Goal: Task Accomplishment & Management: Use online tool/utility

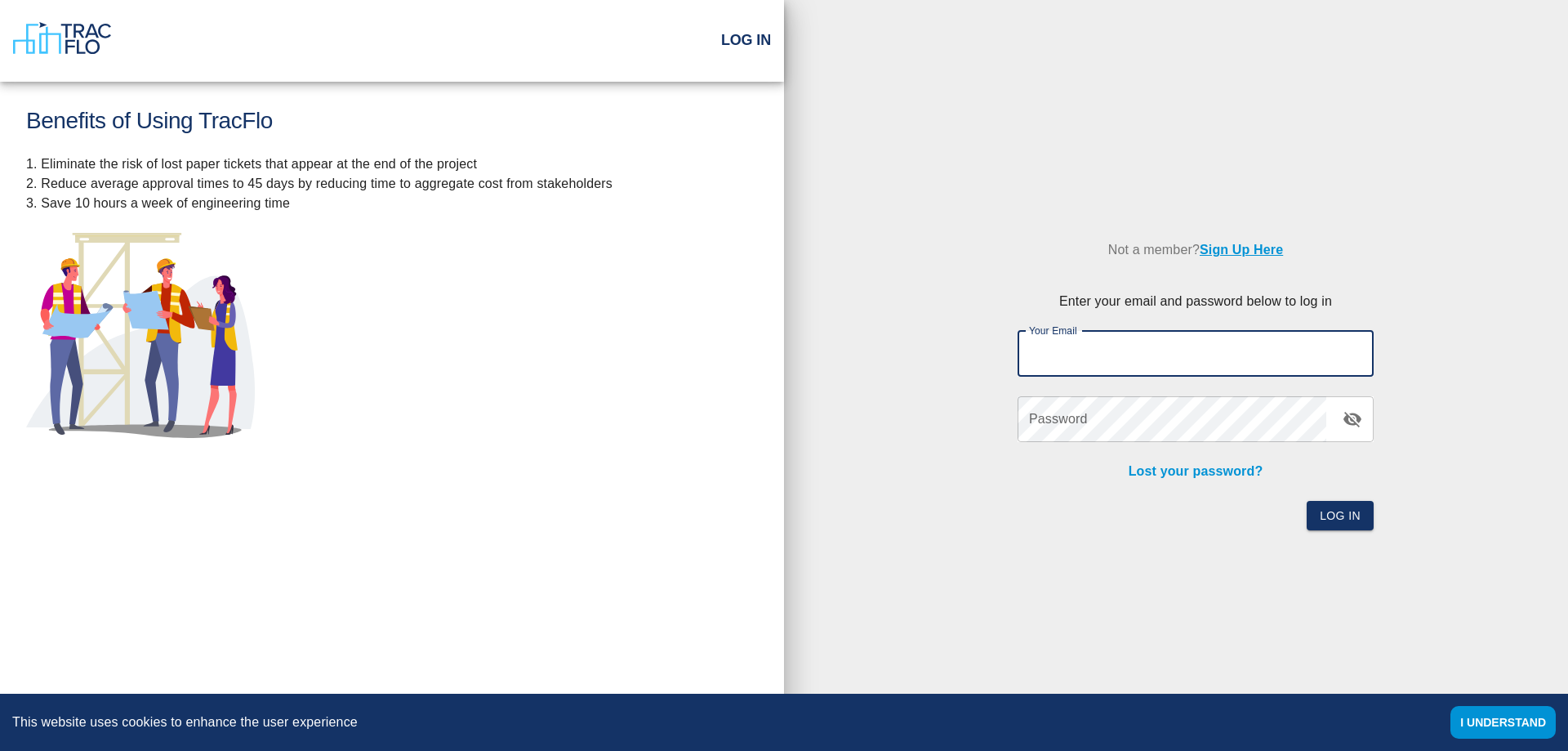
type input "[EMAIL_ADDRESS][PERSON_NAME][DOMAIN_NAME]"
click at [1348, 414] on icon "toggle password visibility" at bounding box center [1352, 419] width 20 height 20
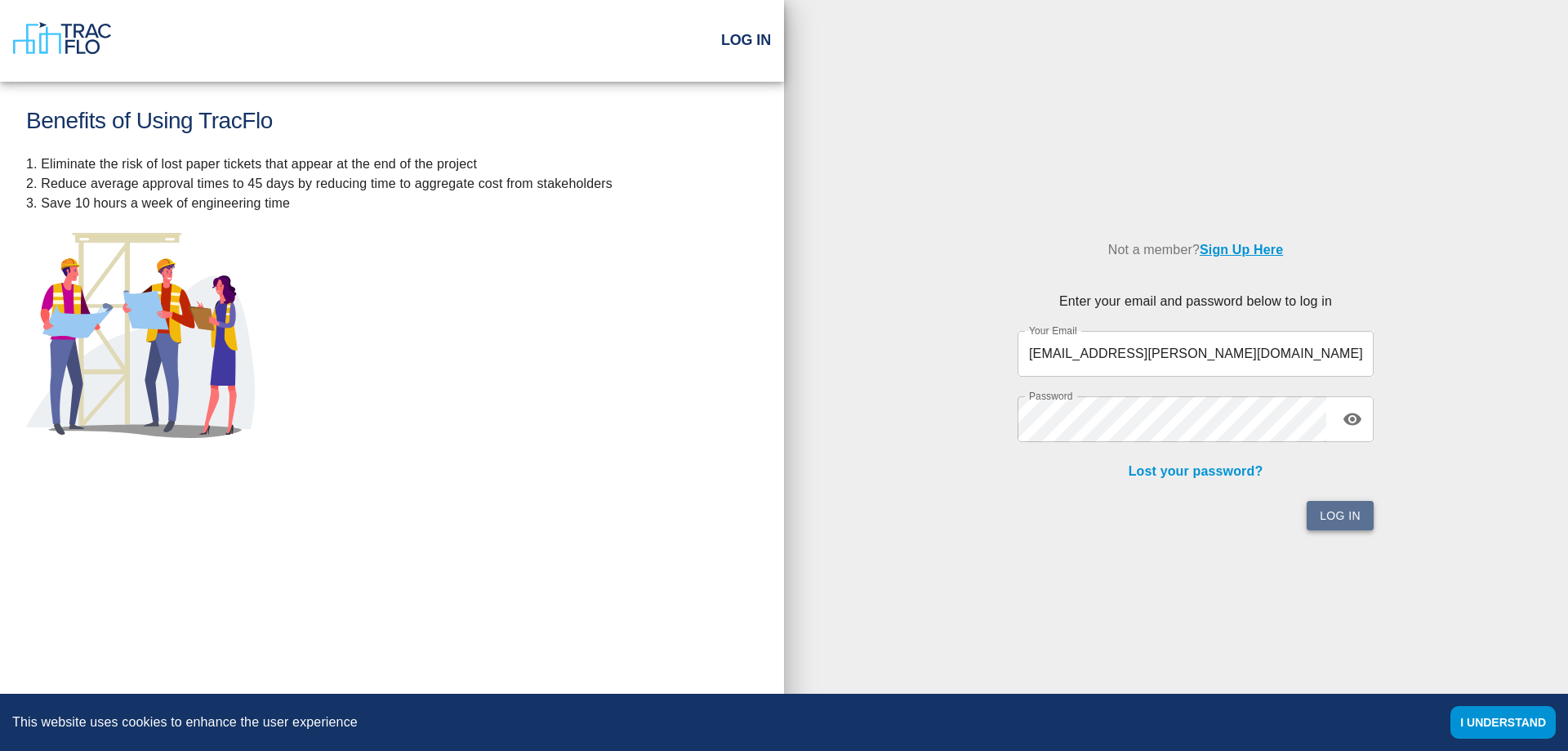
click at [1354, 511] on button "Log In" at bounding box center [1340, 515] width 67 height 30
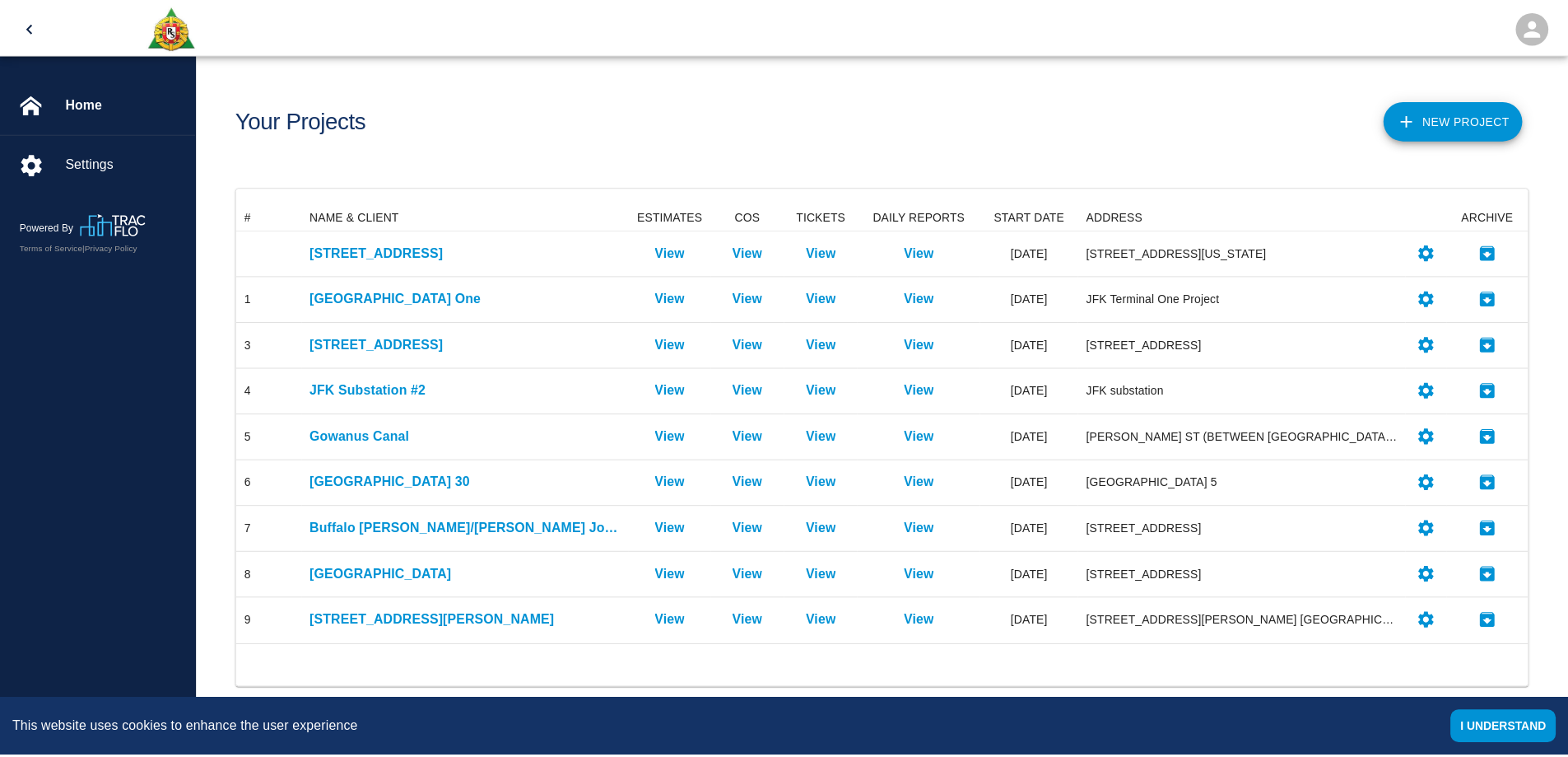
scroll to position [429, 1290]
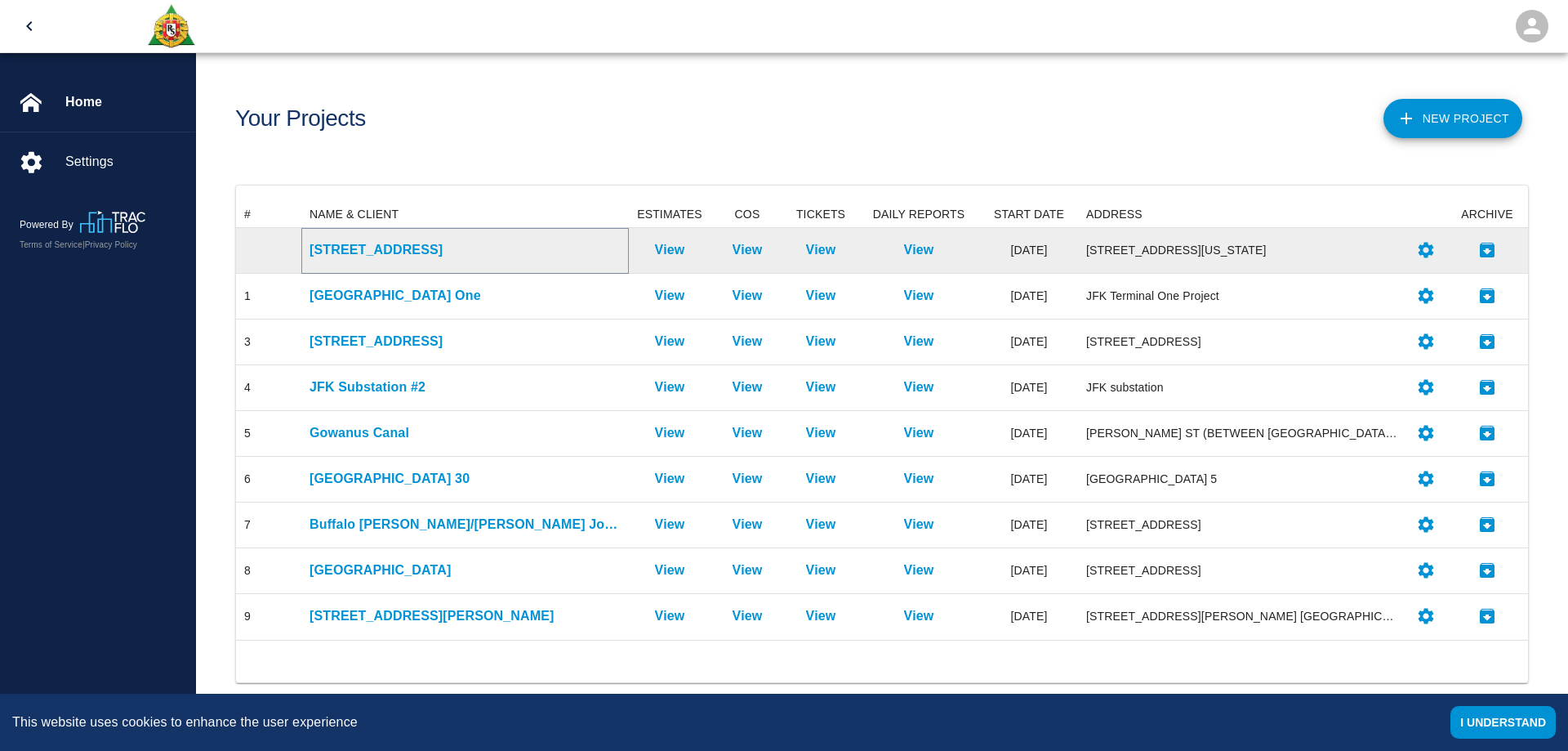
click at [371, 249] on p "[STREET_ADDRESS]" at bounding box center [465, 250] width 311 height 20
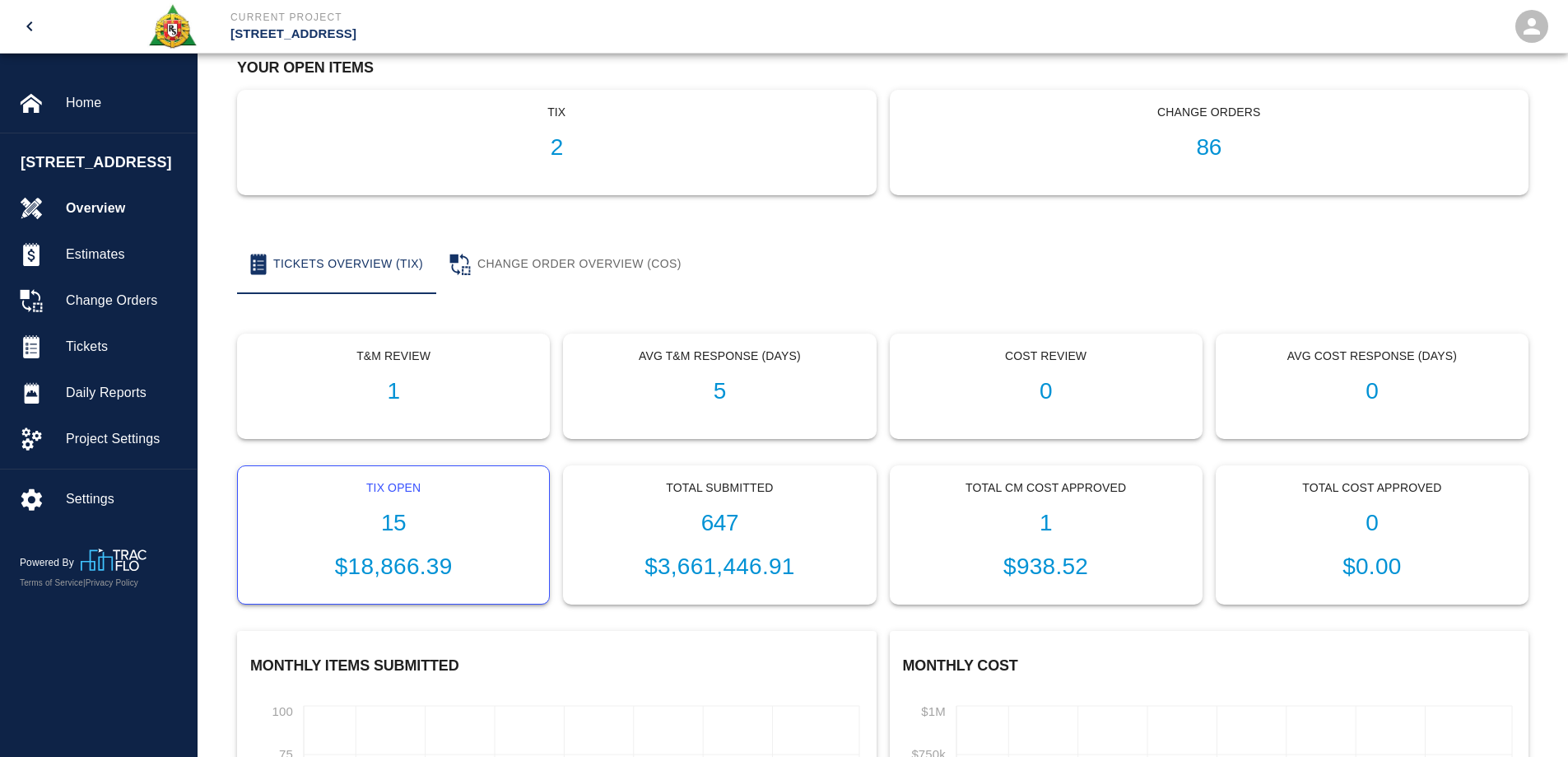
scroll to position [165, 0]
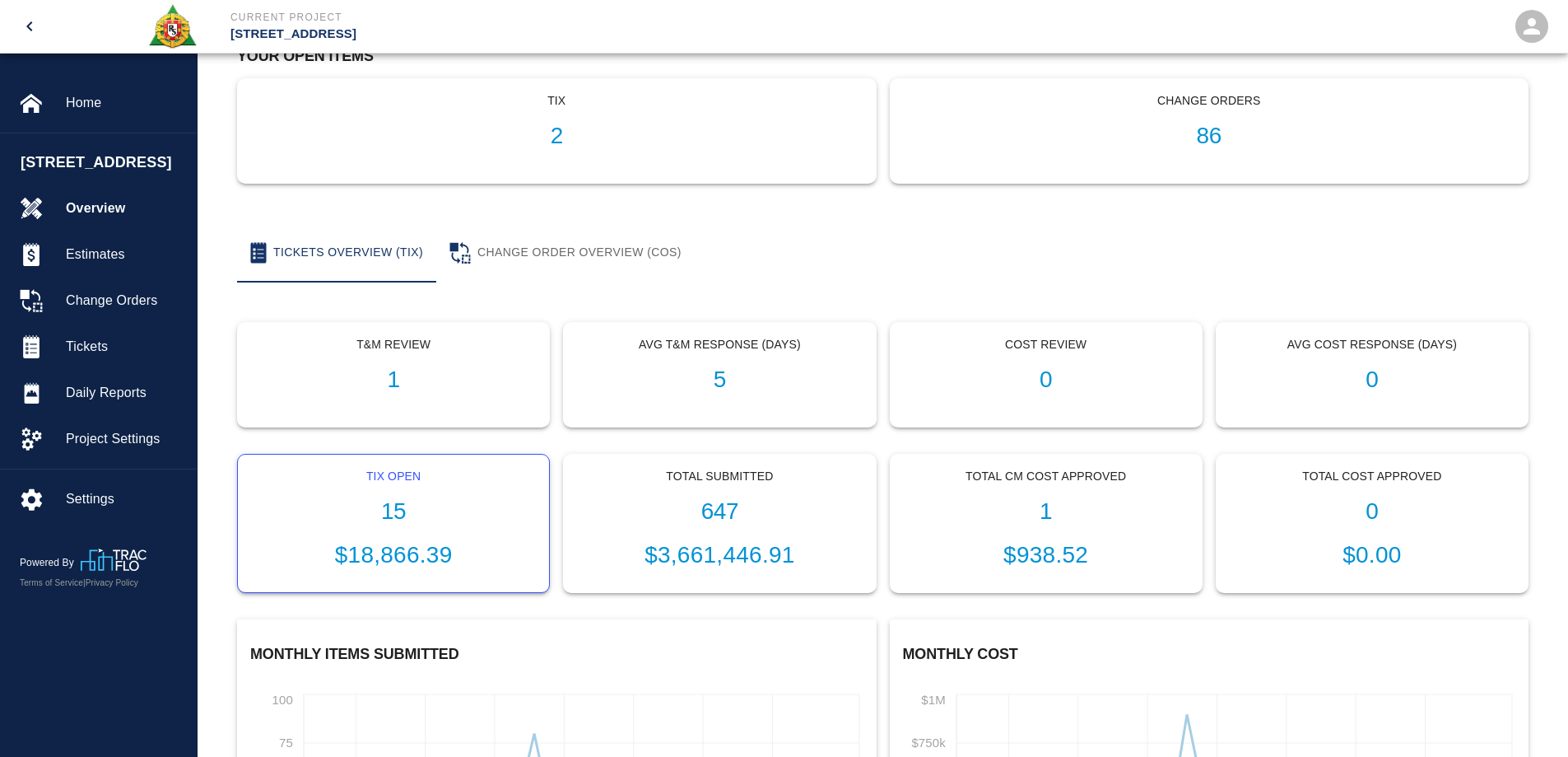
click at [403, 510] on h1 "15" at bounding box center [393, 511] width 285 height 27
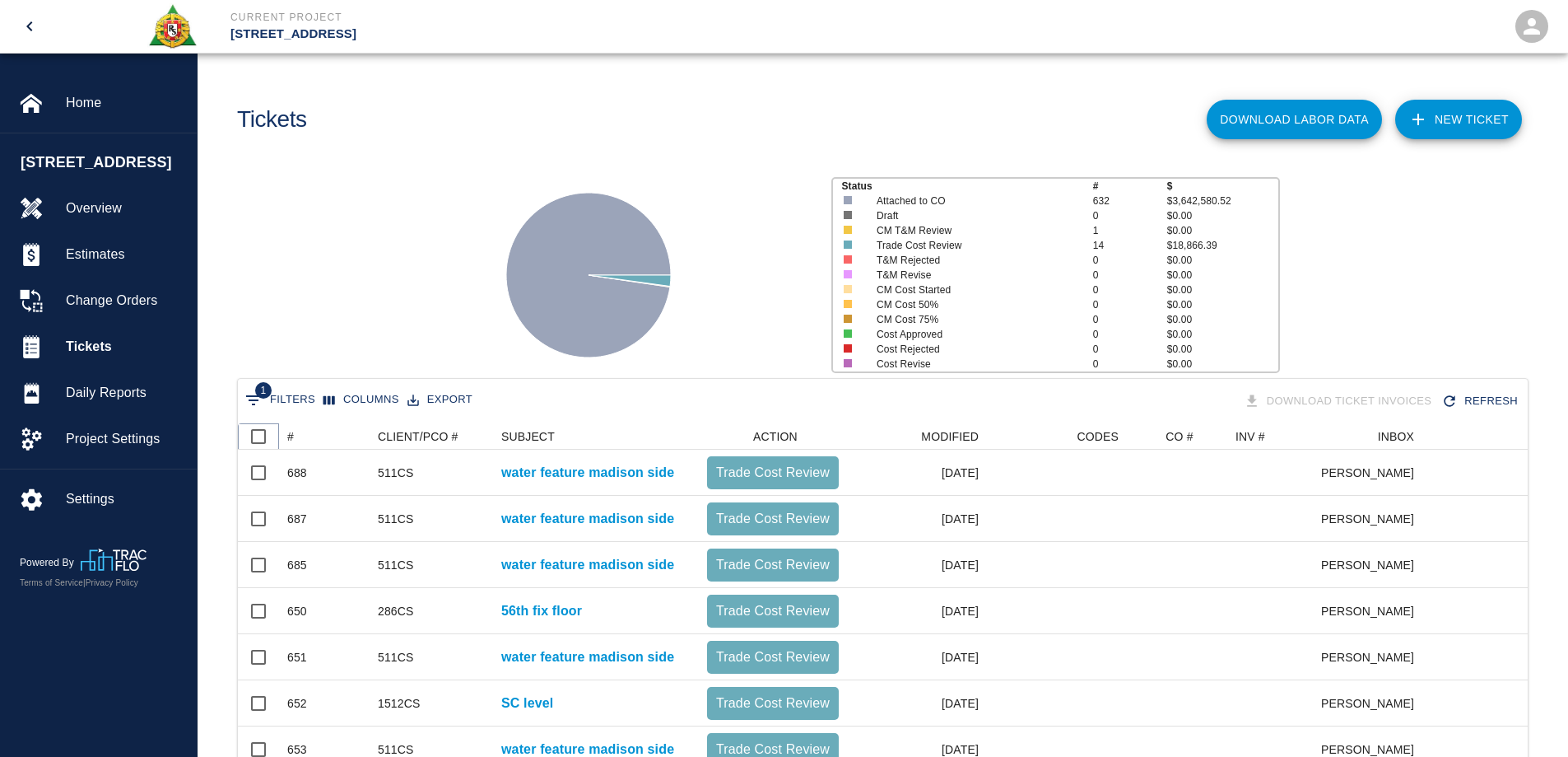
click at [288, 431] on icon at bounding box center [278, 436] width 20 height 20
click at [289, 434] on div "#" at bounding box center [291, 436] width 7 height 26
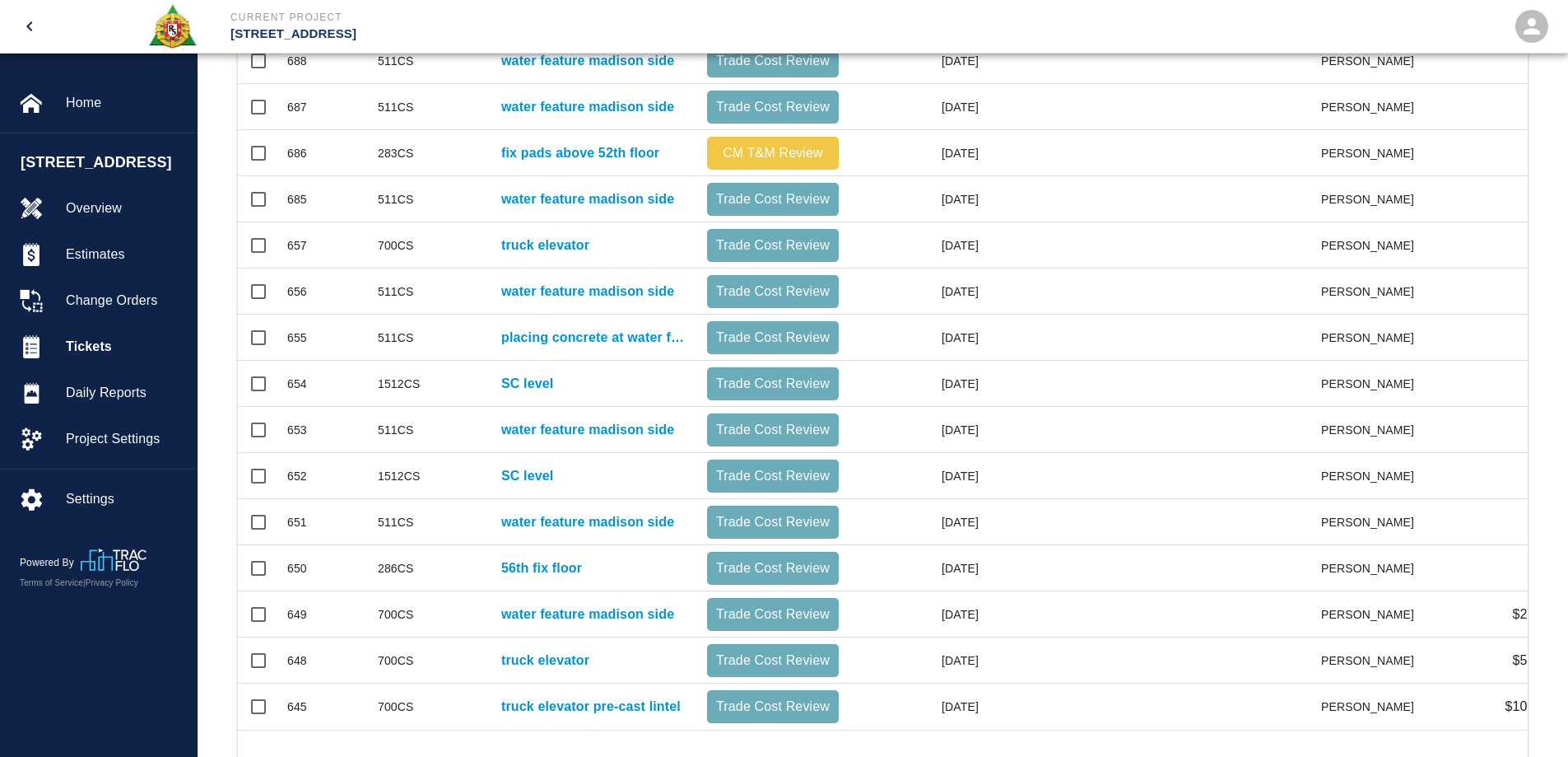
scroll to position [480, 0]
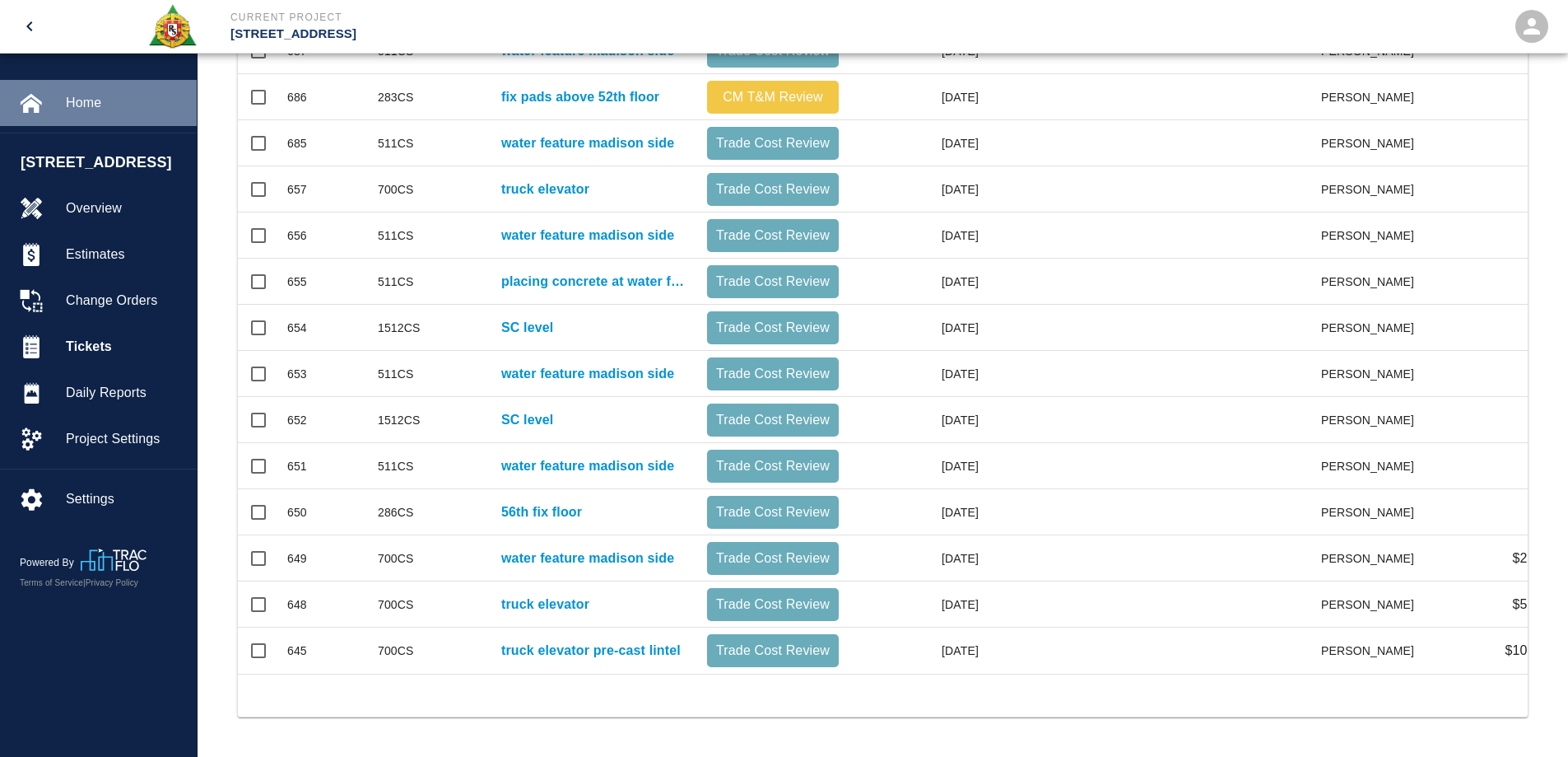
click at [104, 108] on span "Home" at bounding box center [125, 102] width 117 height 20
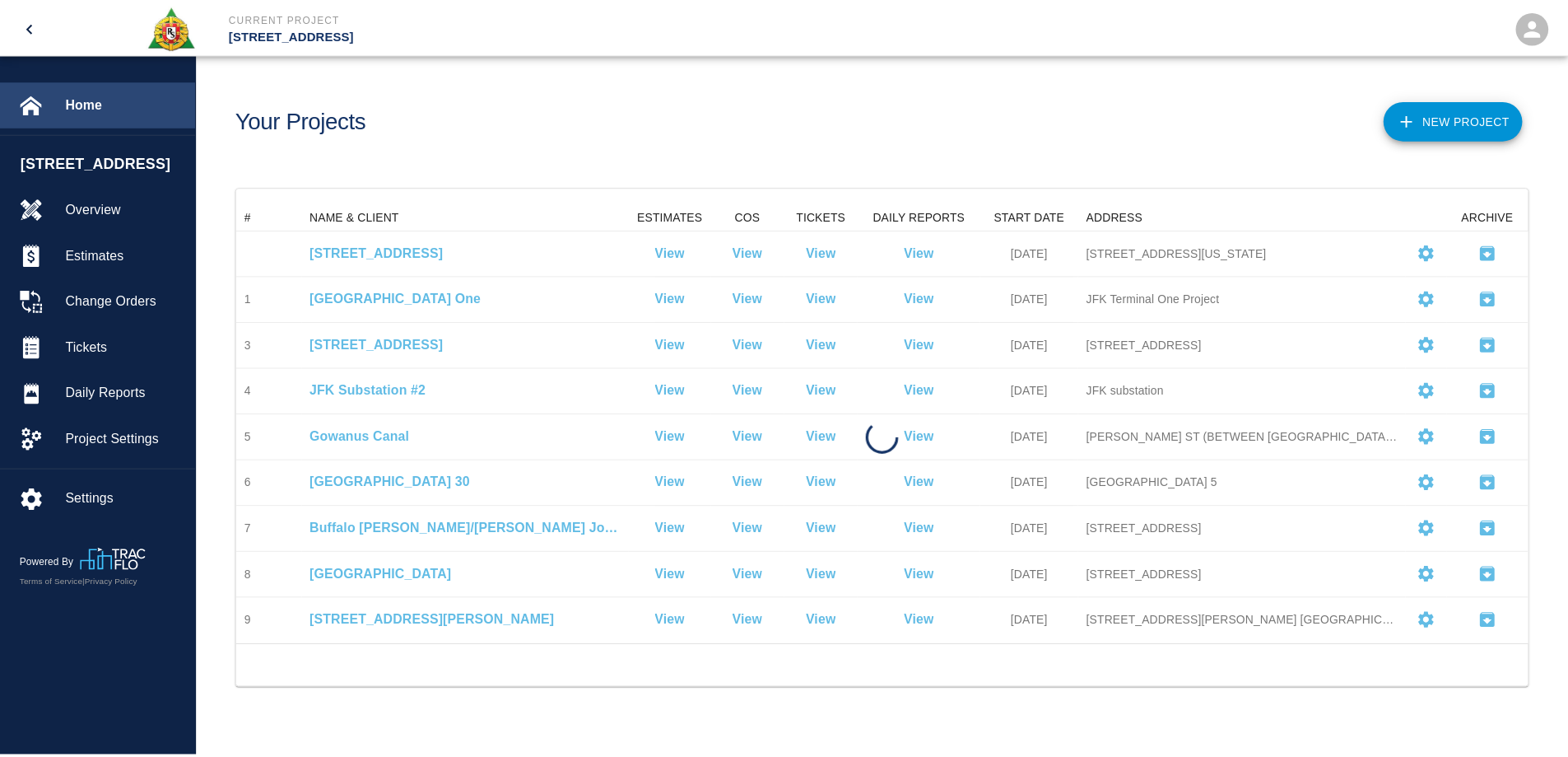
scroll to position [429, 1290]
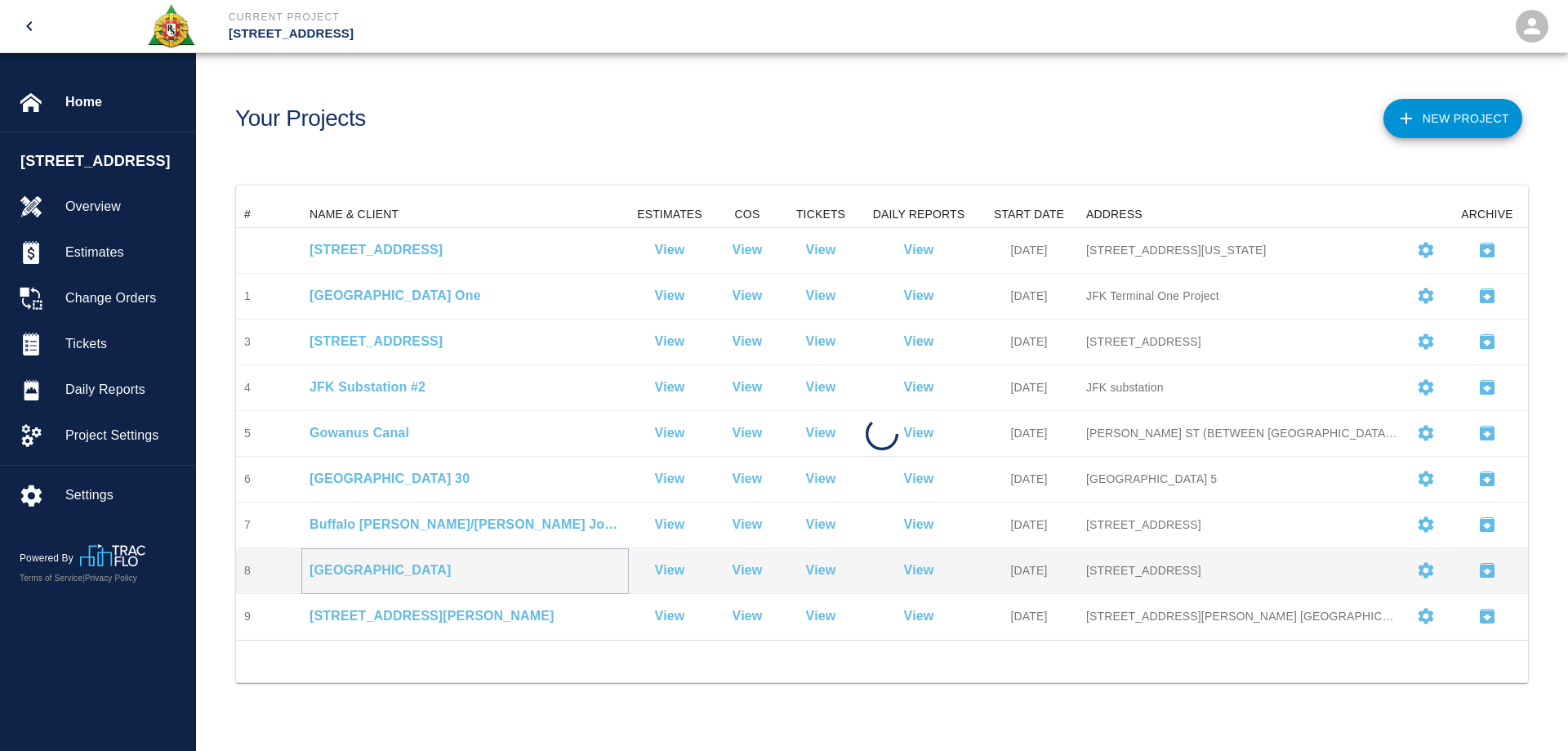
click at [413, 565] on p "[GEOGRAPHIC_DATA]" at bounding box center [465, 570] width 311 height 20
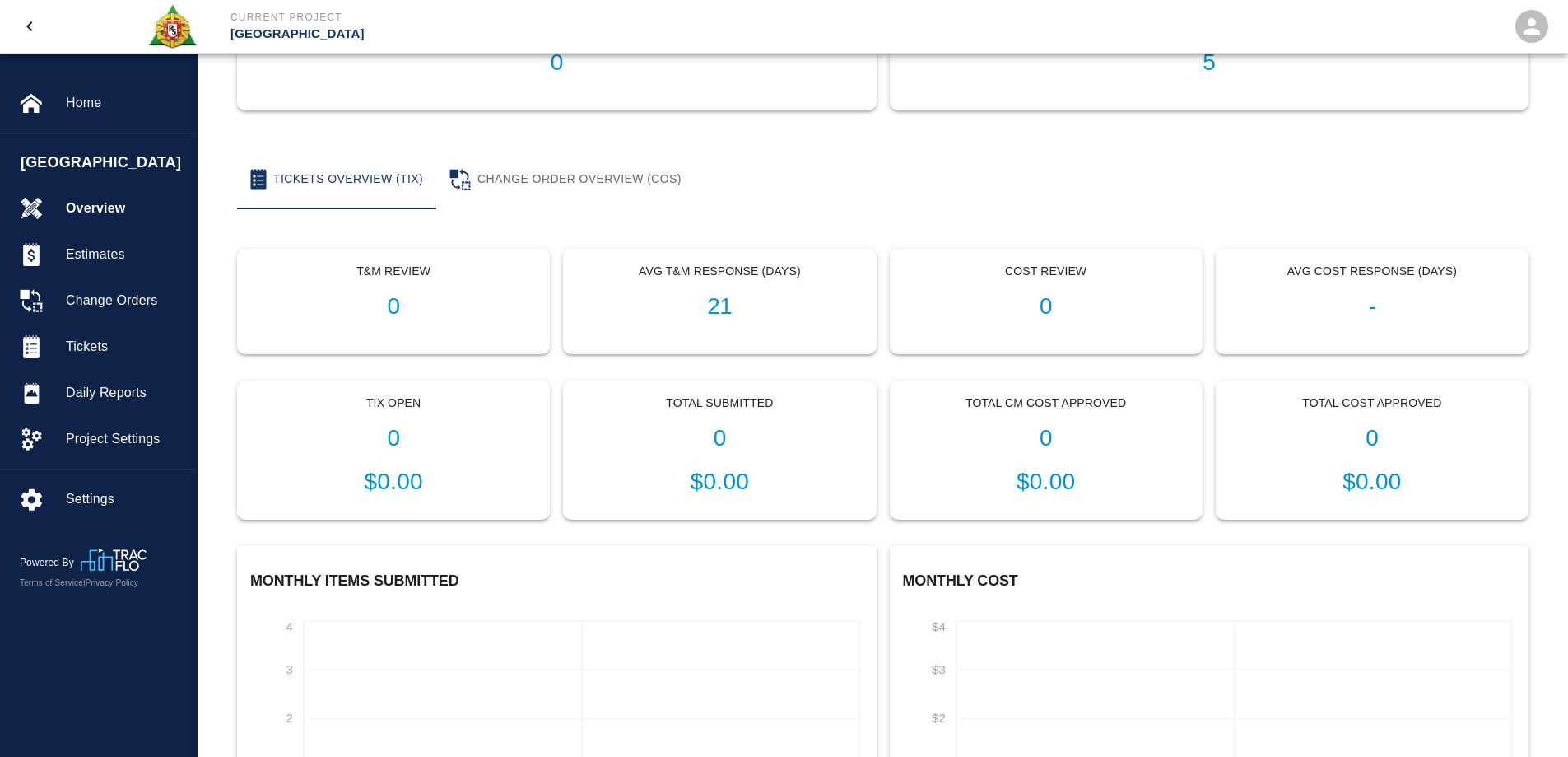
scroll to position [247, 0]
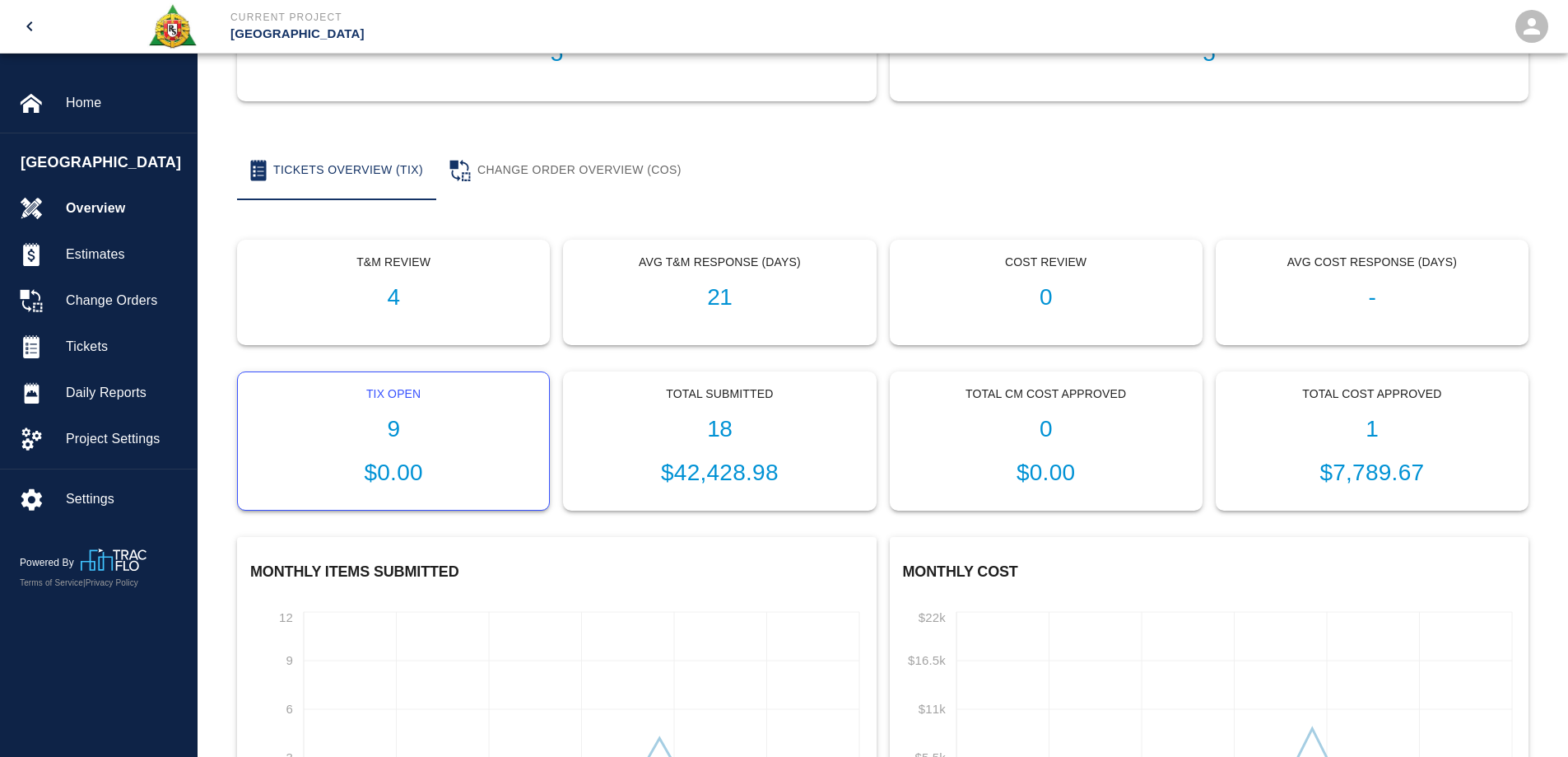
click at [396, 439] on h1 "9" at bounding box center [393, 429] width 285 height 27
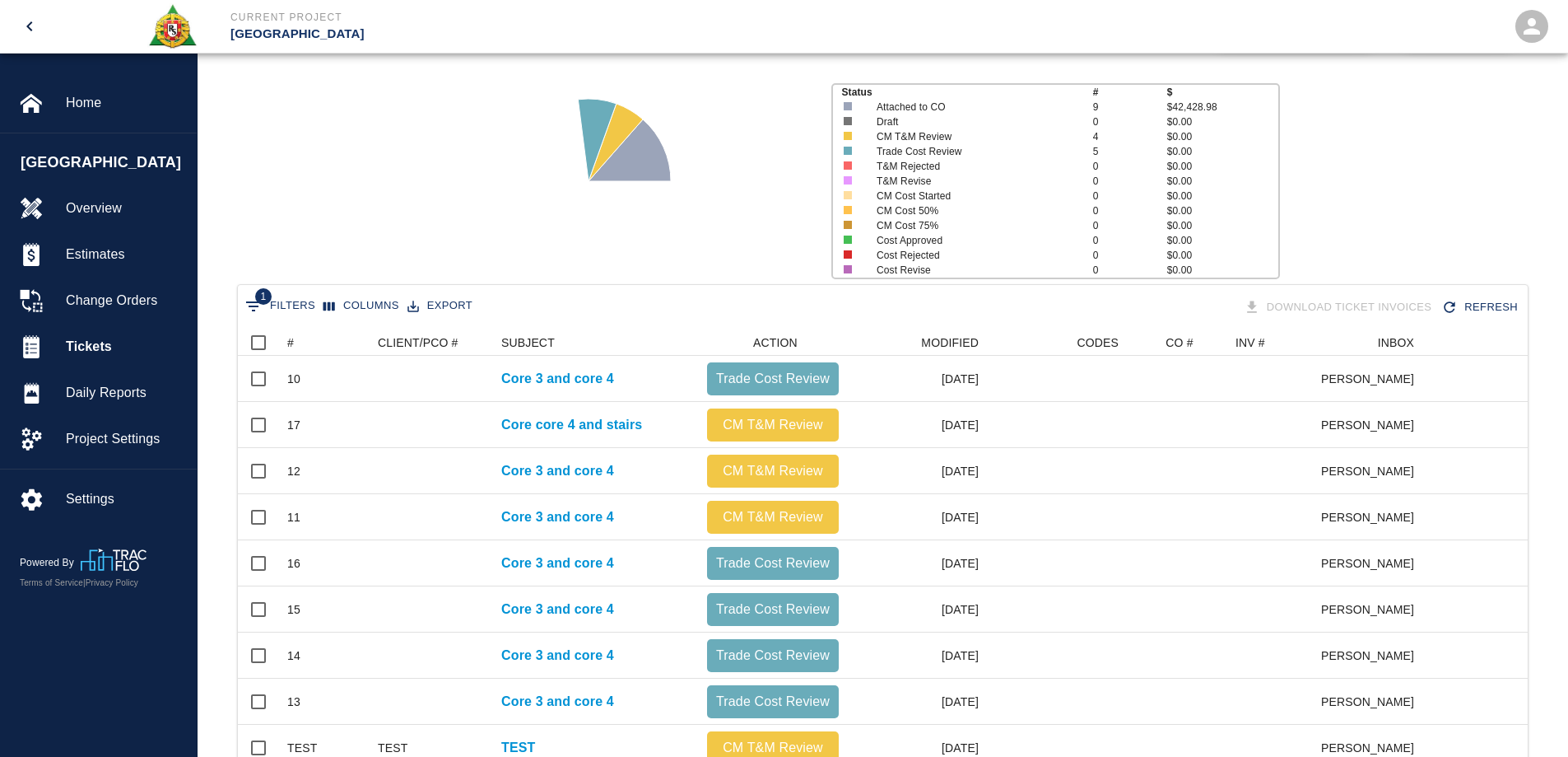
scroll to position [203, 0]
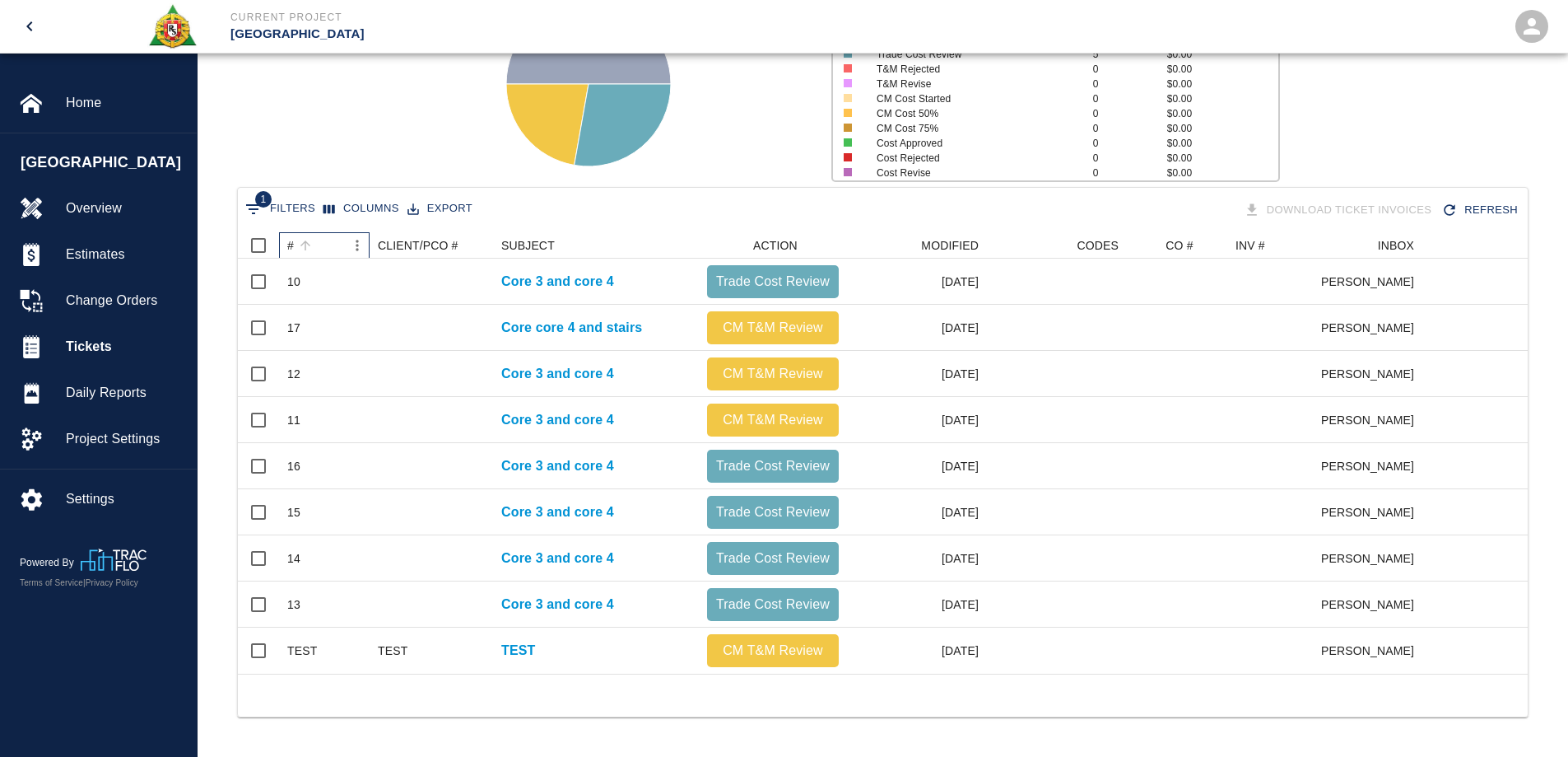
click at [291, 235] on div "#" at bounding box center [291, 245] width 7 height 26
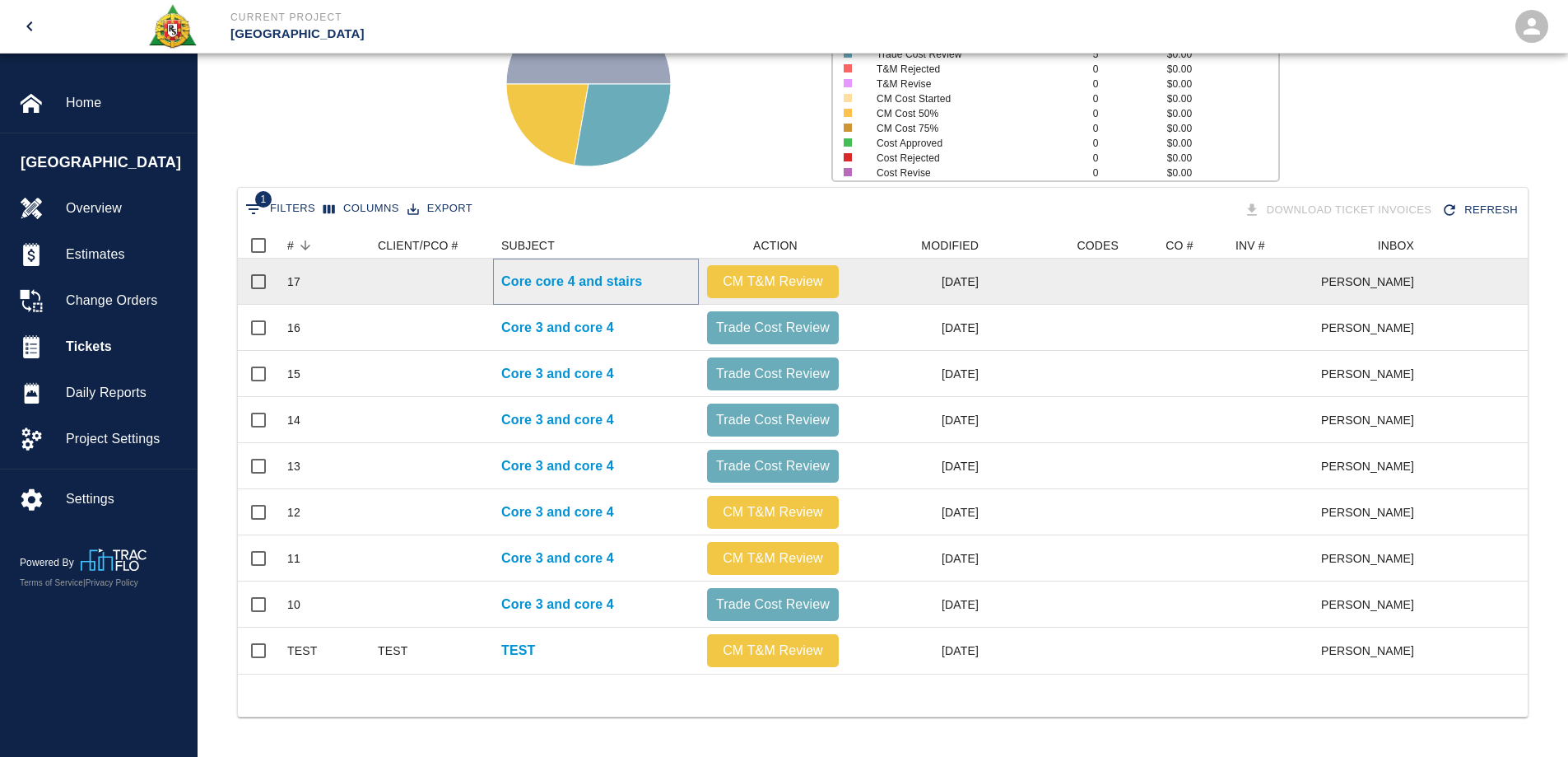
click at [533, 272] on p "Core core 4 and stairs" at bounding box center [572, 281] width 141 height 20
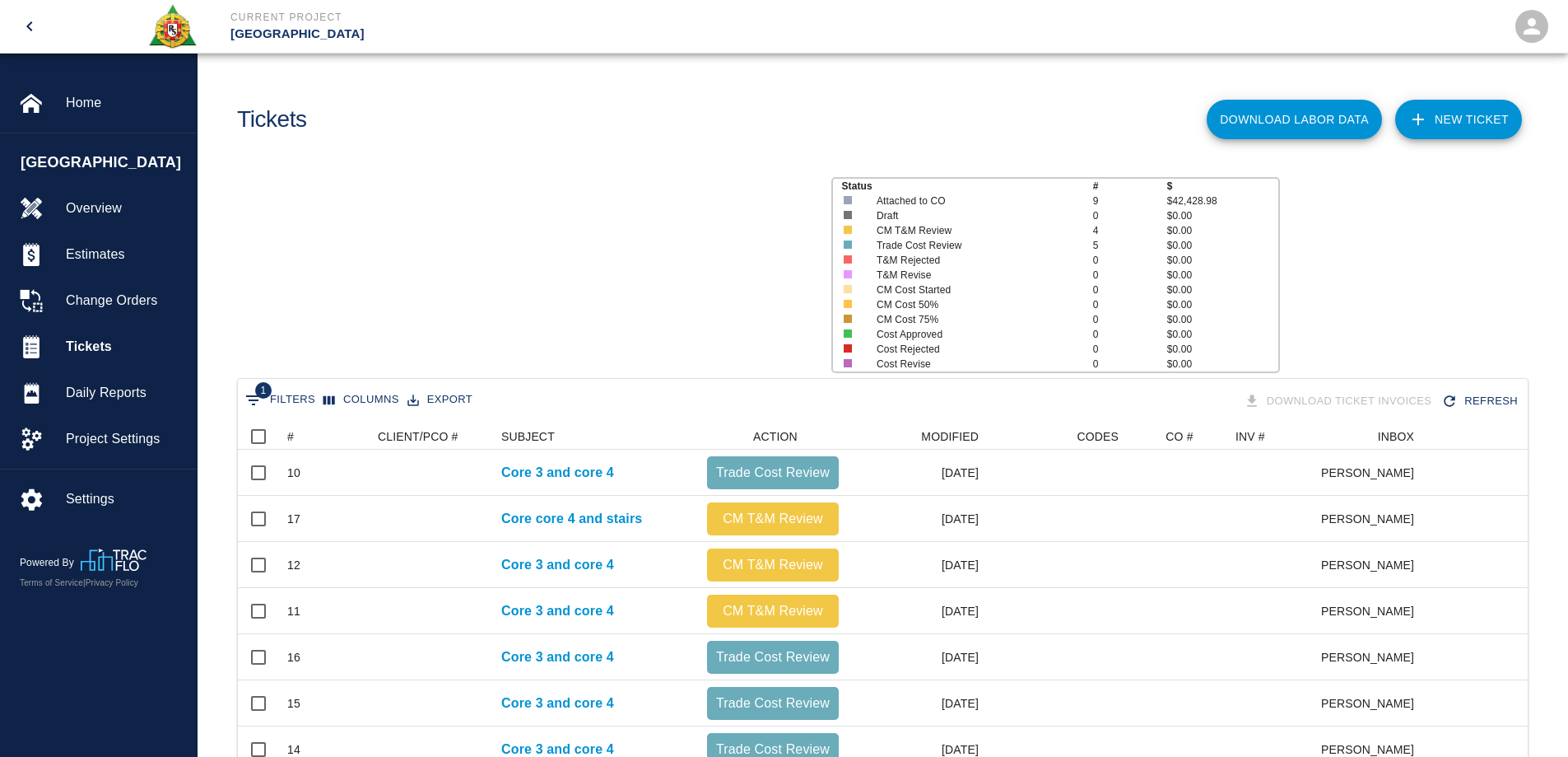
scroll to position [441, 1277]
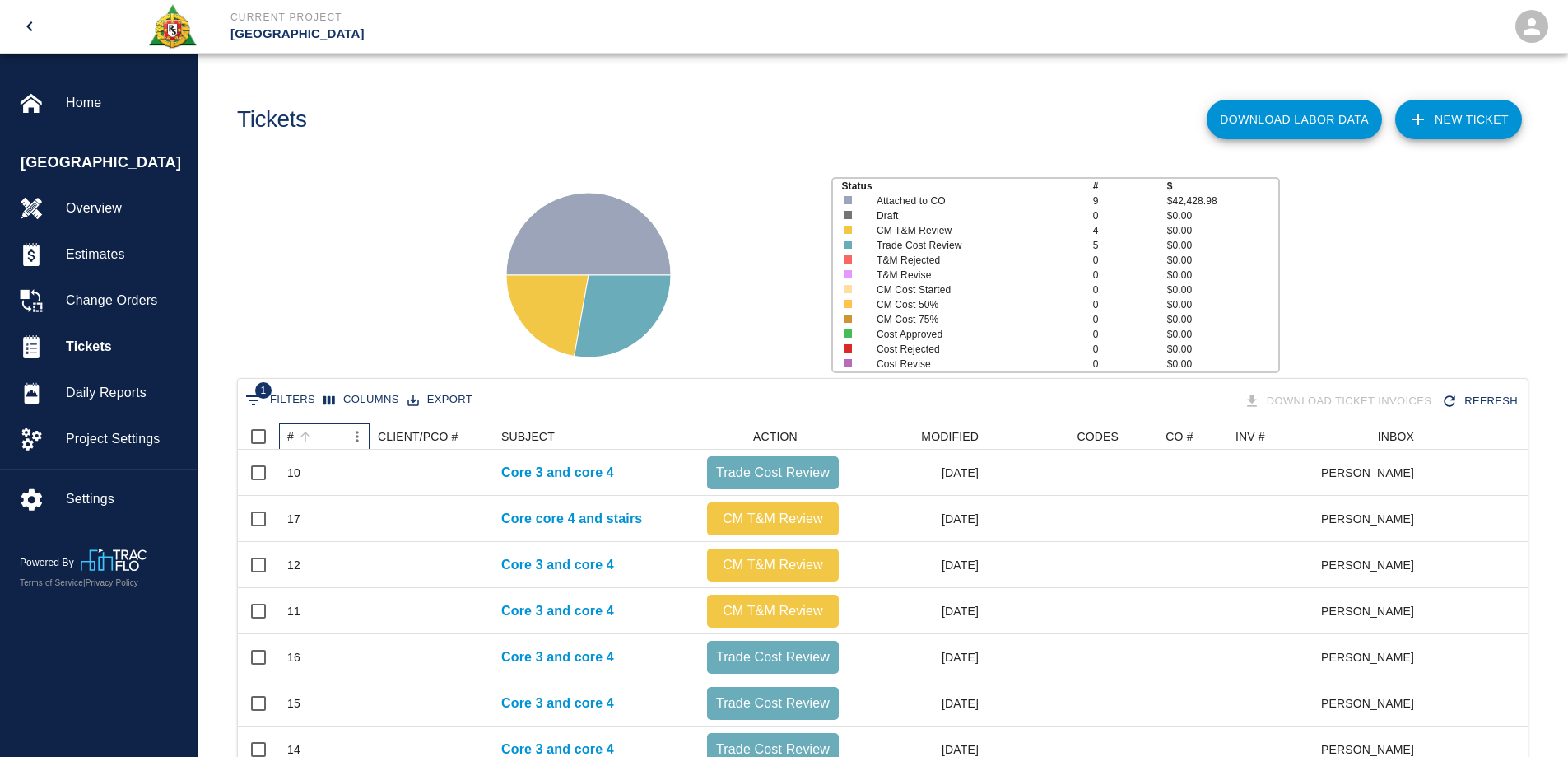
click at [294, 438] on div "#" at bounding box center [306, 436] width 23 height 23
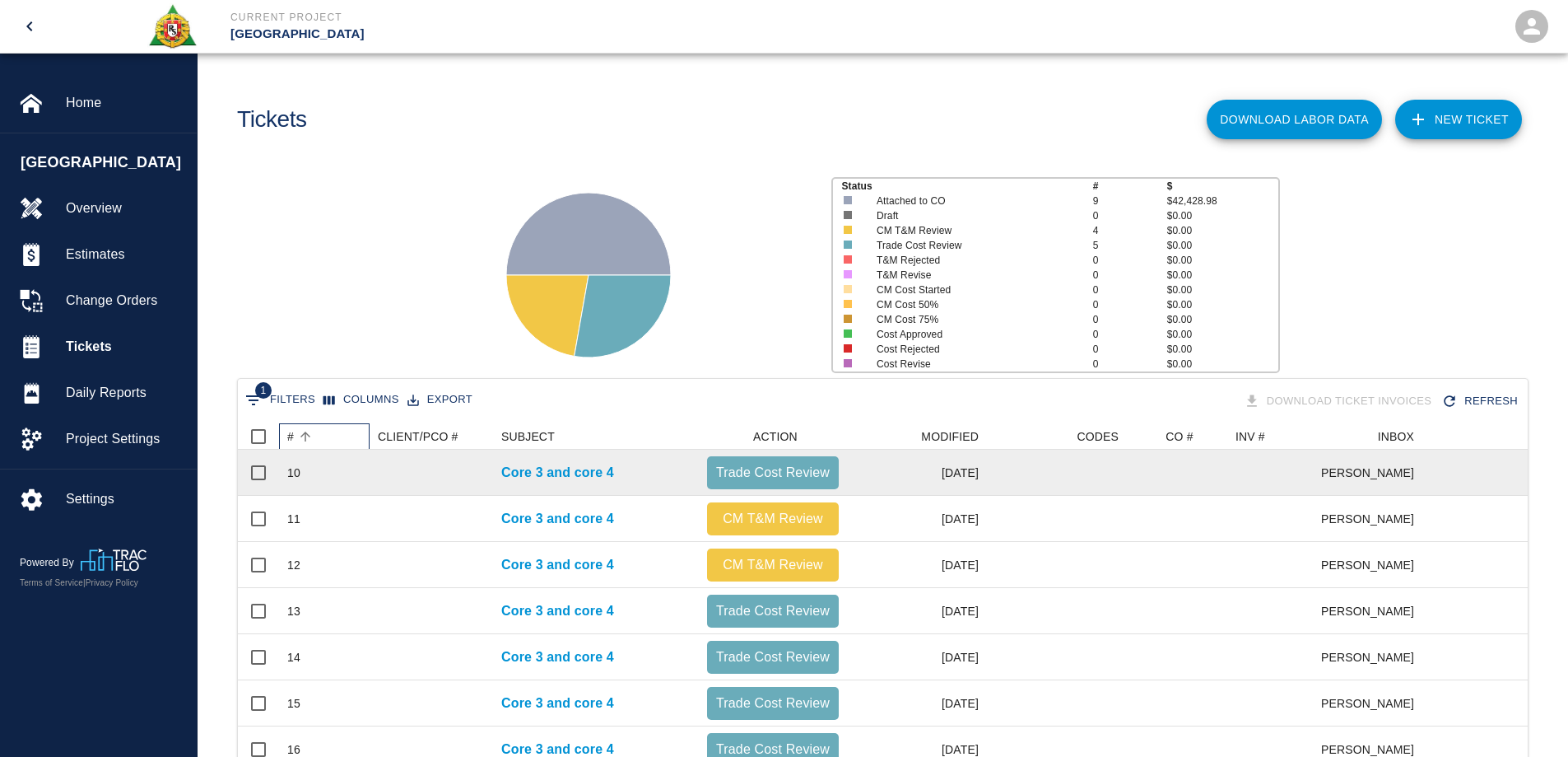
scroll to position [203, 0]
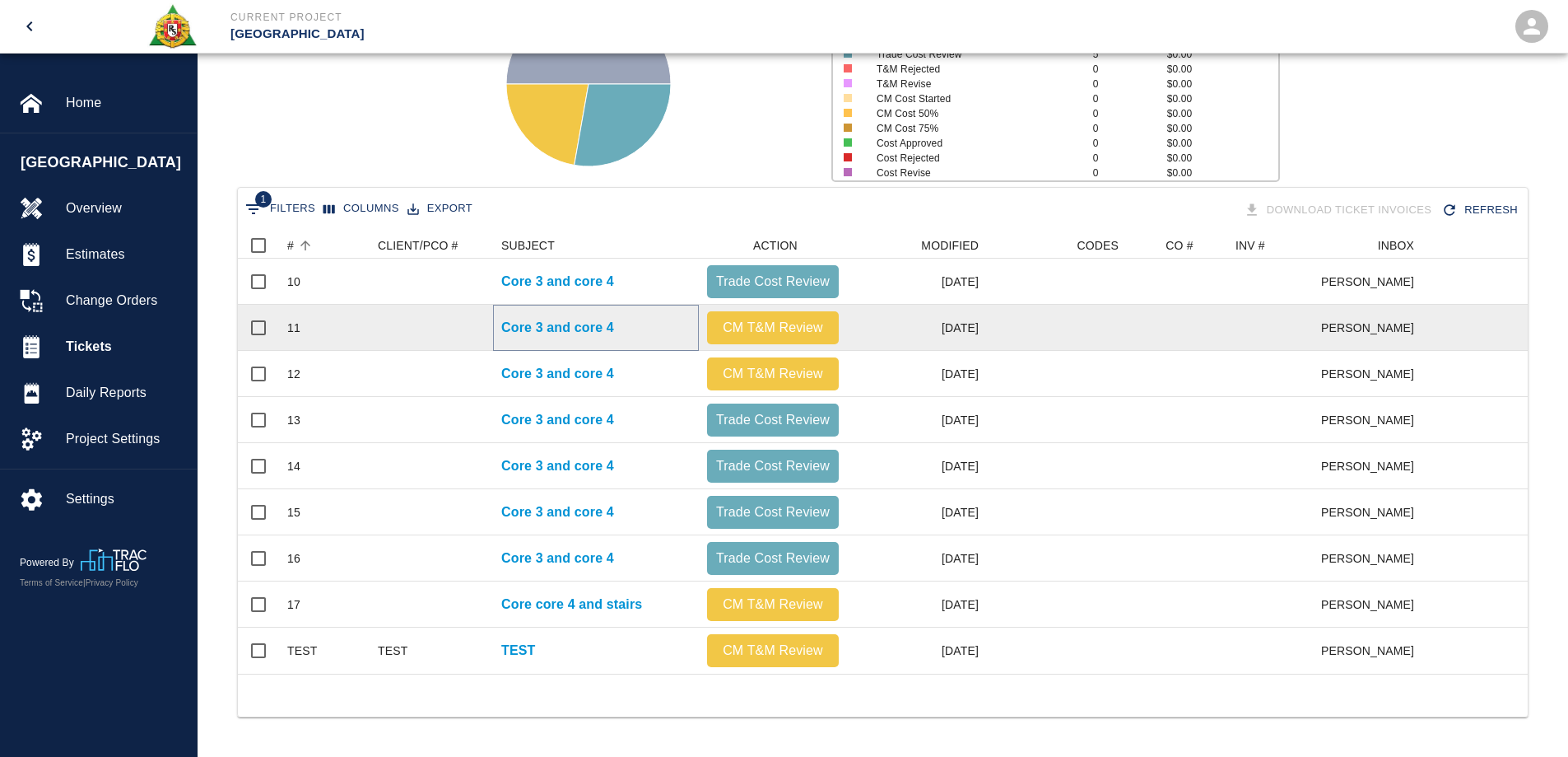
click at [590, 318] on p "Core 3 and core 4" at bounding box center [557, 327] width 113 height 20
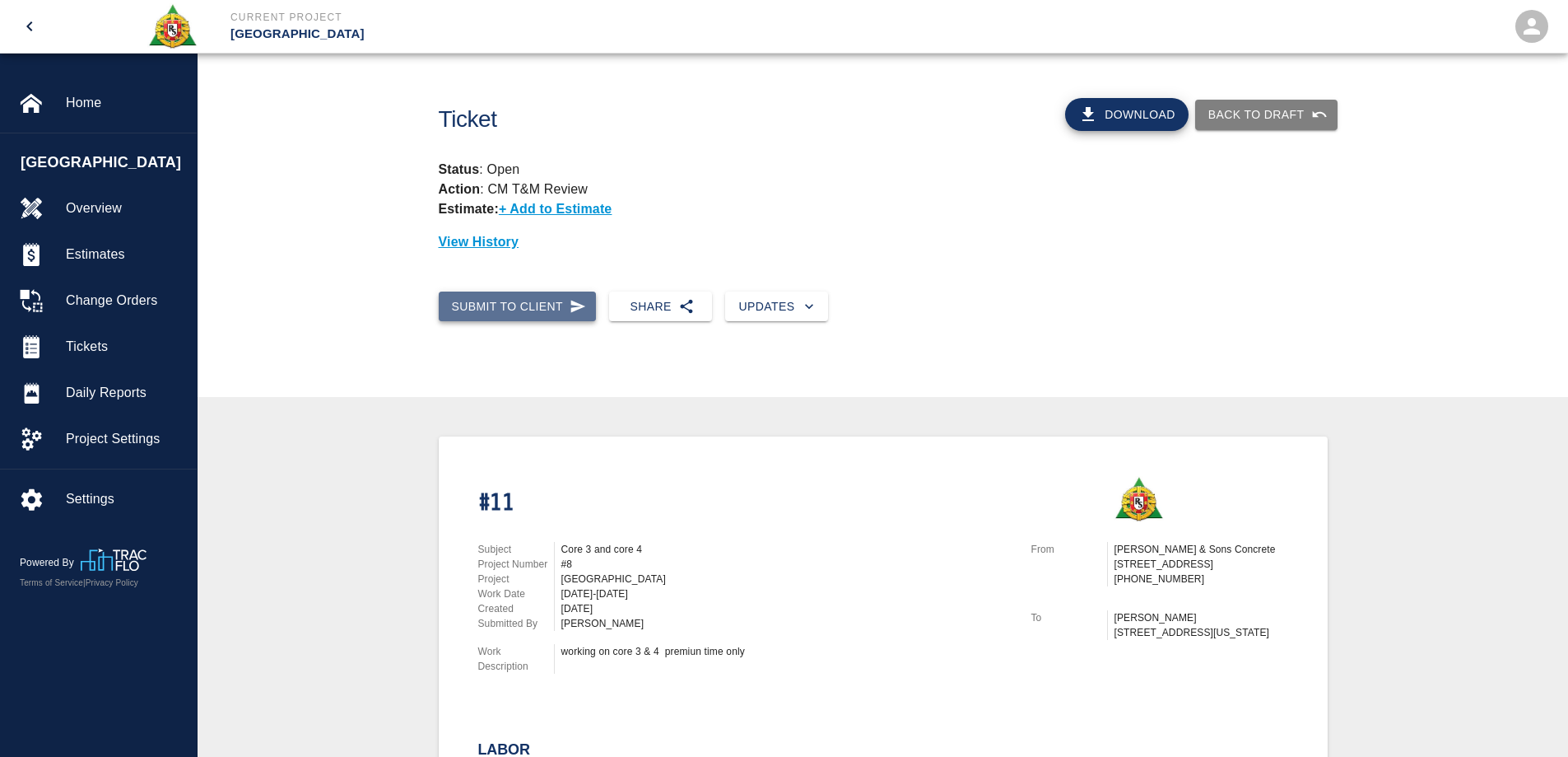
click at [491, 308] on button "Submit to Client" at bounding box center [518, 307] width 158 height 30
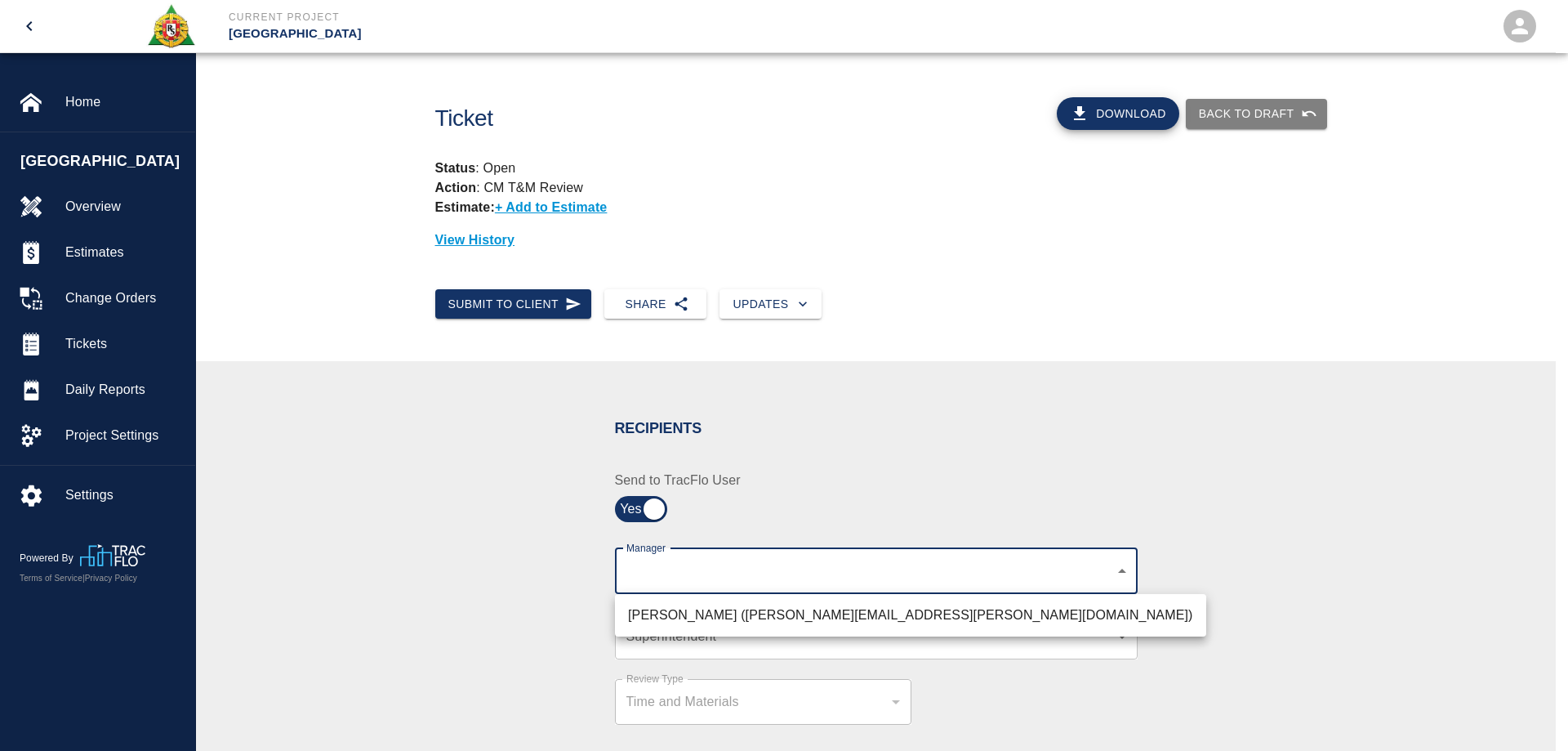
click at [700, 571] on body "Current Project [GEOGRAPHIC_DATA] Home [GEOGRAPHIC_DATA] Park Overview Estimate…" at bounding box center [784, 376] width 1568 height 751
click at [509, 601] on div at bounding box center [784, 376] width 1568 height 751
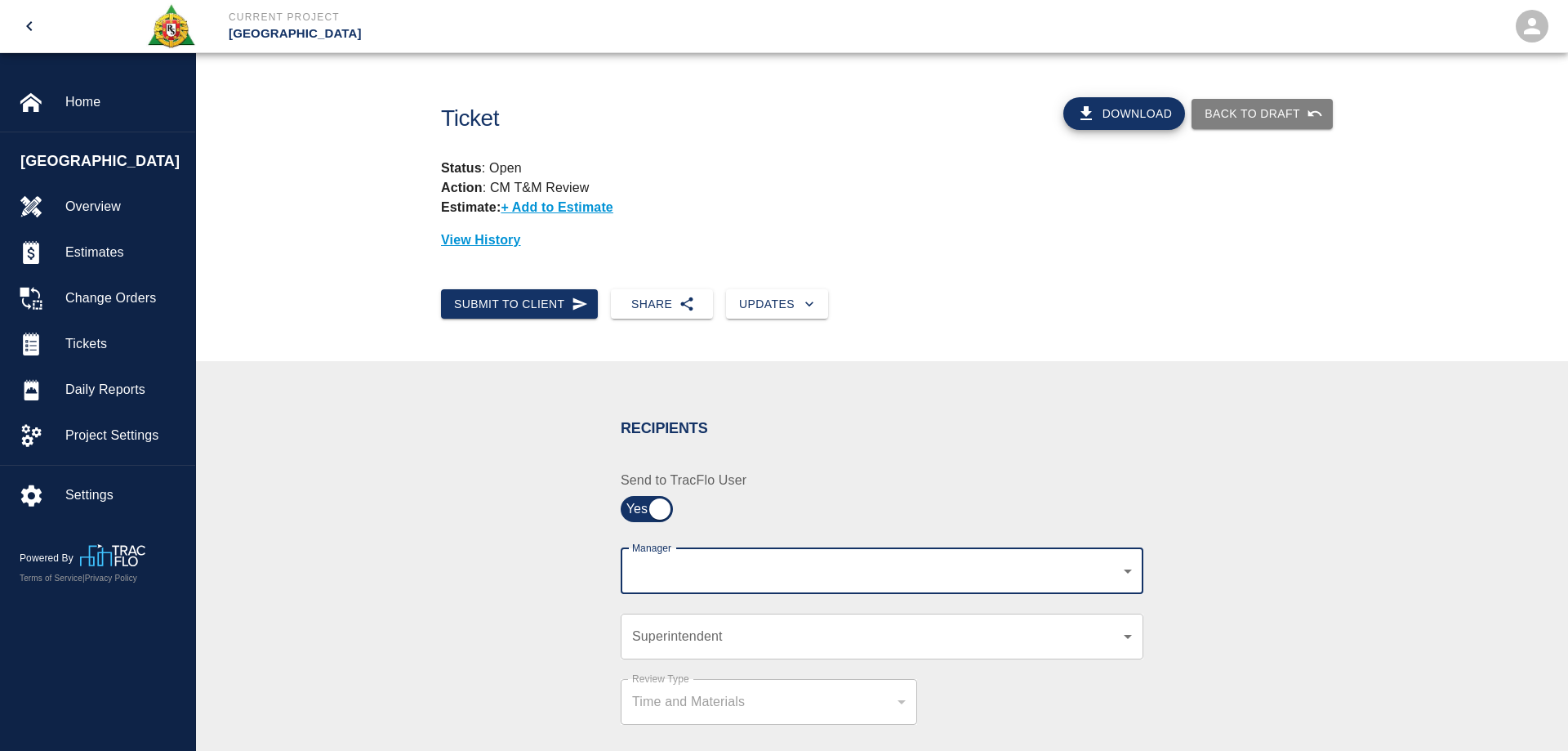
click at [704, 633] on body "Current Project [GEOGRAPHIC_DATA] Home [GEOGRAPHIC_DATA] Park Overview Estimate…" at bounding box center [784, 376] width 1568 height 751
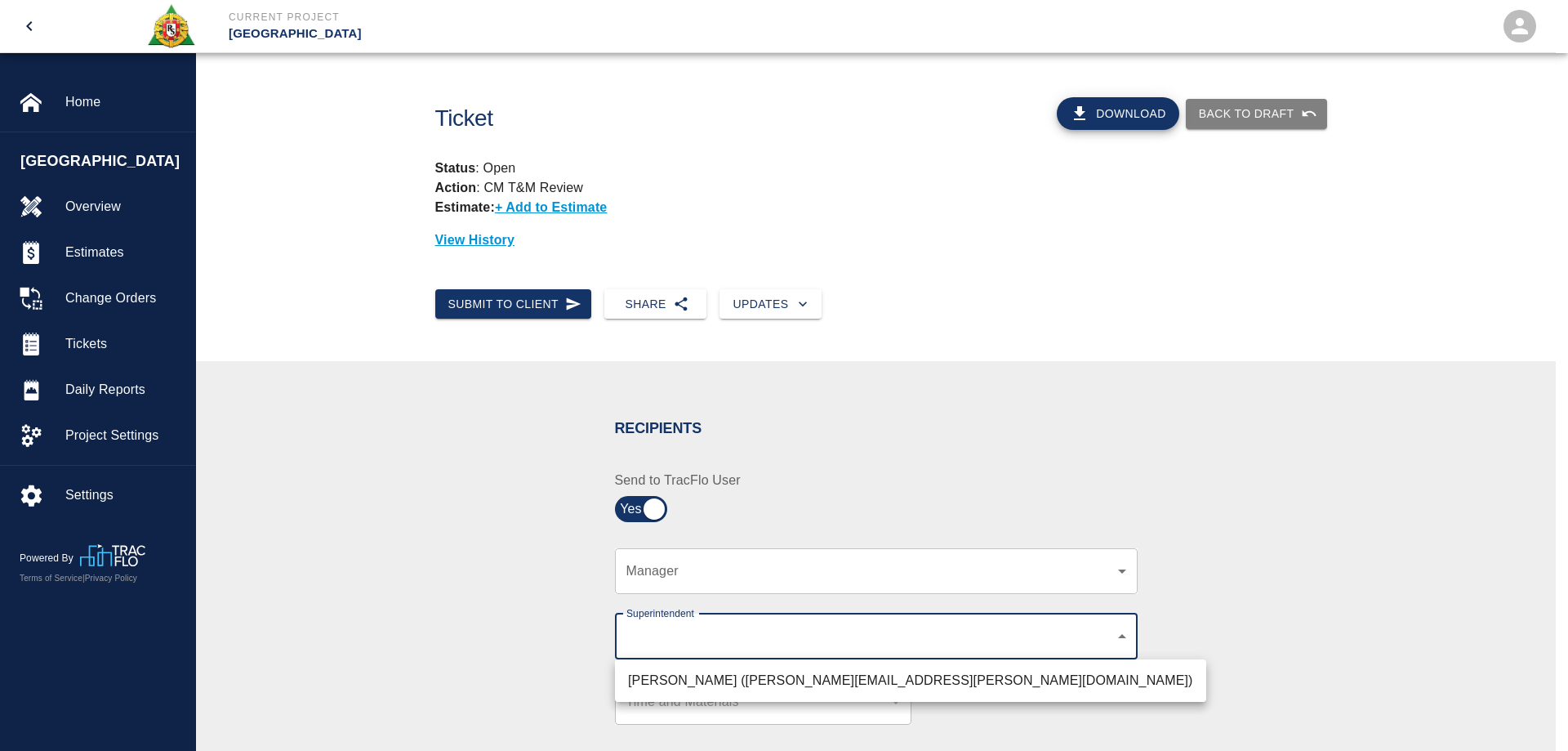
click at [716, 695] on ul "[PERSON_NAME] ([PERSON_NAME][EMAIL_ADDRESS][PERSON_NAME][DOMAIN_NAME])" at bounding box center [911, 680] width 592 height 42
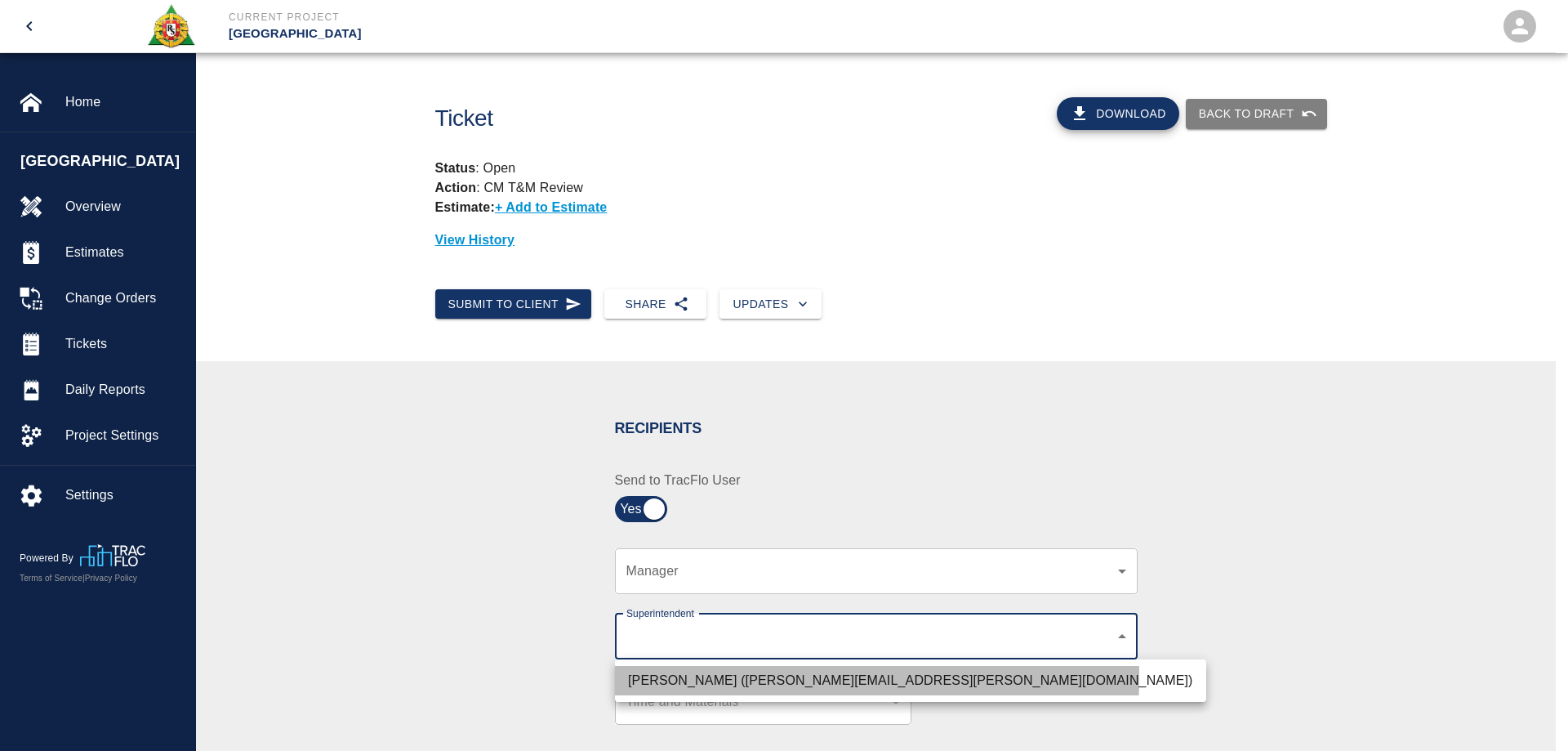
click at [673, 675] on li "[PERSON_NAME] ([PERSON_NAME][EMAIL_ADDRESS][PERSON_NAME][DOMAIN_NAME])" at bounding box center [911, 680] width 592 height 29
type input "607e8b2f-6e2b-4864-a614-ca92a3a6e287"
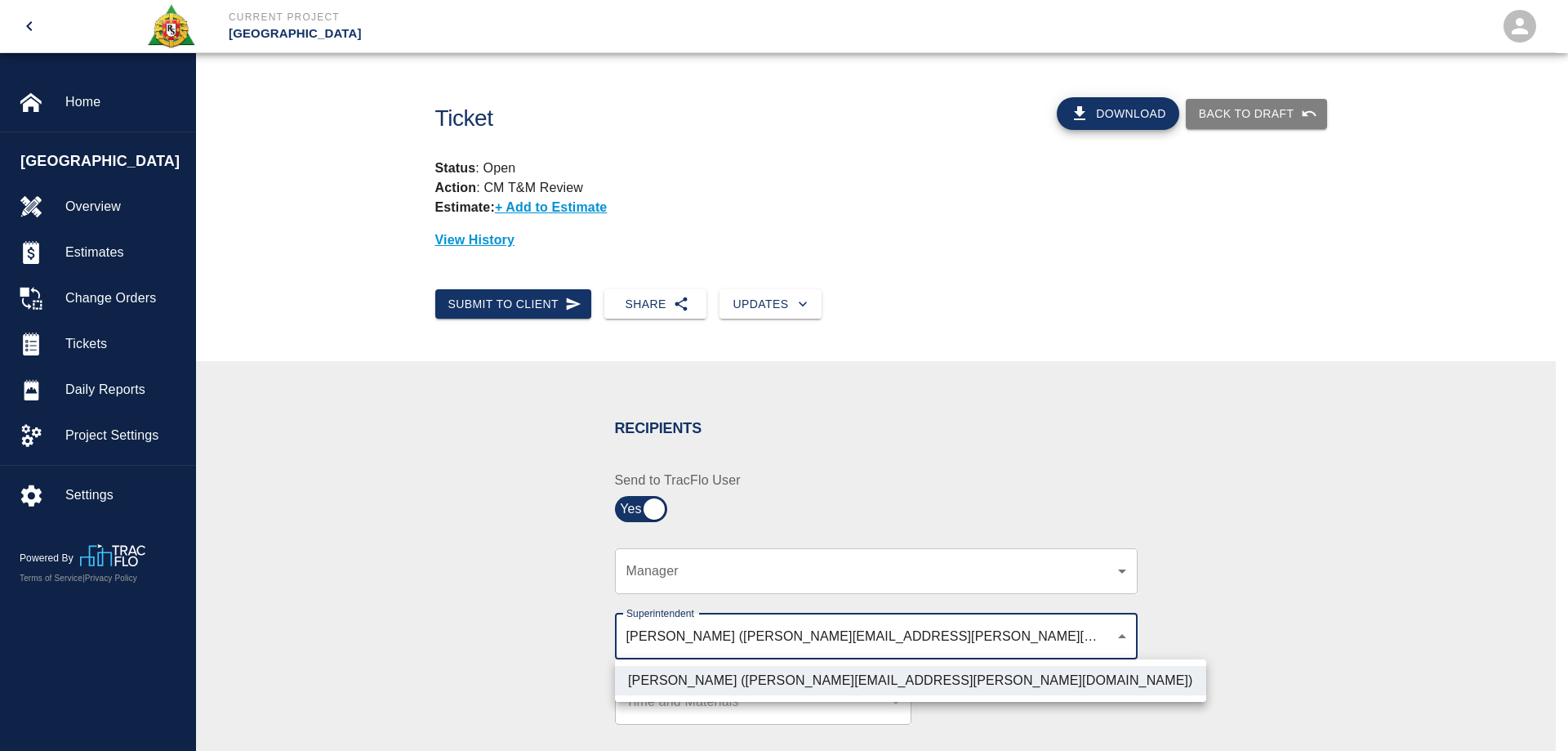
click at [437, 547] on div at bounding box center [784, 376] width 1568 height 751
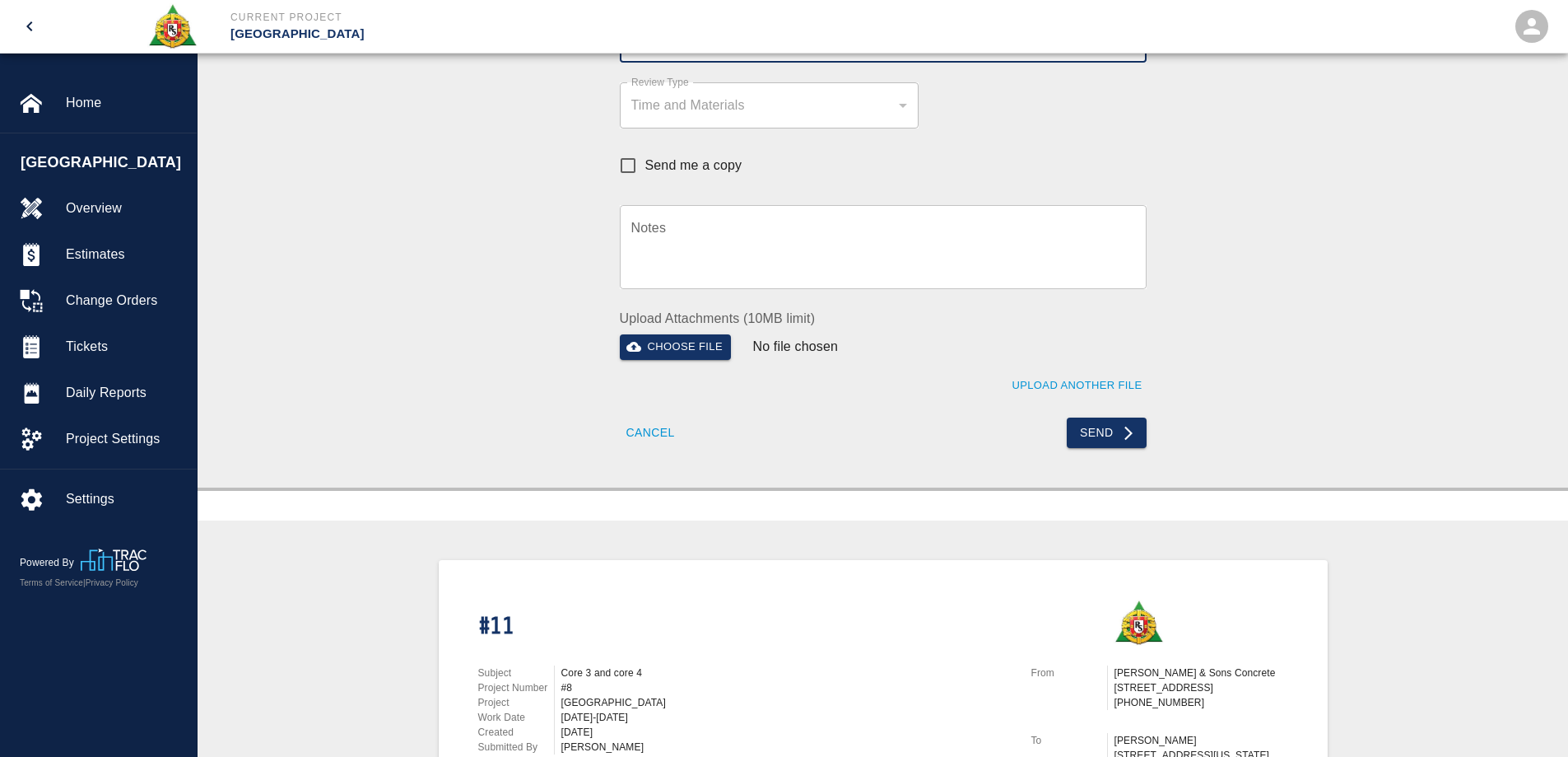
scroll to position [247, 0]
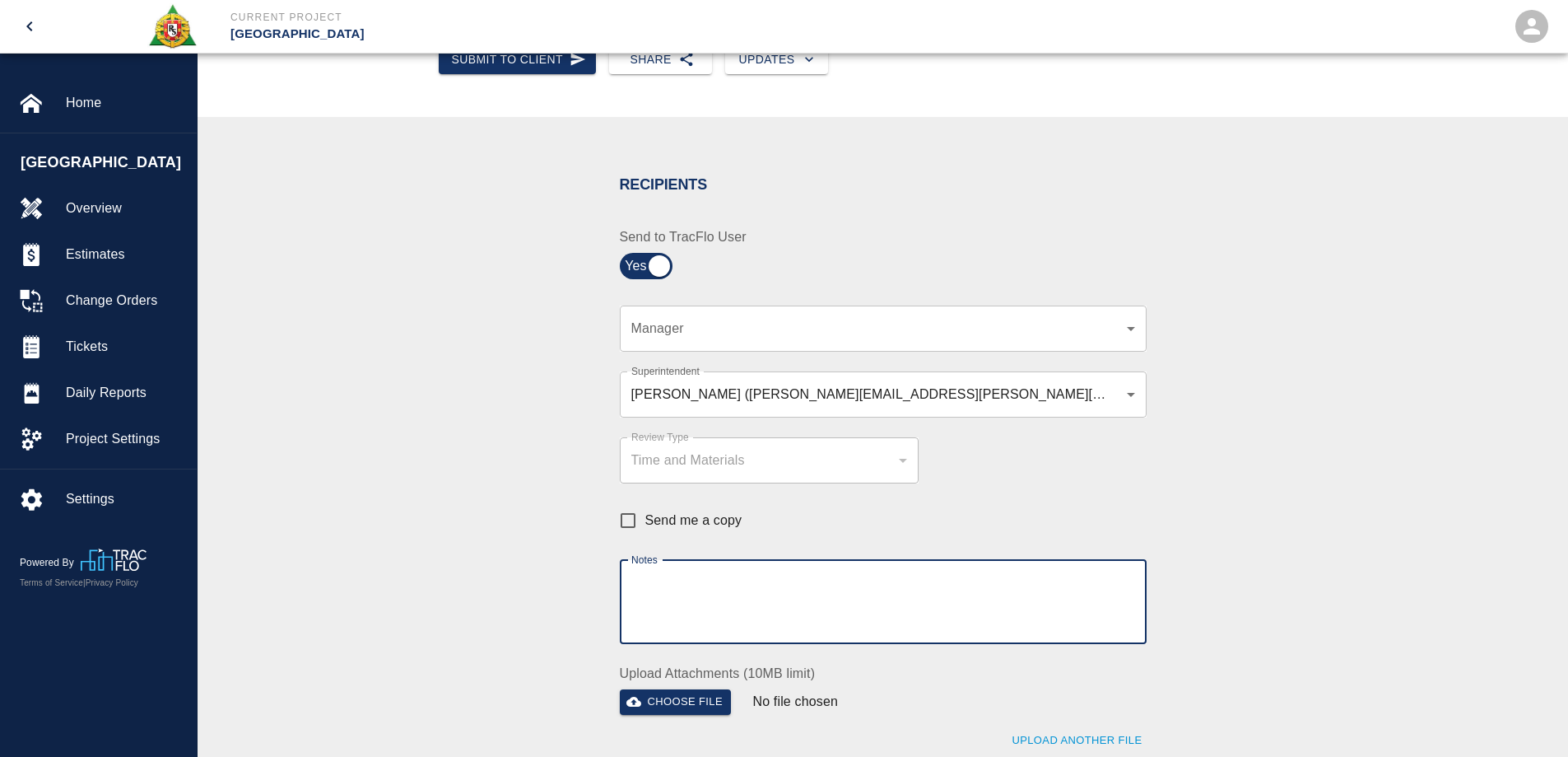
click at [725, 585] on textarea "Notes" at bounding box center [883, 602] width 503 height 57
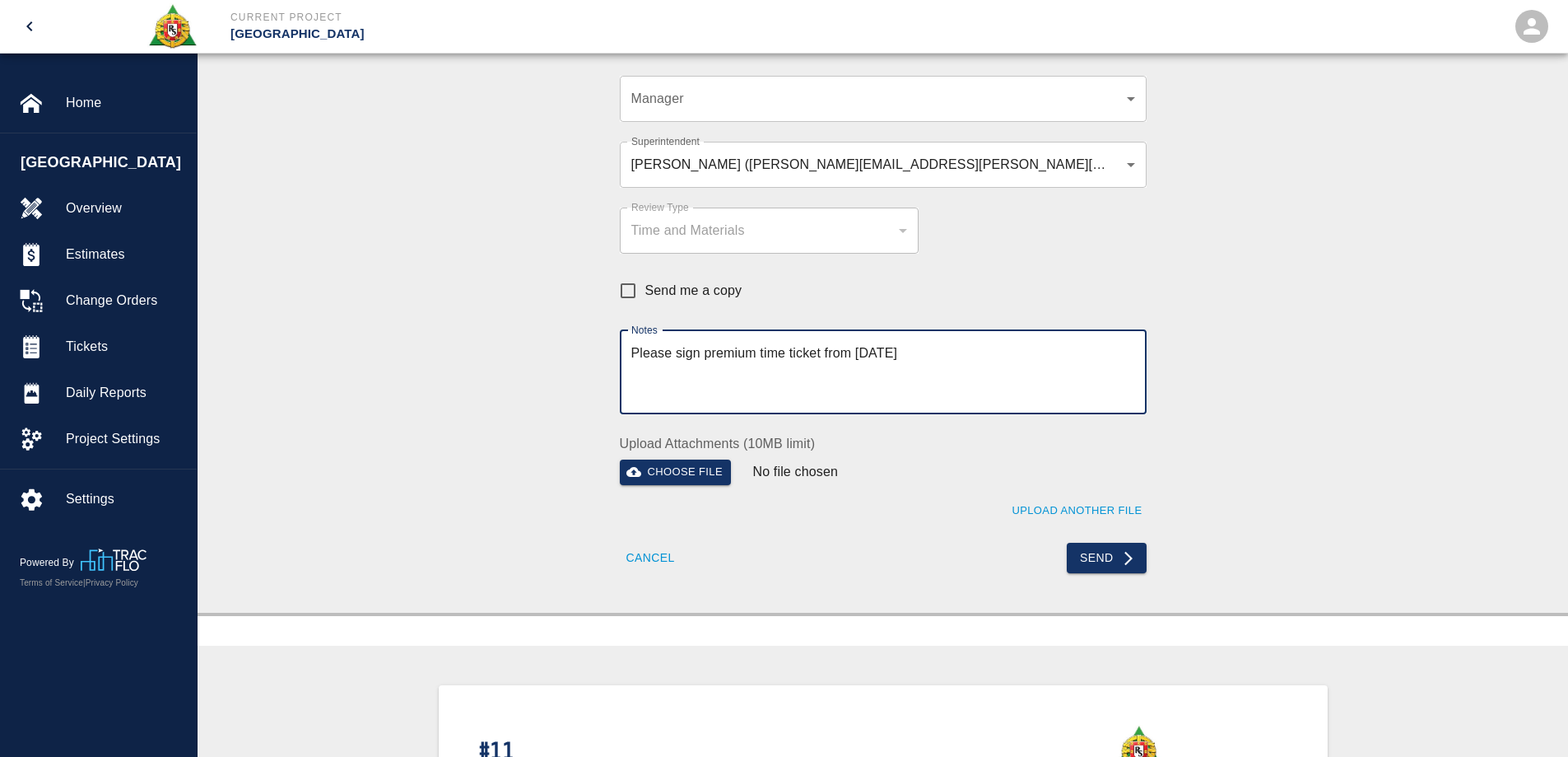
scroll to position [494, 0]
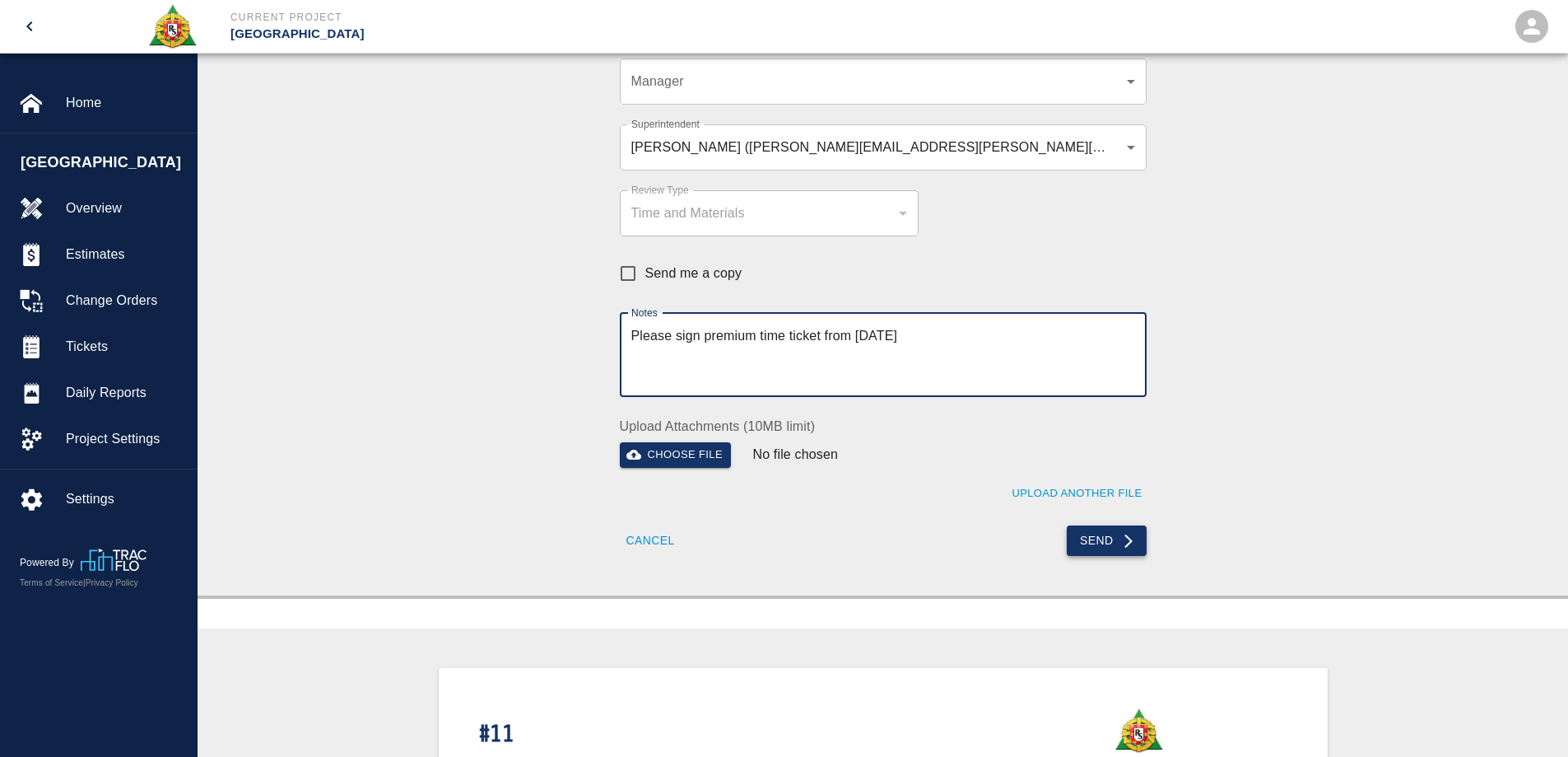
type textarea "Please sign premium time ticket from [DATE]"
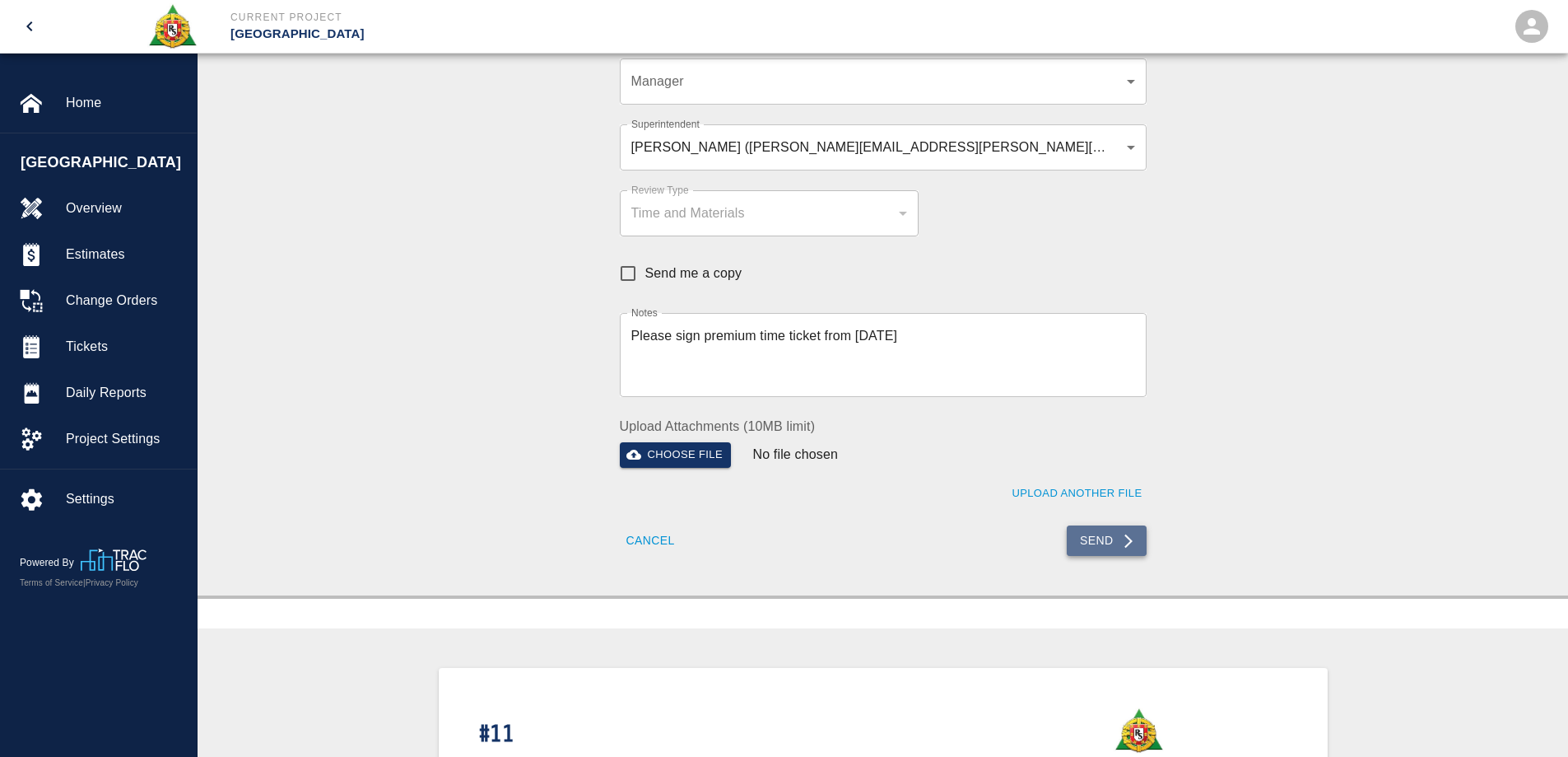
click at [1101, 545] on button "Send" at bounding box center [1107, 540] width 79 height 30
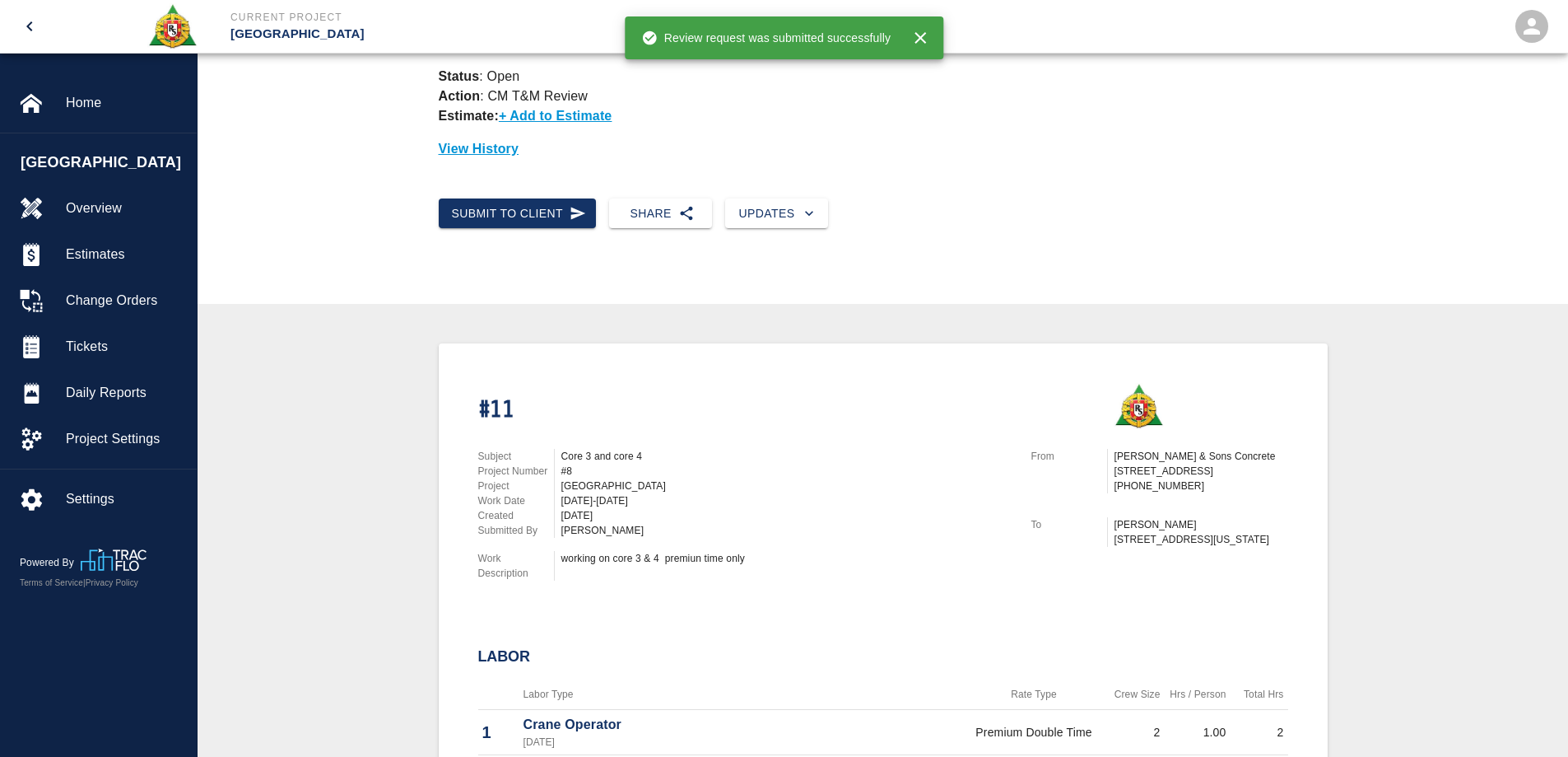
scroll to position [0, 0]
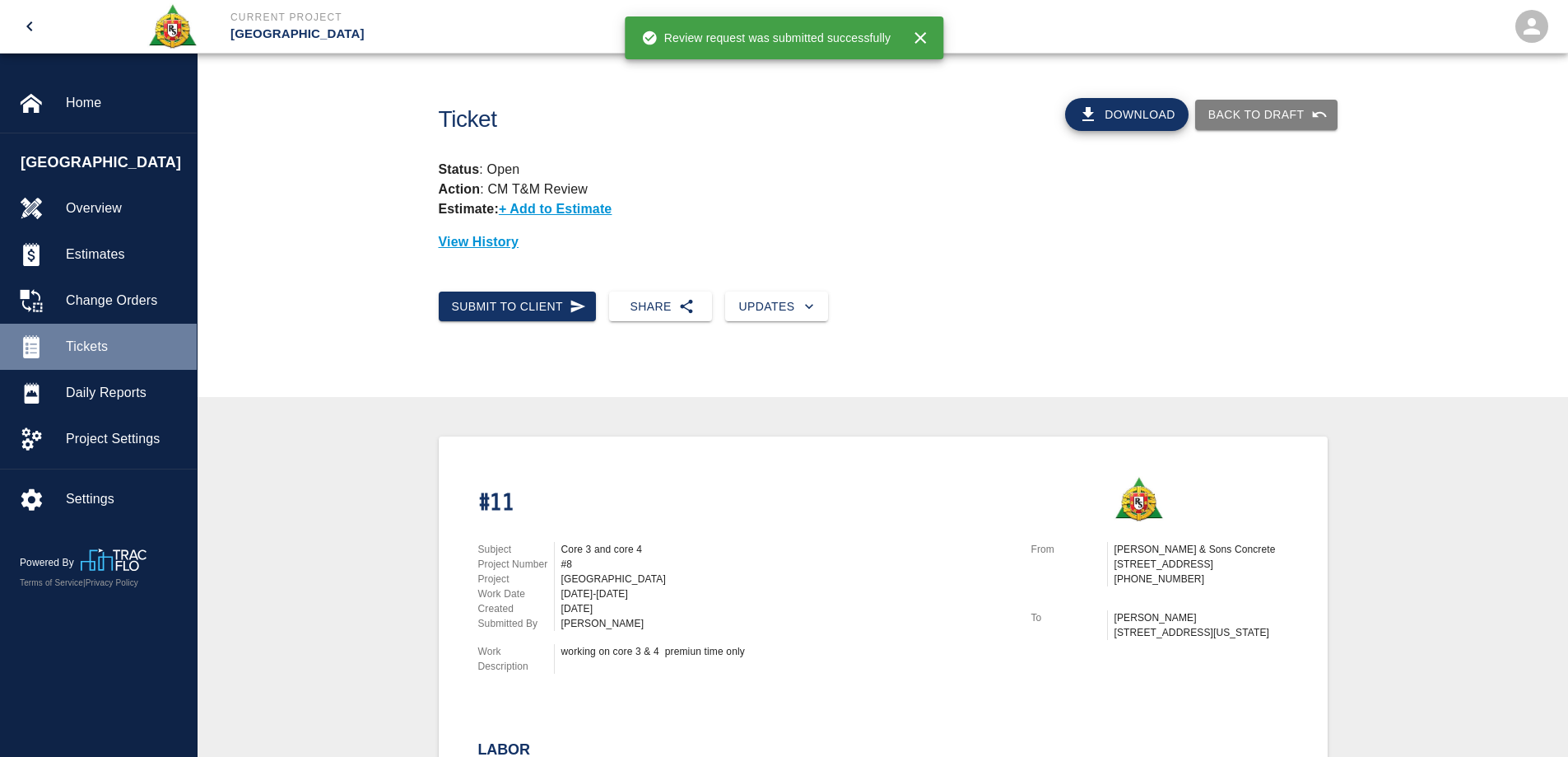
click at [107, 349] on span "Tickets" at bounding box center [125, 346] width 117 height 20
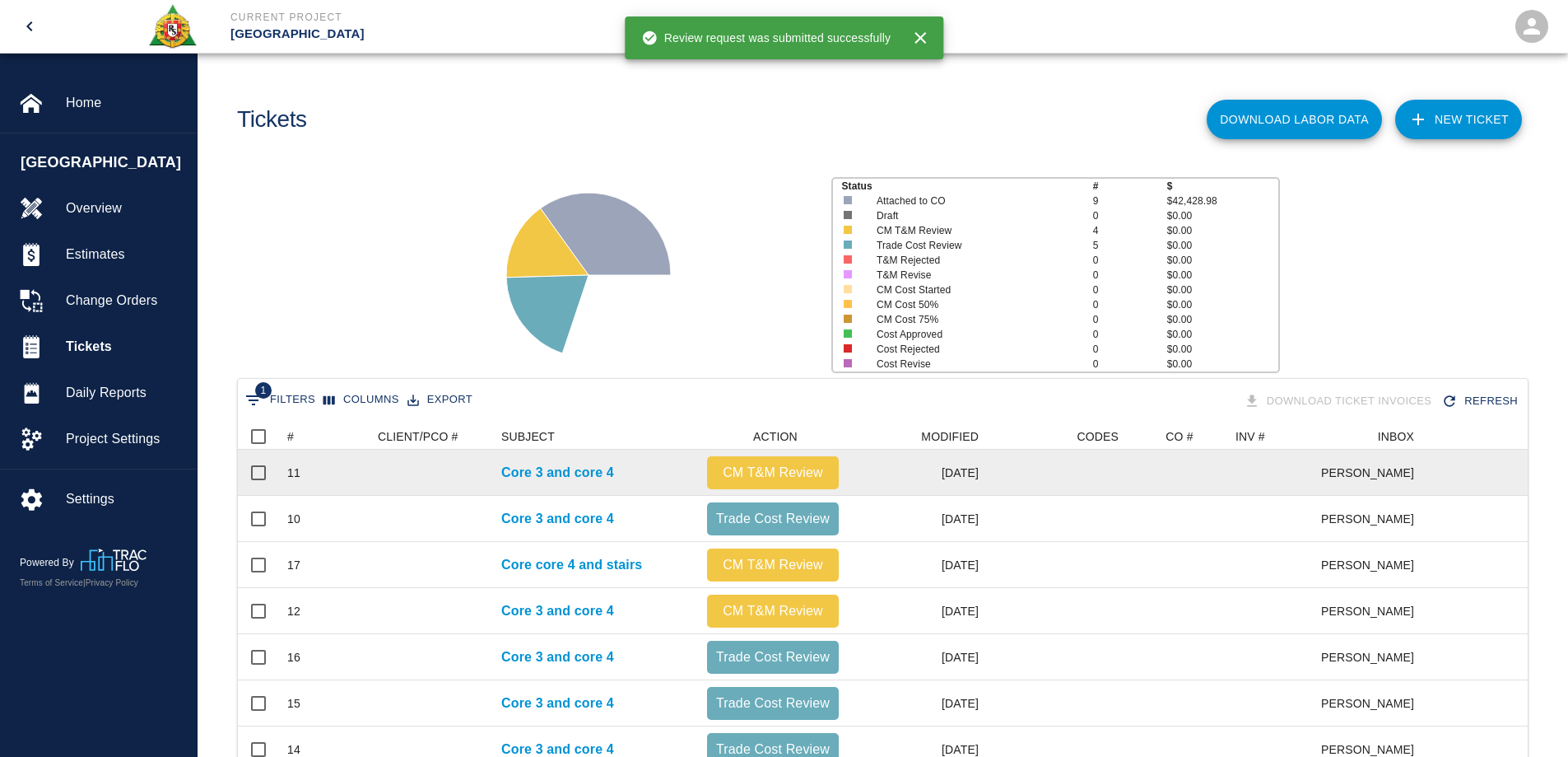
scroll to position [203, 0]
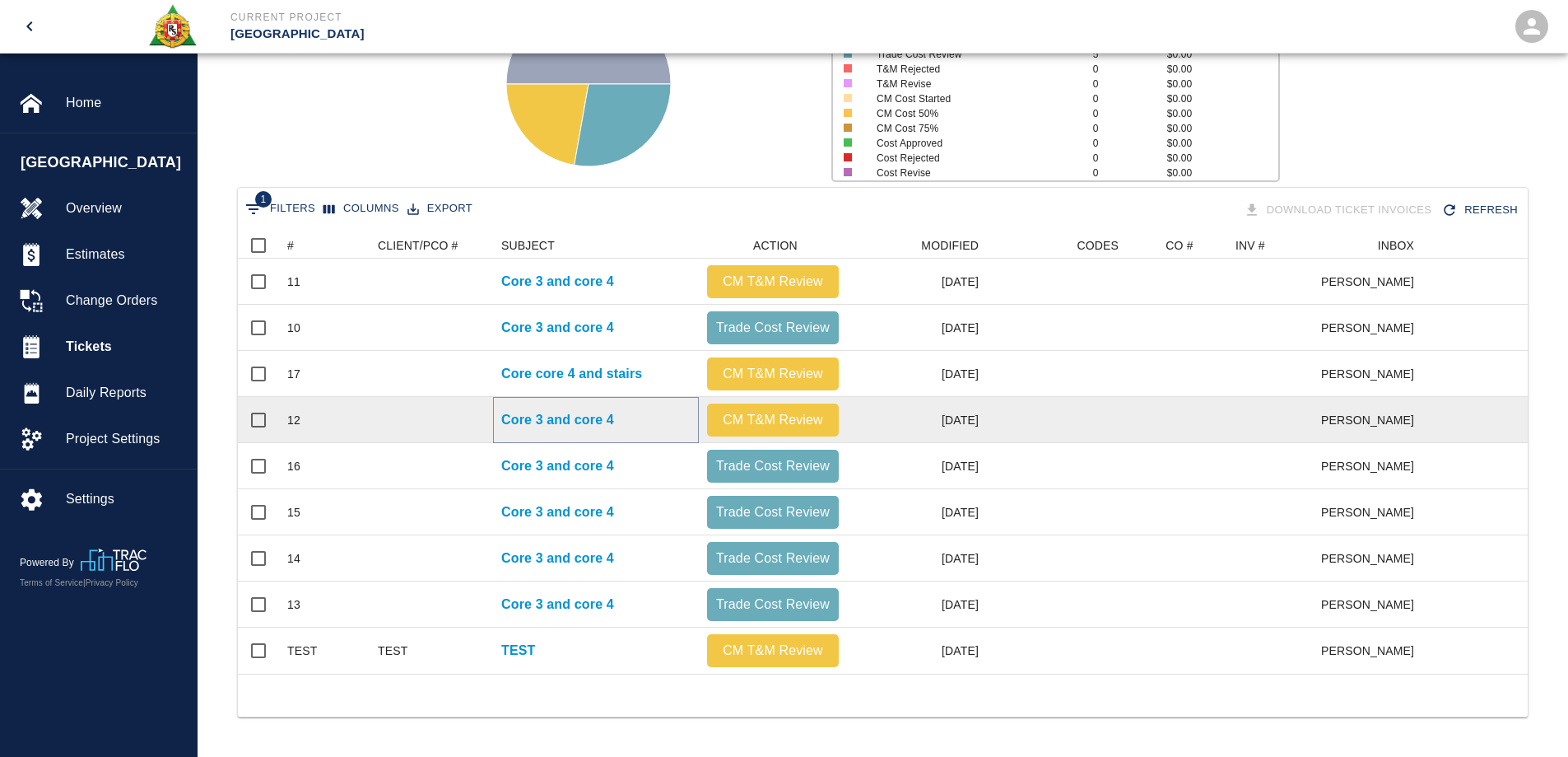
click at [613, 410] on p "Core 3 and core 4" at bounding box center [557, 419] width 113 height 20
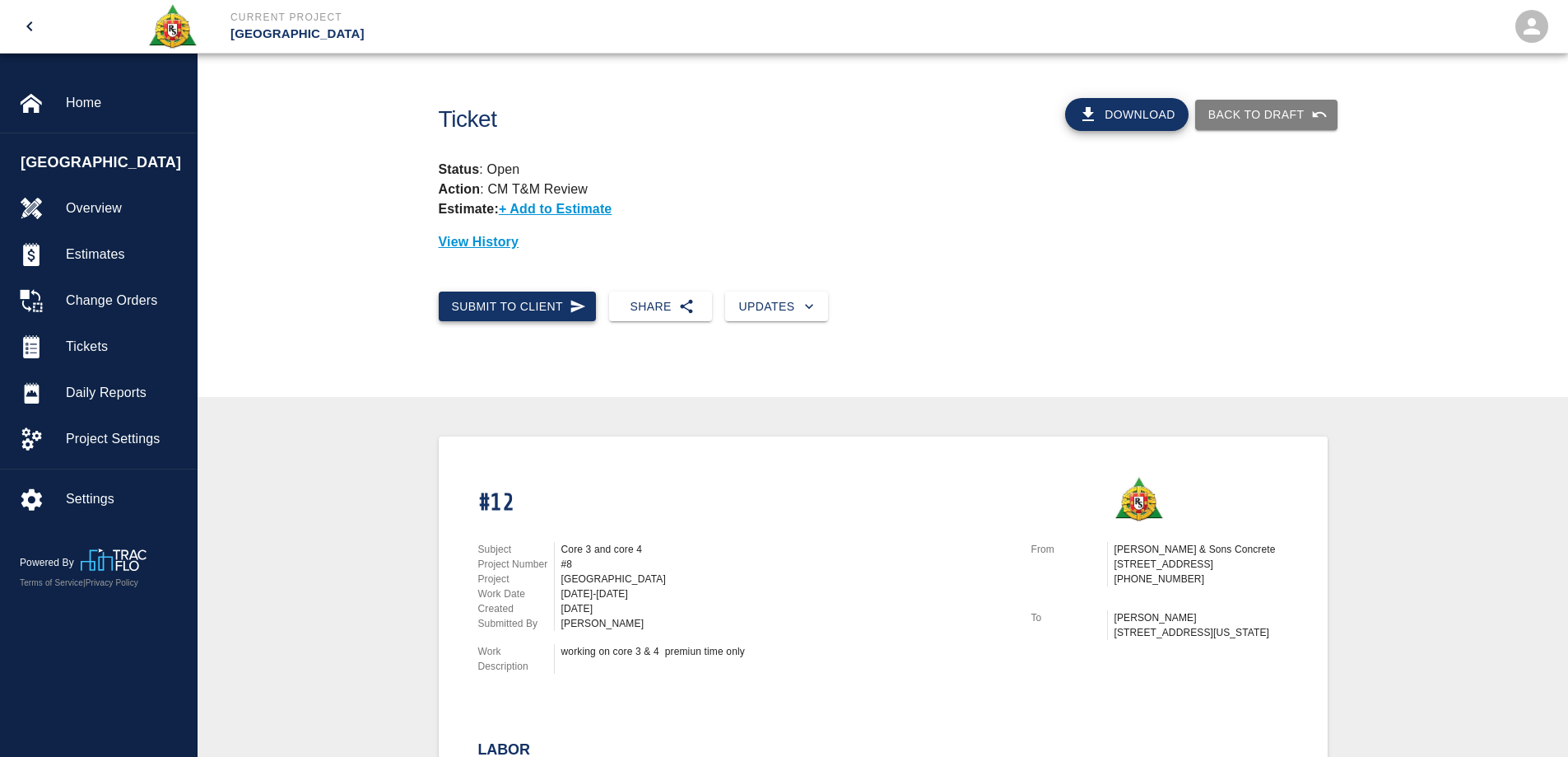
click at [521, 302] on button "Submit to Client" at bounding box center [518, 307] width 158 height 30
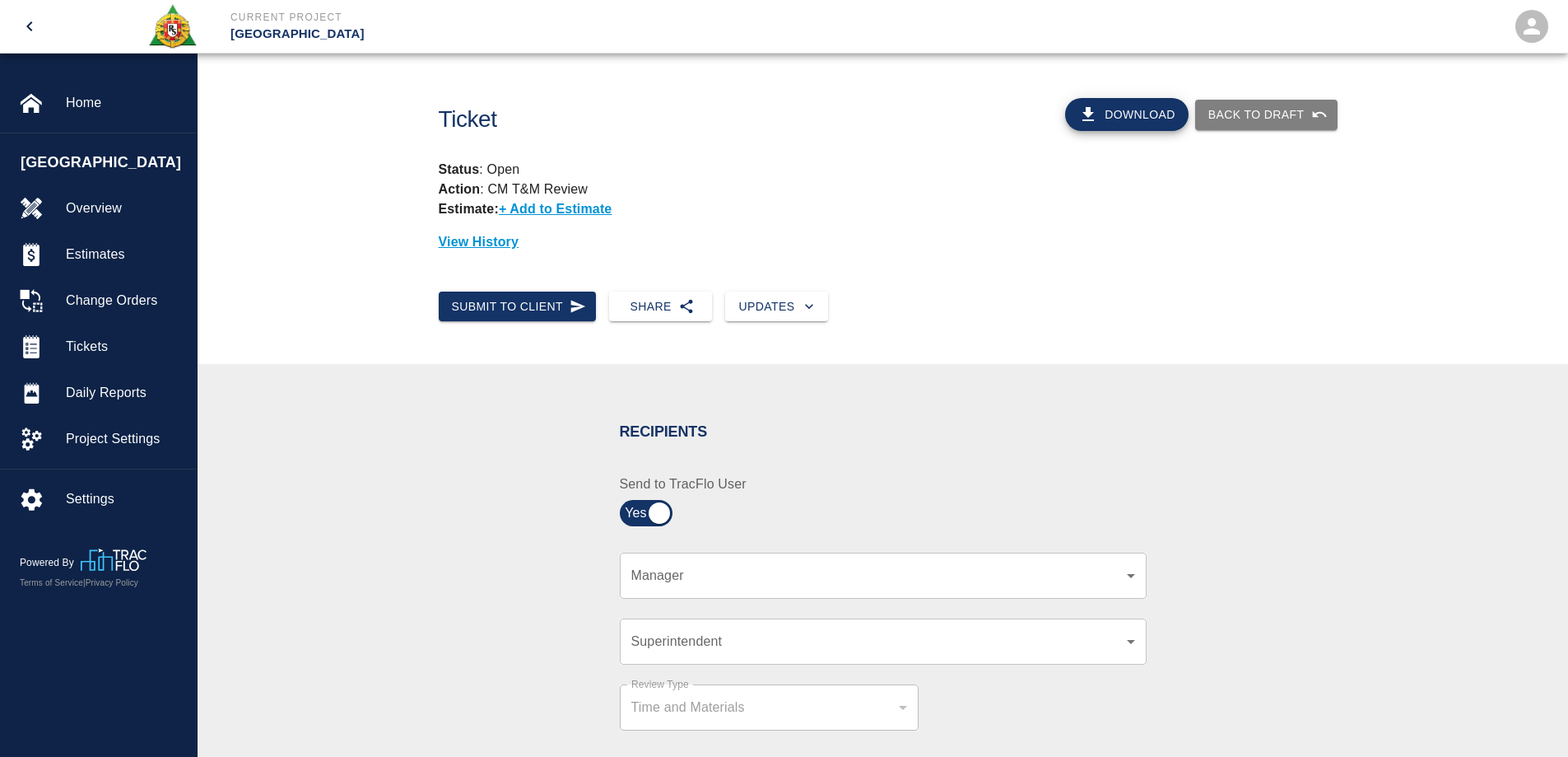
click at [722, 653] on div "​ Superintendent" at bounding box center [883, 641] width 527 height 46
click at [718, 652] on div "​ Superintendent" at bounding box center [883, 641] width 527 height 46
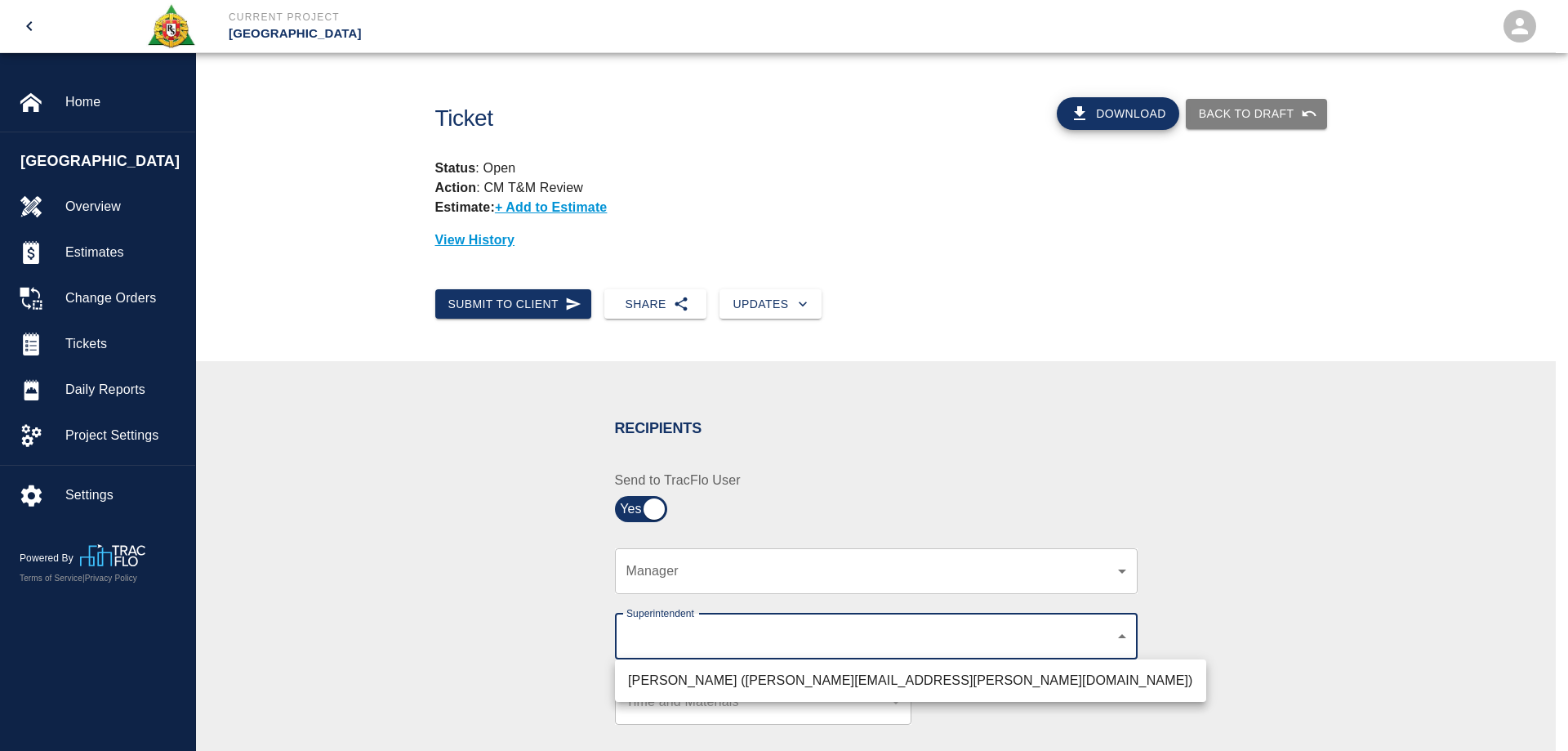
click at [1122, 642] on body "Current Project [GEOGRAPHIC_DATA] Home [GEOGRAPHIC_DATA] Park Overview Estimate…" at bounding box center [784, 376] width 1568 height 751
click at [724, 673] on li "[PERSON_NAME] ([PERSON_NAME][EMAIL_ADDRESS][PERSON_NAME][DOMAIN_NAME])" at bounding box center [911, 680] width 592 height 29
type input "607e8b2f-6e2b-4864-a614-ca92a3a6e287"
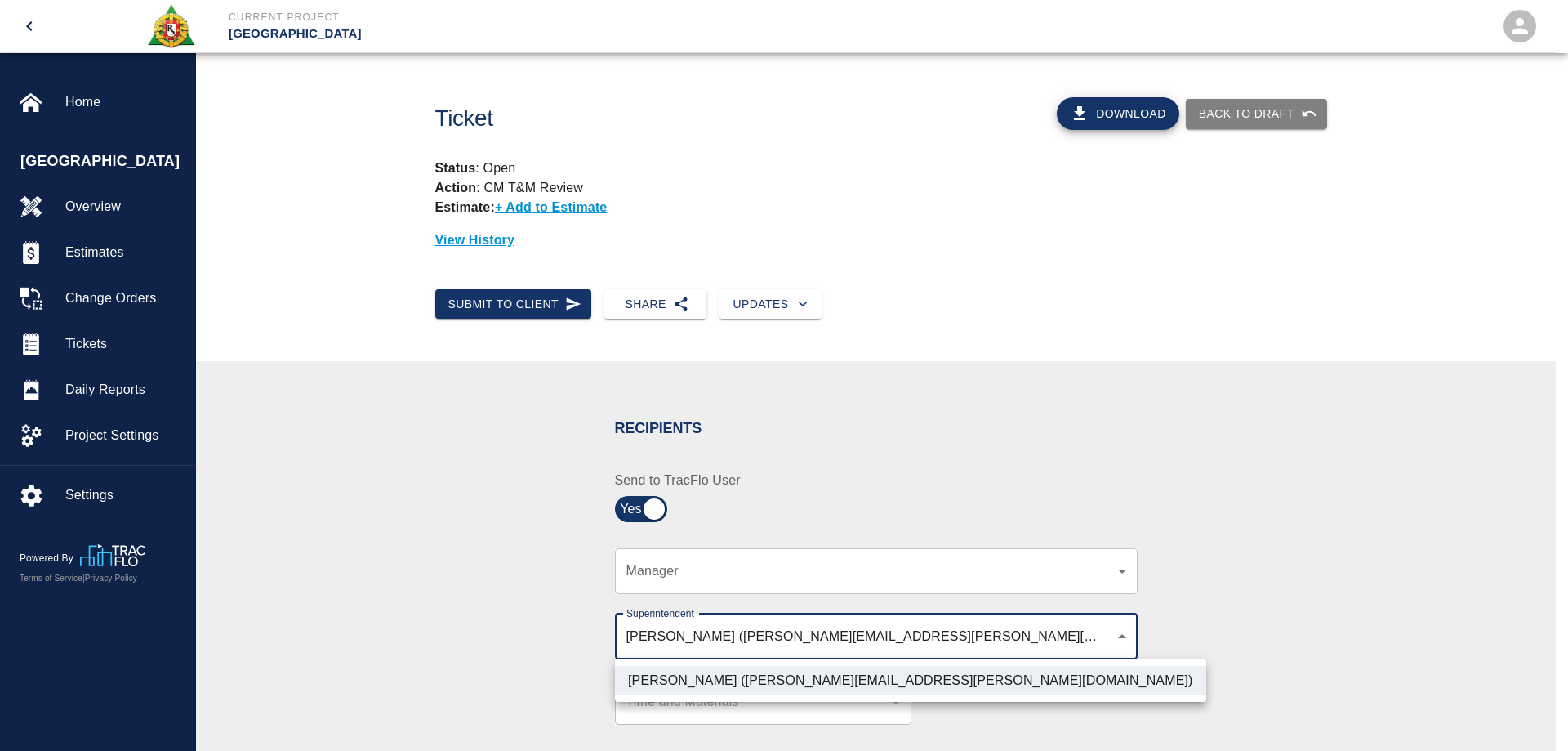
click at [491, 649] on div at bounding box center [784, 376] width 1568 height 751
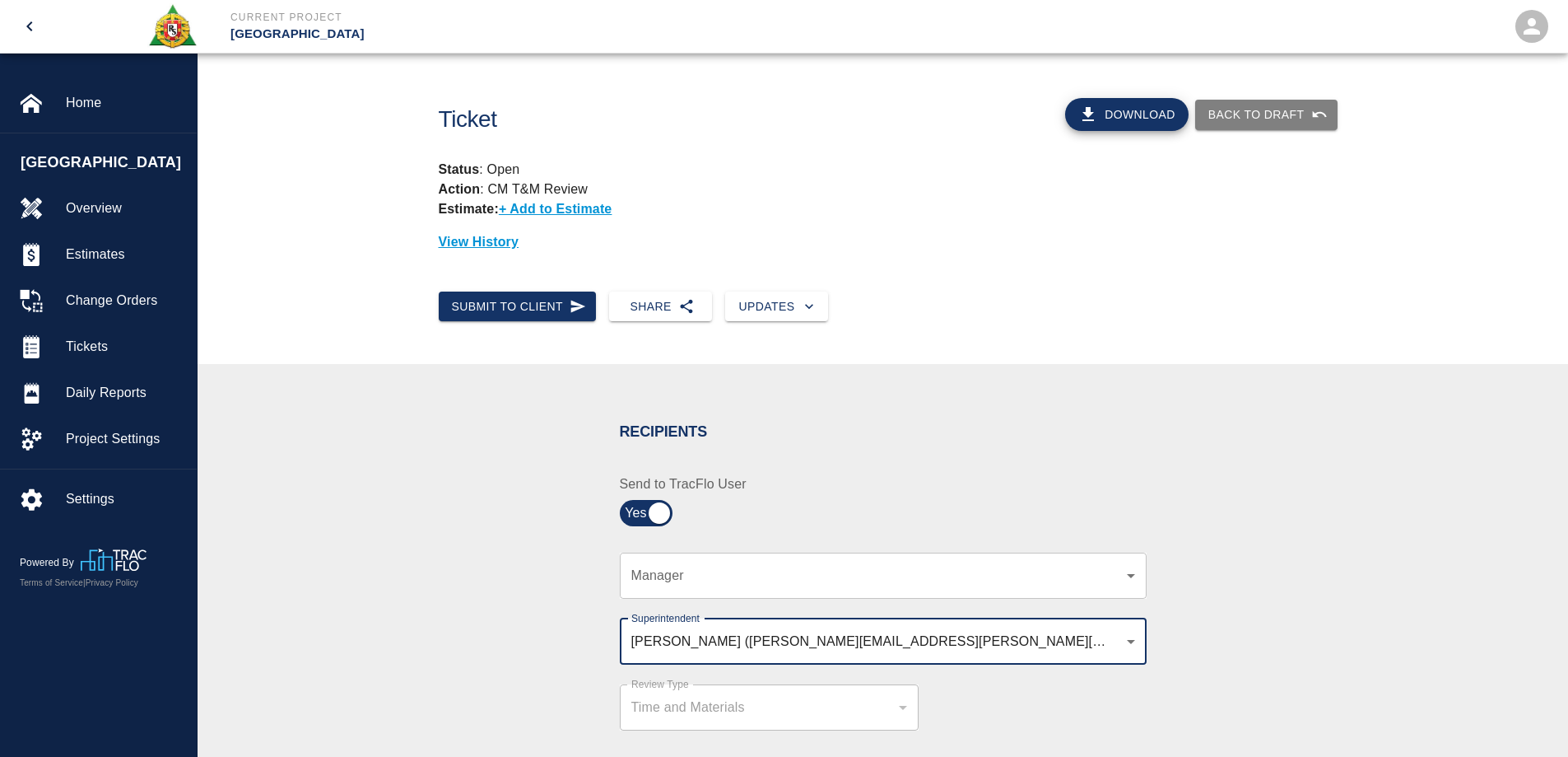
scroll to position [494, 0]
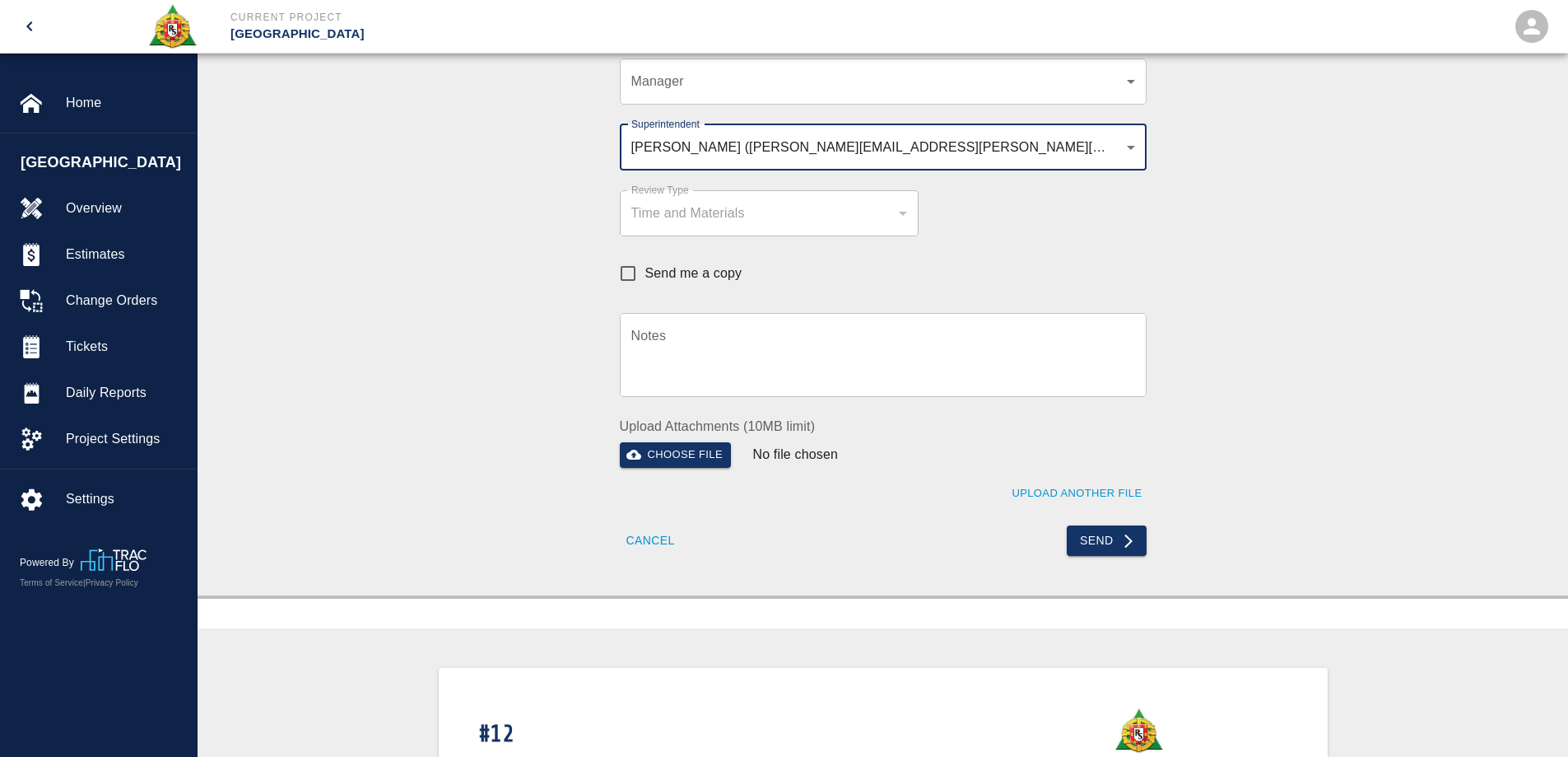
click at [1109, 541] on button "Send" at bounding box center [1107, 540] width 79 height 30
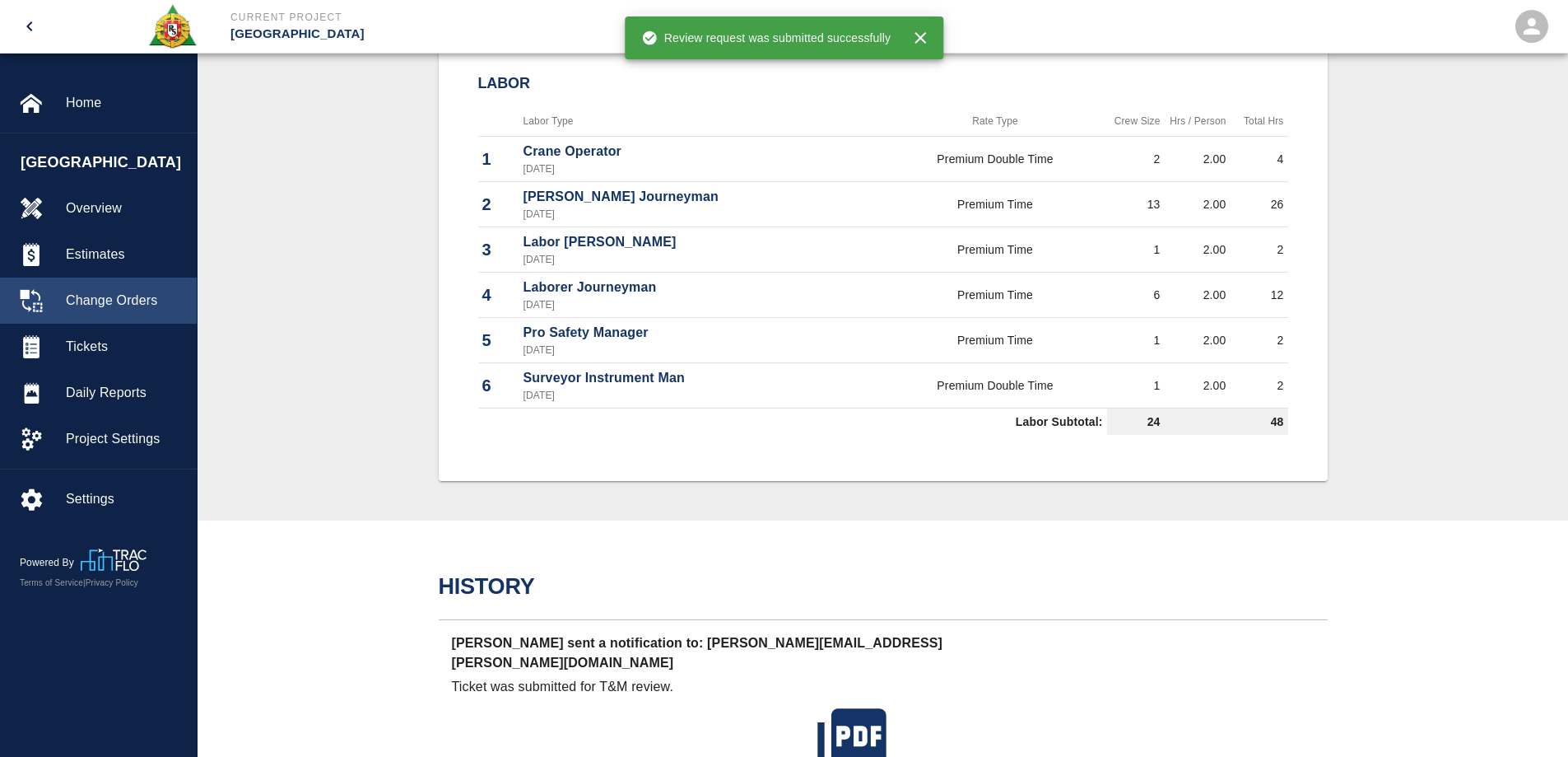
scroll to position [329, 0]
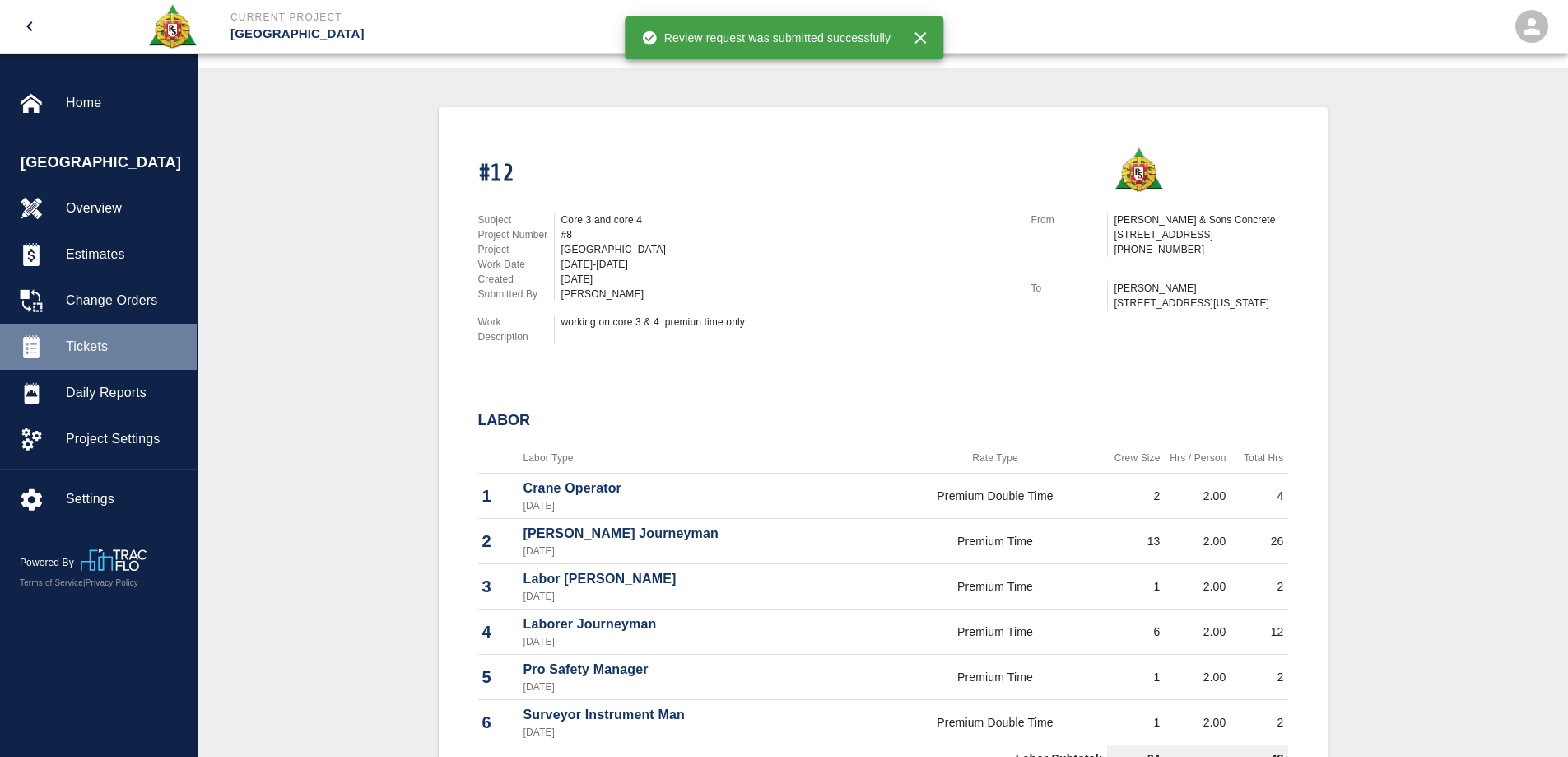
click at [92, 340] on span "Tickets" at bounding box center [125, 346] width 117 height 20
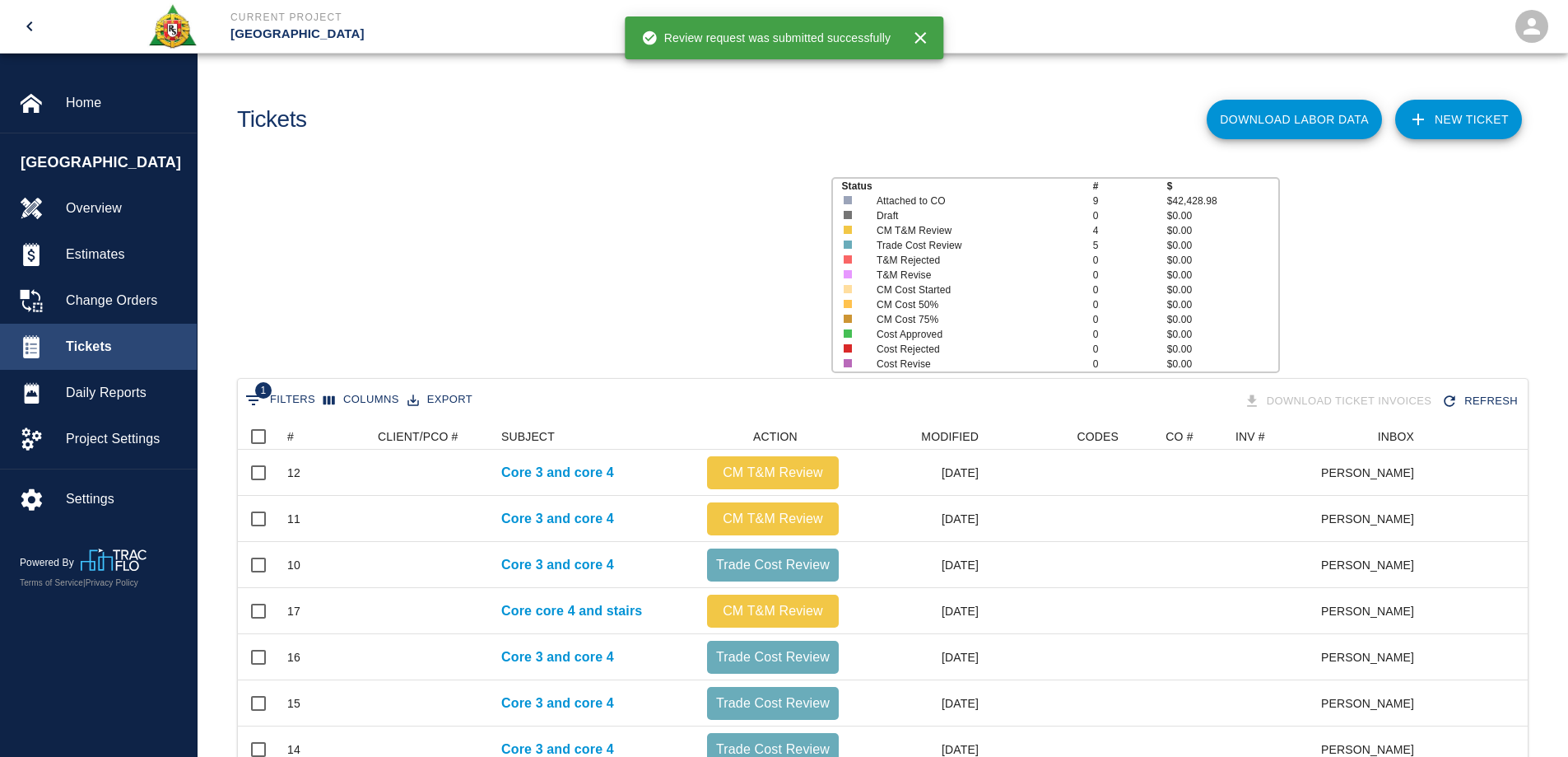
scroll to position [441, 1277]
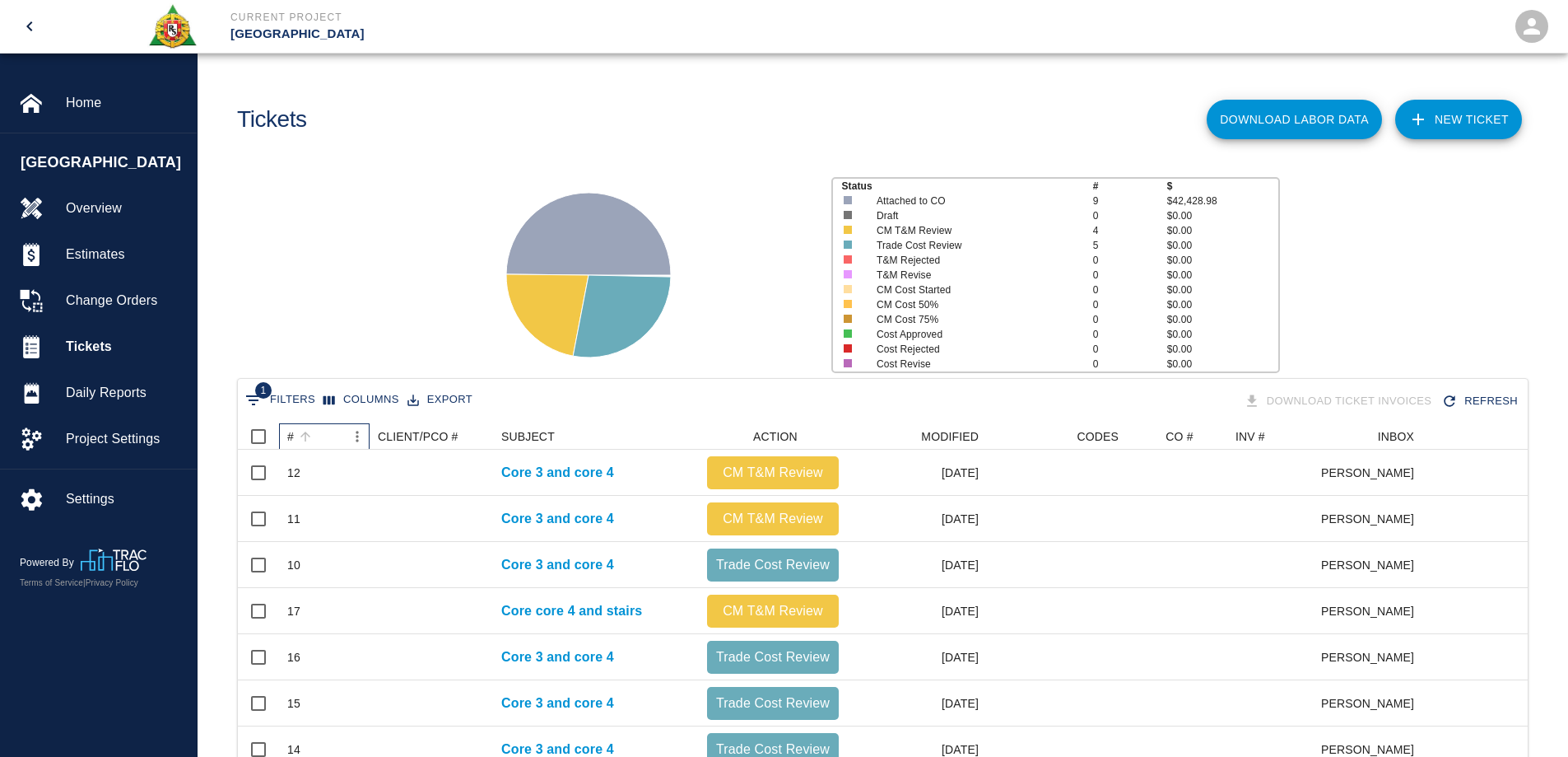
click at [292, 441] on div "#" at bounding box center [291, 436] width 7 height 26
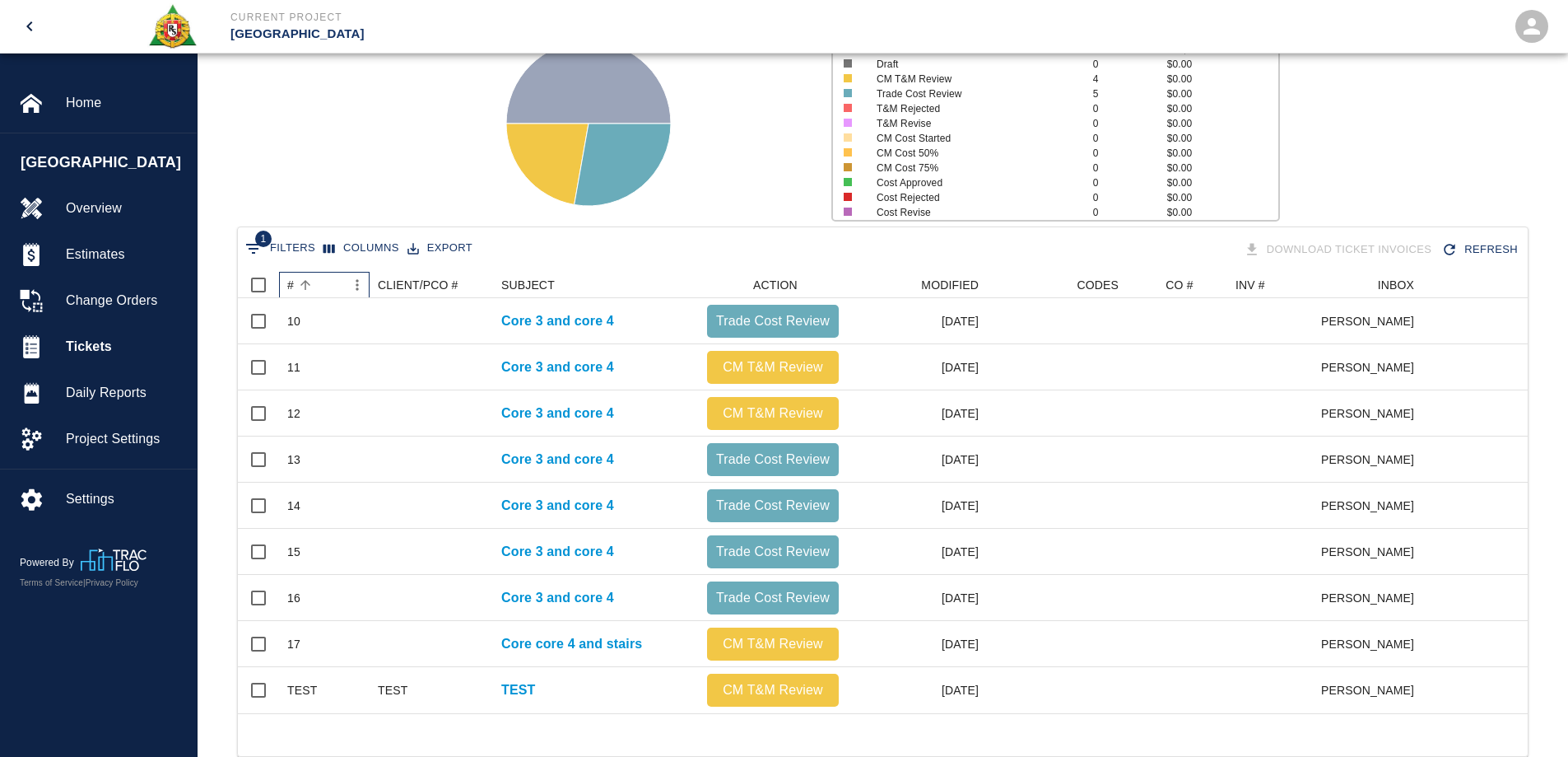
scroll to position [165, 0]
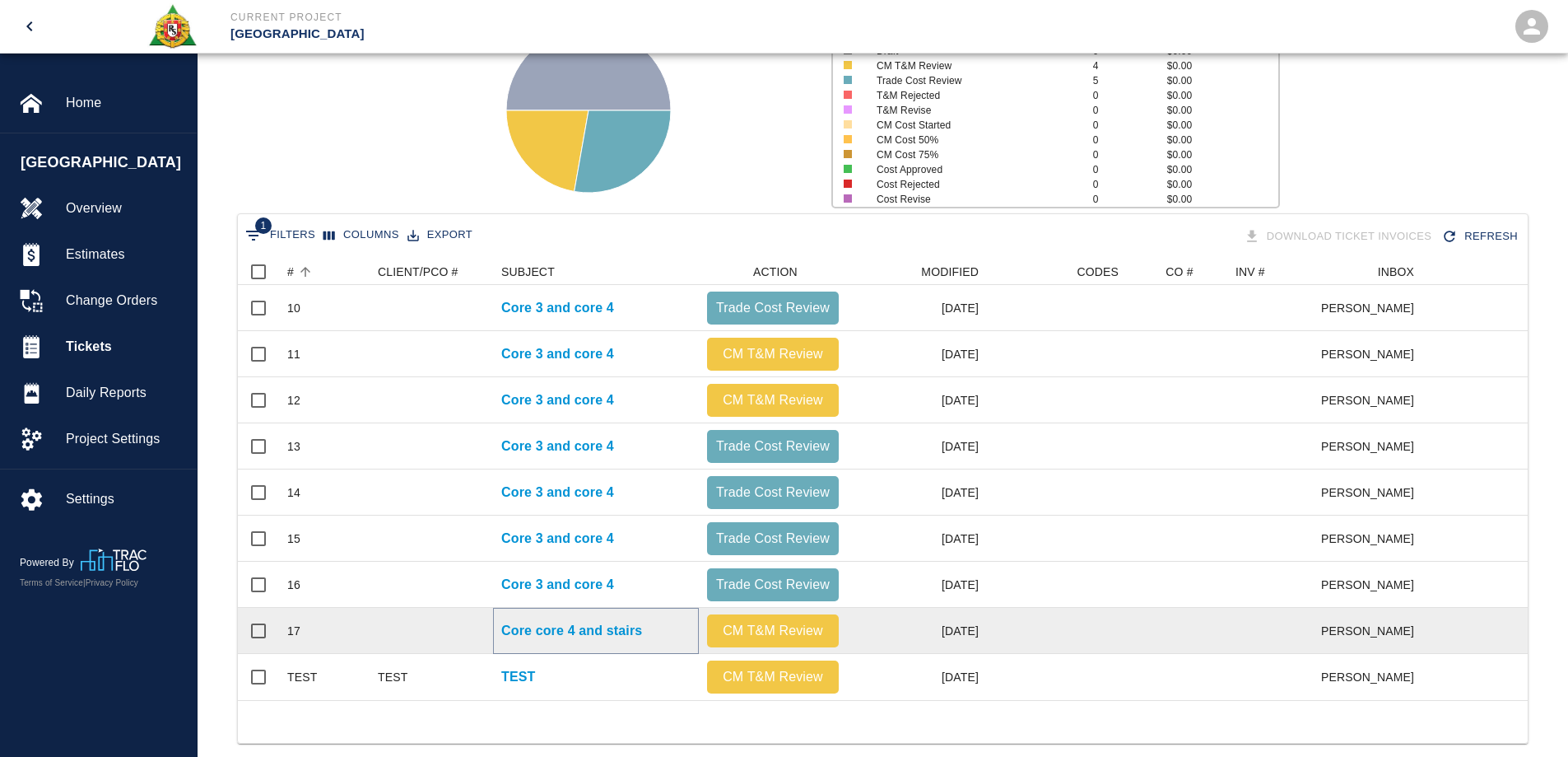
click at [566, 625] on p "Core core 4 and stairs" at bounding box center [572, 630] width 141 height 20
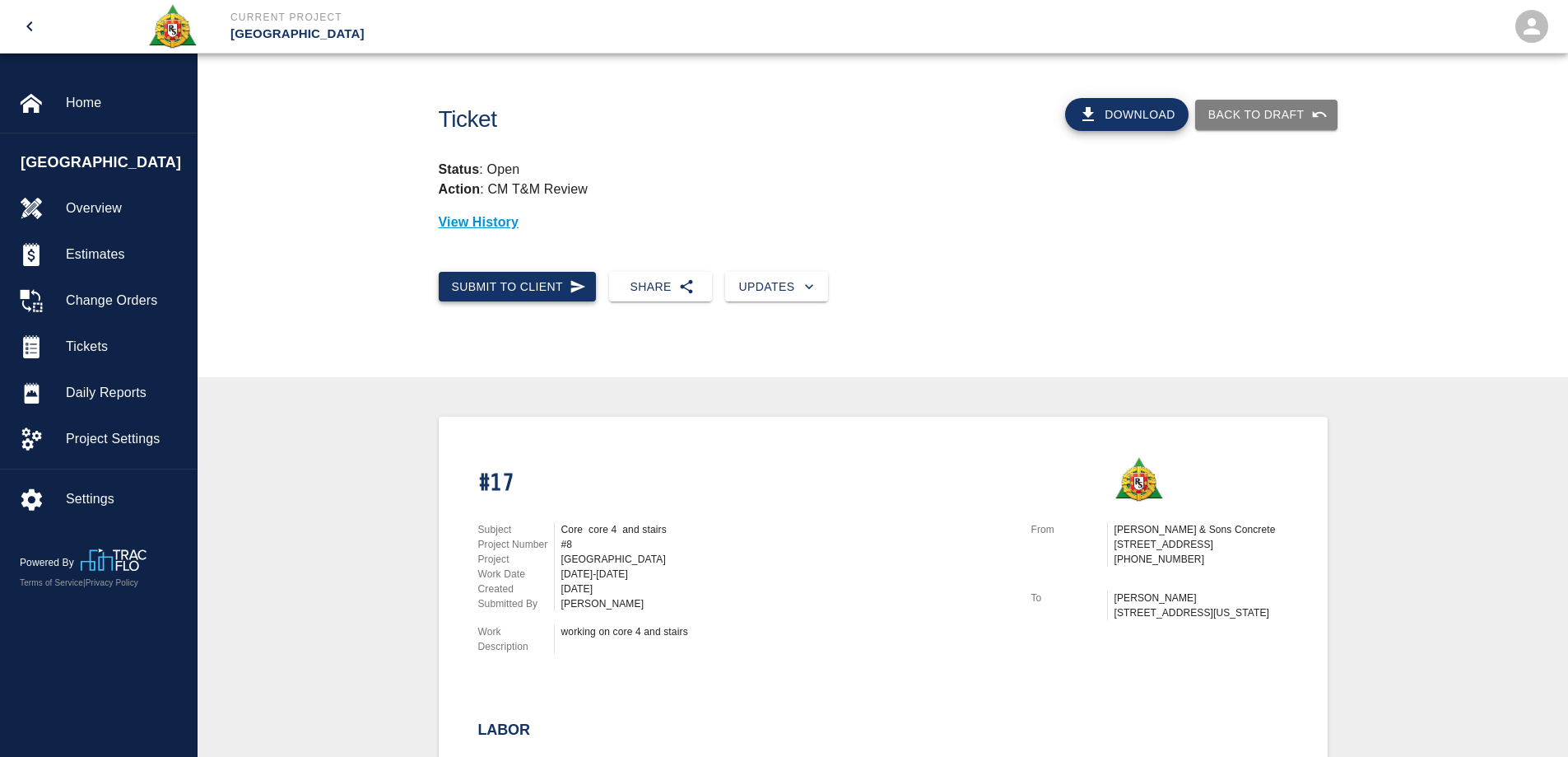
click at [508, 288] on button "Submit to Client" at bounding box center [518, 287] width 158 height 30
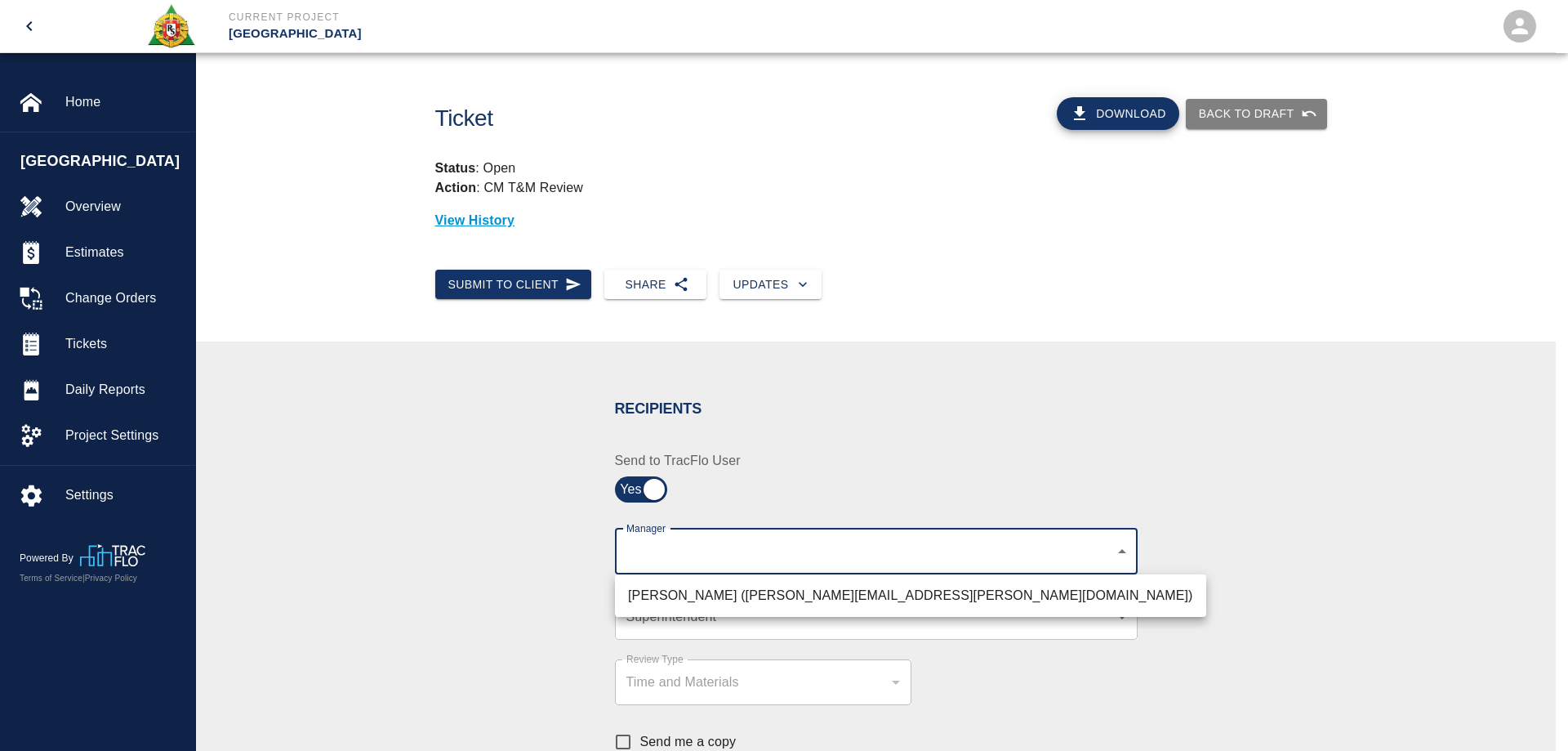
click at [720, 549] on body "Current Project [GEOGRAPHIC_DATA] Home [GEOGRAPHIC_DATA] Park Overview Estimate…" at bounding box center [784, 376] width 1568 height 751
drag, startPoint x: 594, startPoint y: 608, endPoint x: 644, endPoint y: 632, distance: 55.5
click at [594, 609] on div at bounding box center [784, 376] width 1568 height 751
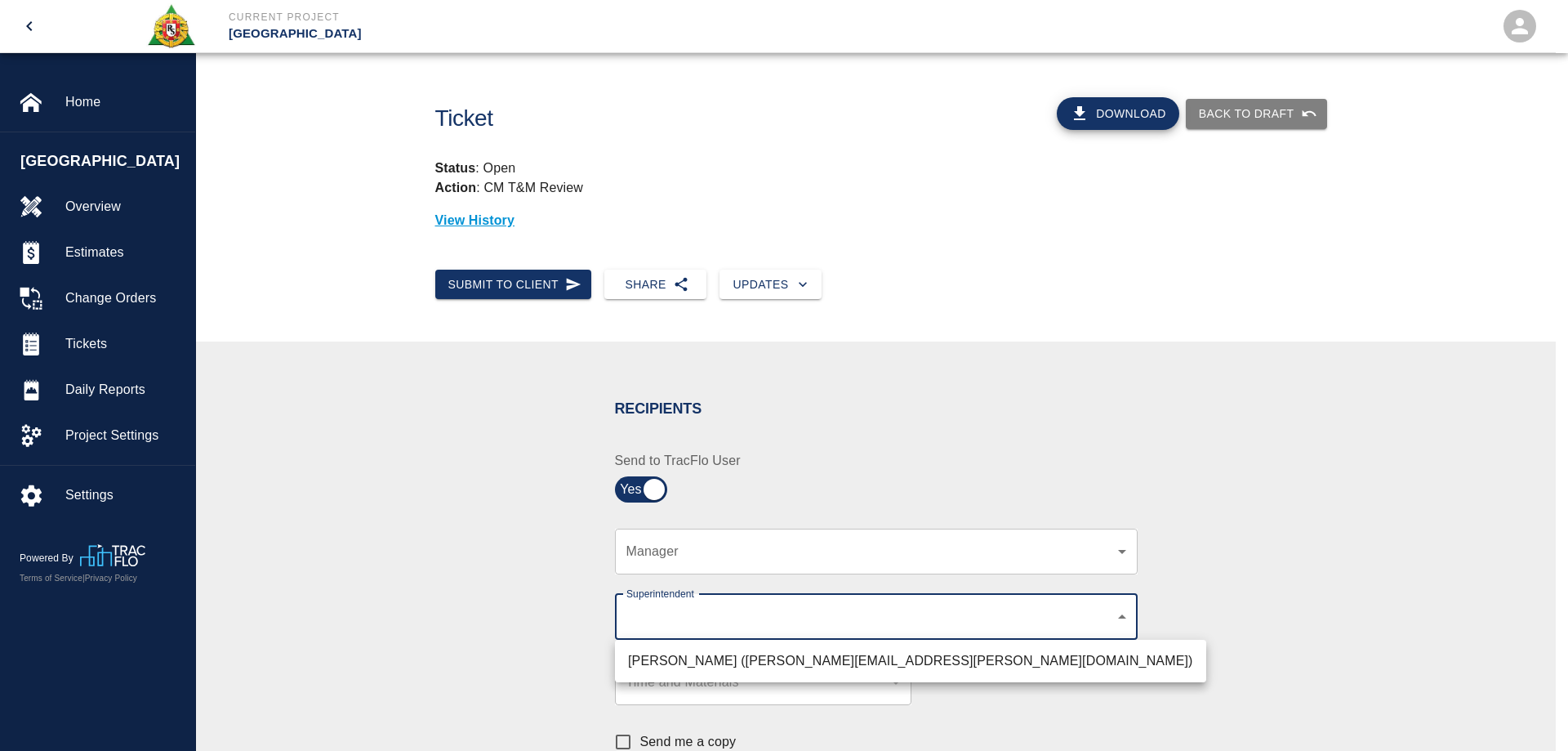
click at [681, 619] on body "Current Project [GEOGRAPHIC_DATA] Home [GEOGRAPHIC_DATA] Park Overview Estimate…" at bounding box center [784, 376] width 1568 height 751
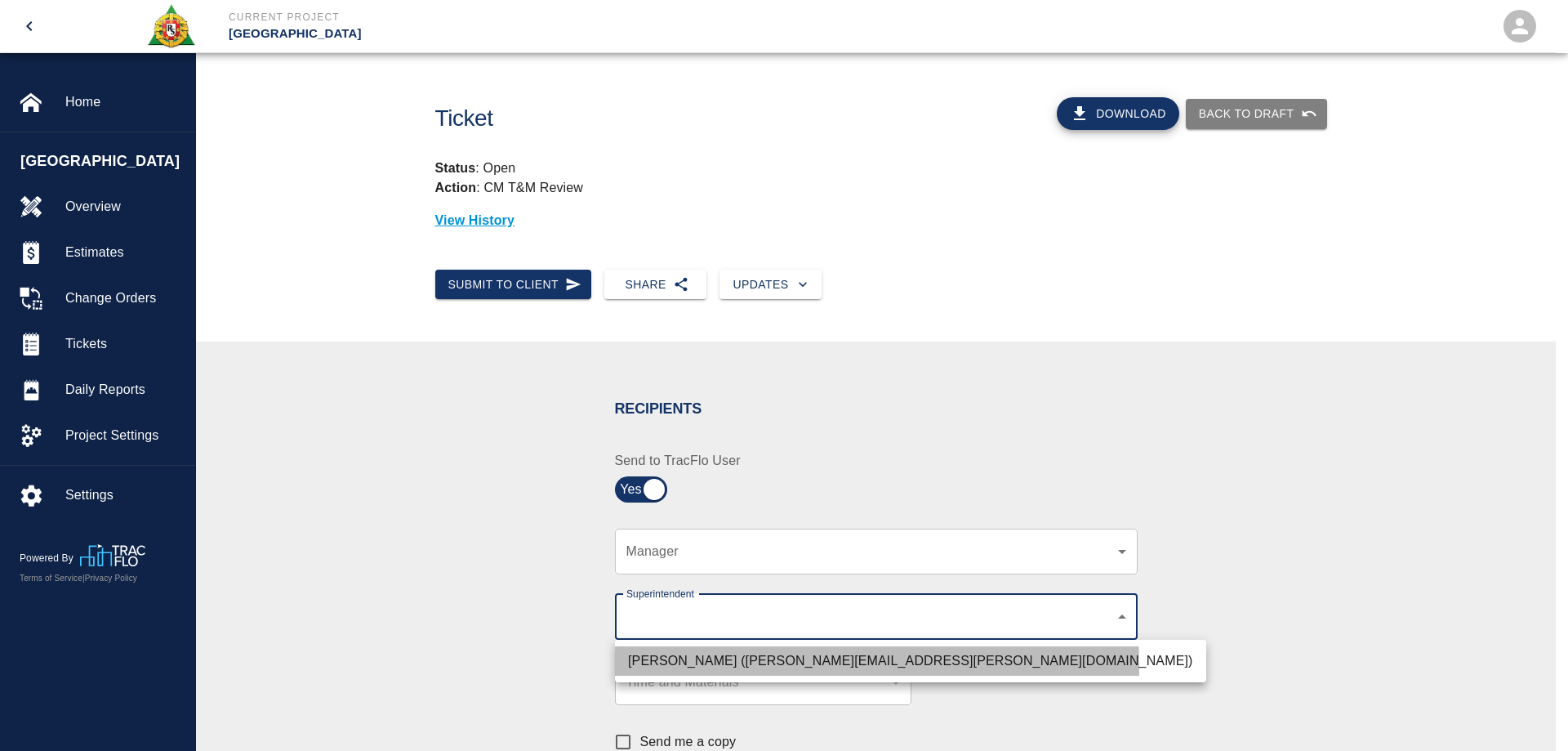
click at [694, 667] on li "[PERSON_NAME] ([PERSON_NAME][EMAIL_ADDRESS][PERSON_NAME][DOMAIN_NAME])" at bounding box center [911, 660] width 592 height 29
type input "607e8b2f-6e2b-4864-a614-ca92a3a6e287"
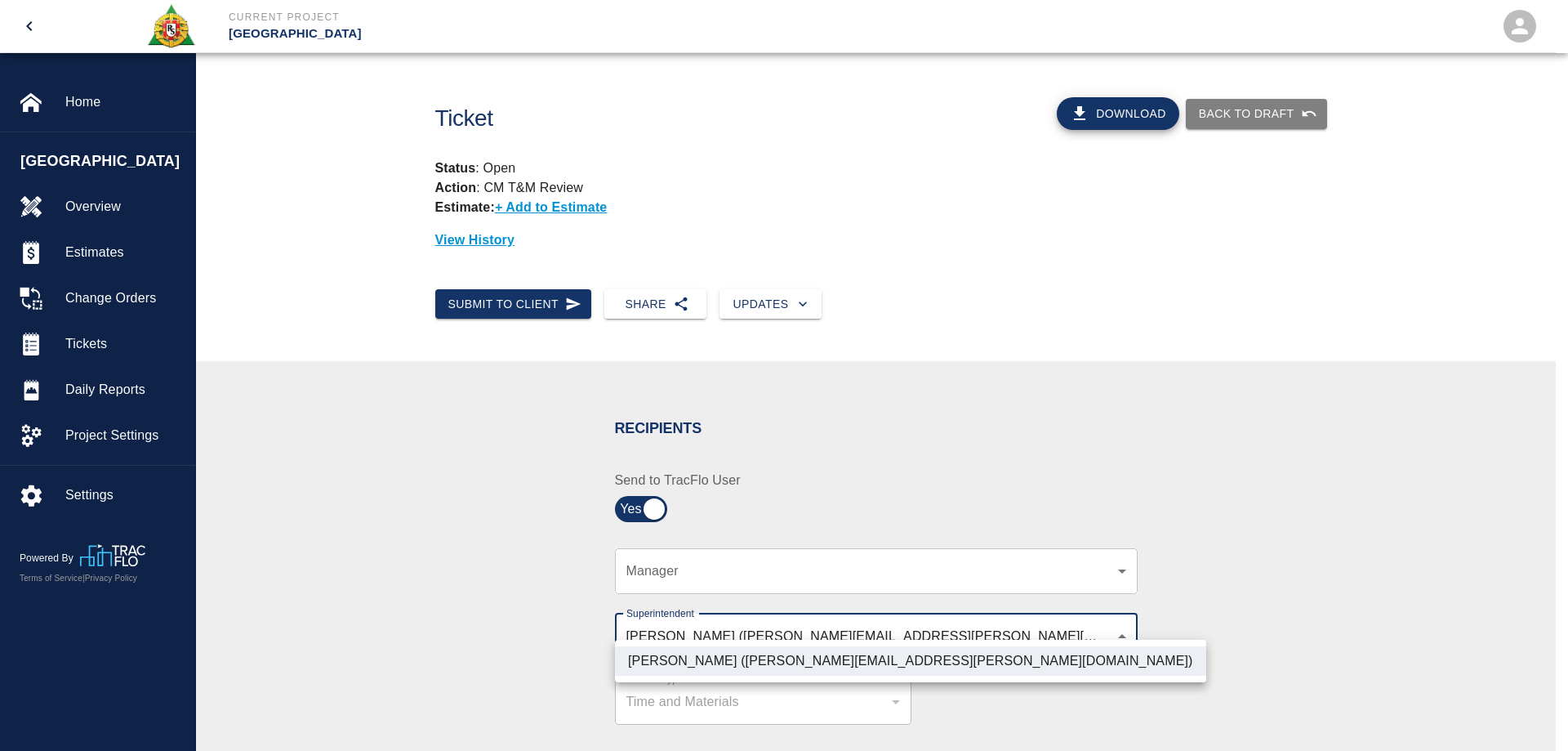
click at [553, 674] on div at bounding box center [784, 376] width 1568 height 751
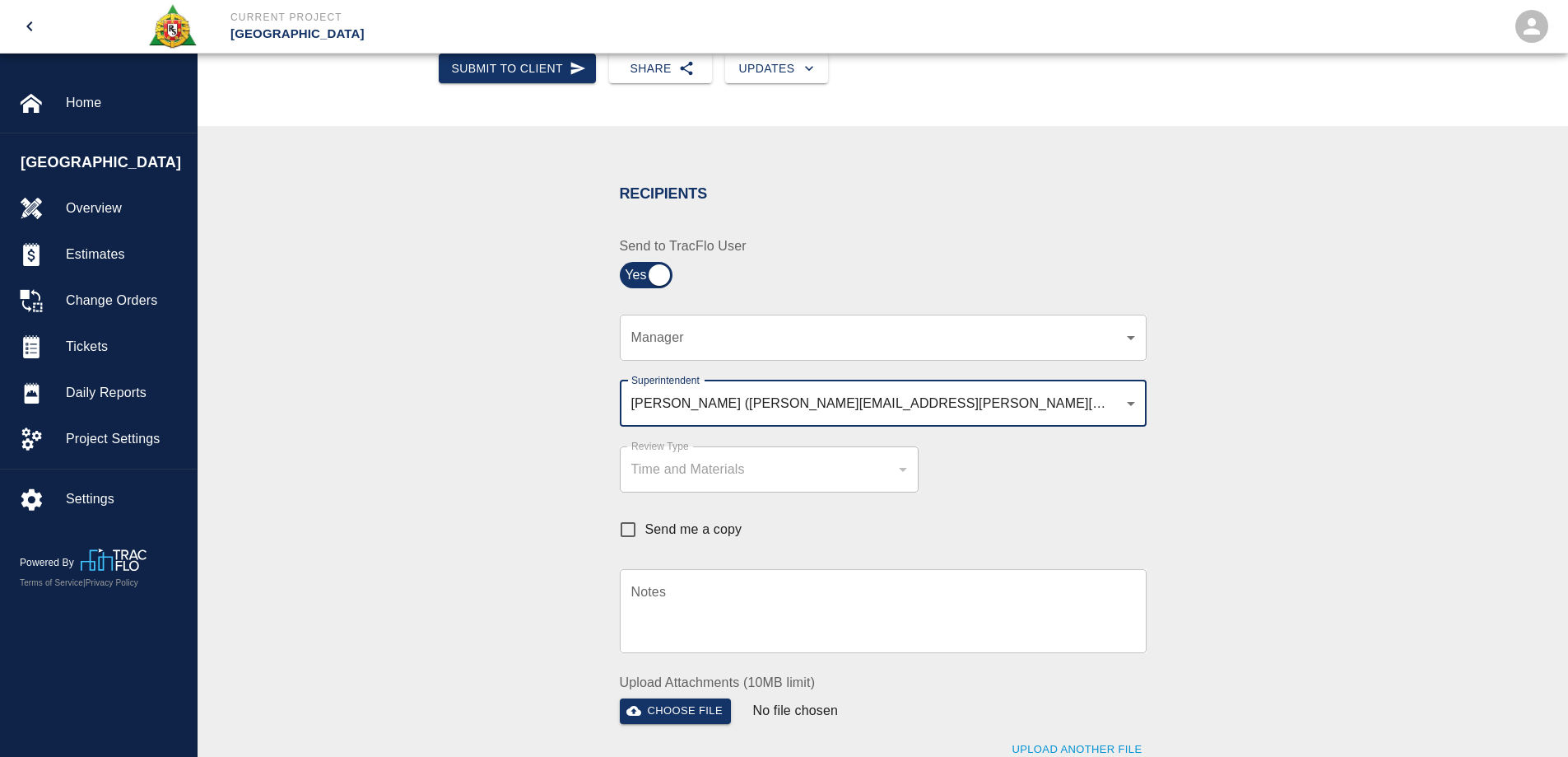
scroll to position [247, 0]
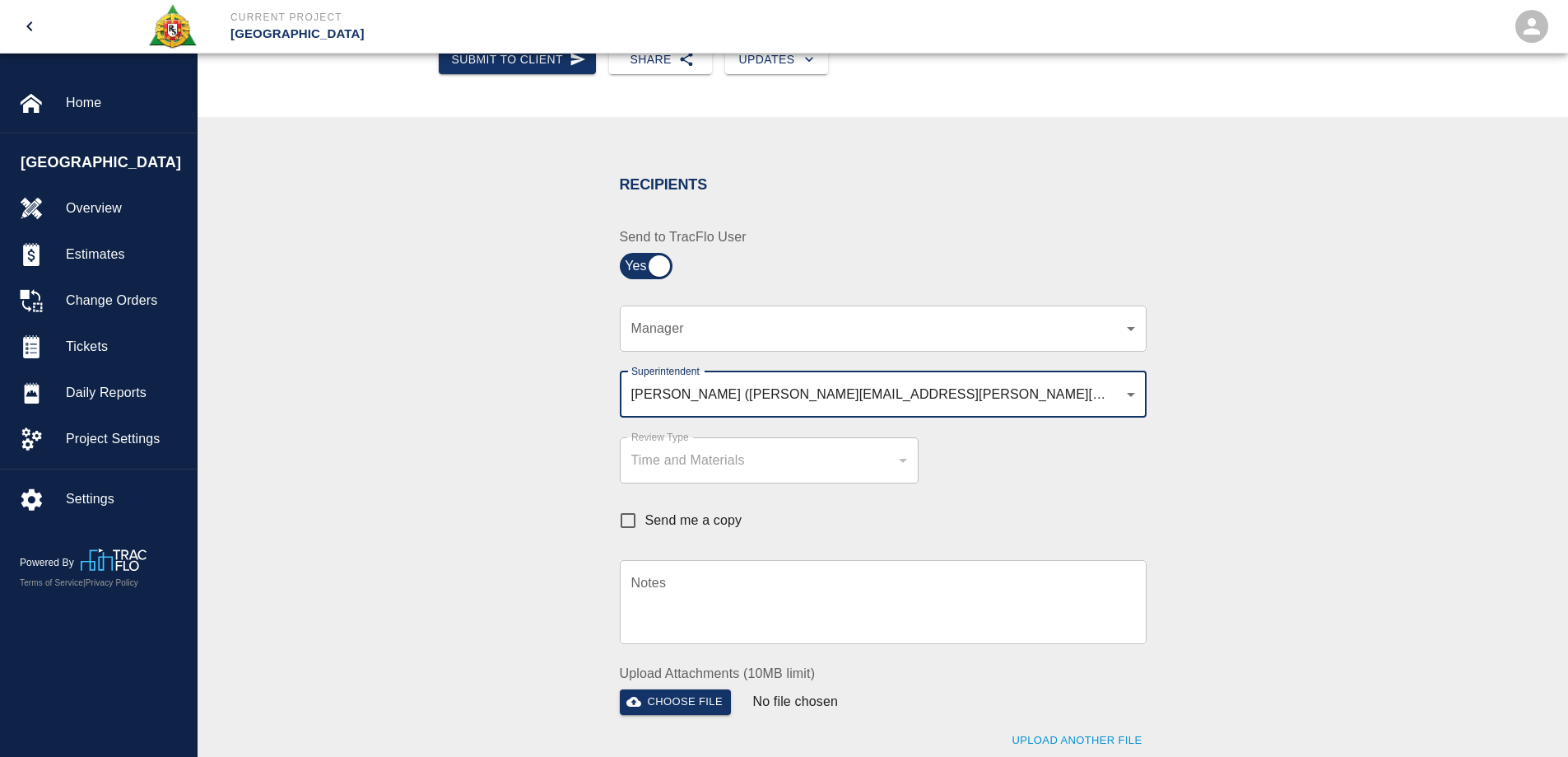
click at [669, 593] on textarea "Notes" at bounding box center [883, 602] width 503 height 57
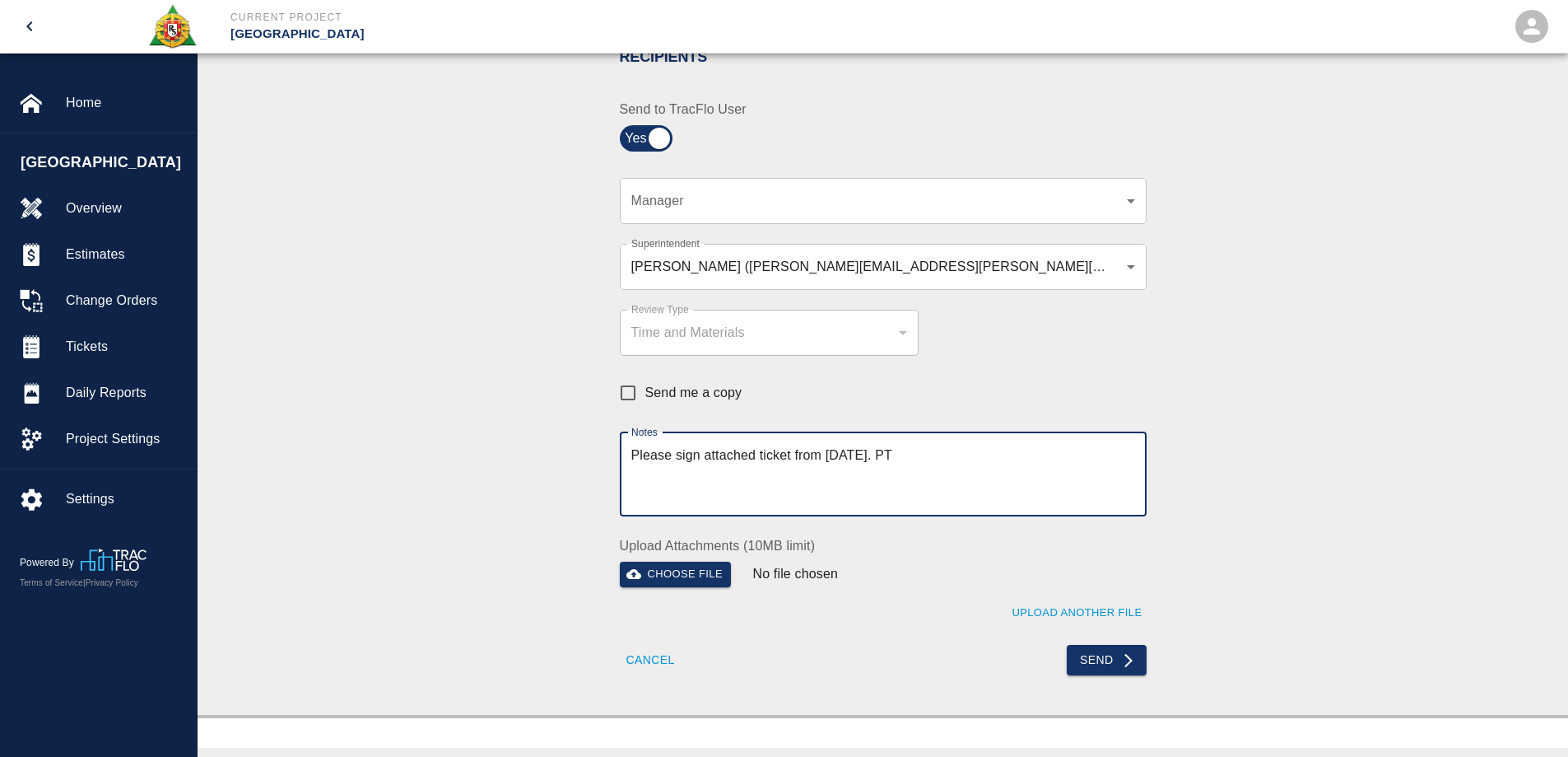
scroll to position [576, 0]
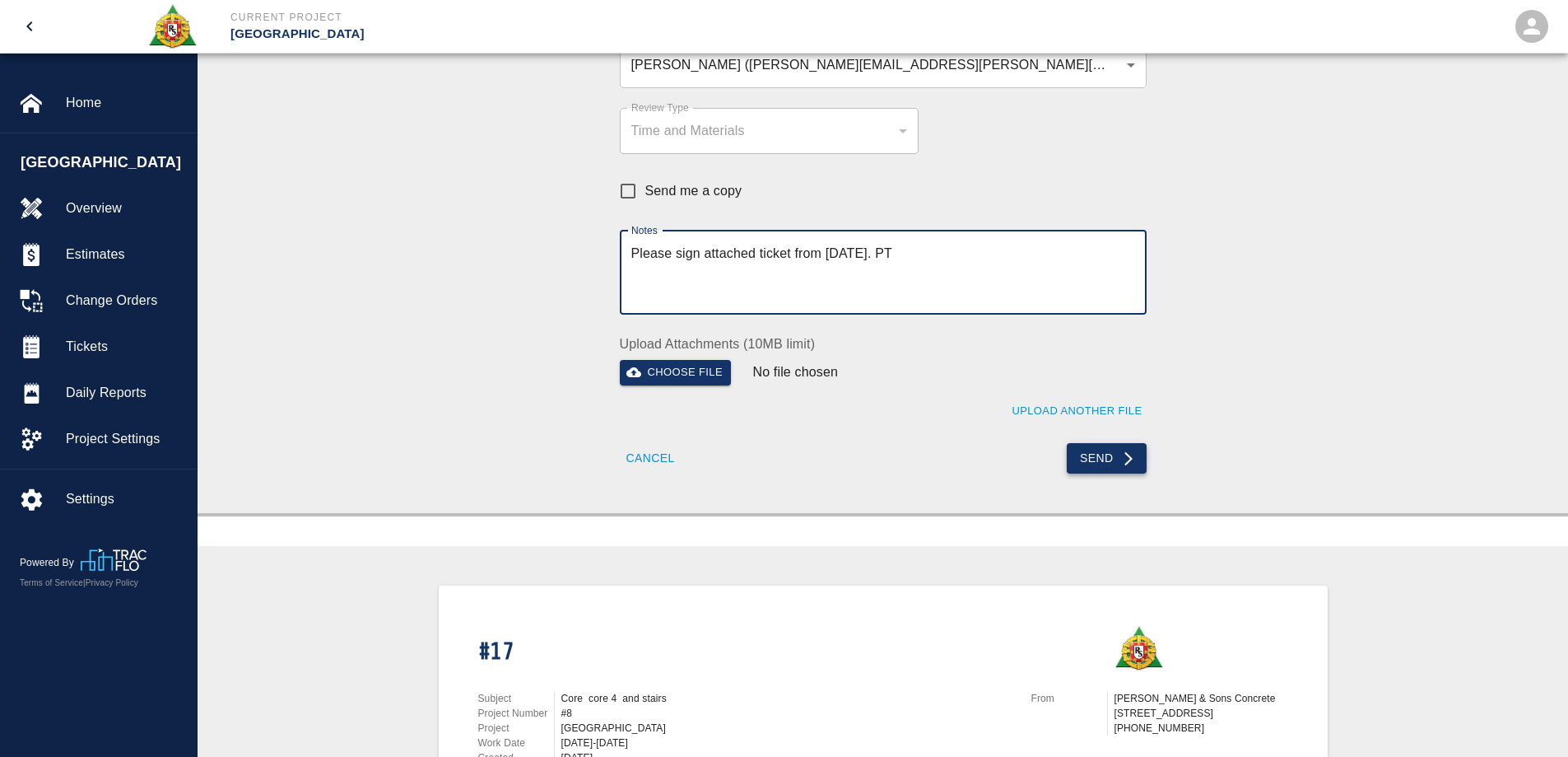
type textarea "Please sign attached ticket from [DATE]. PT"
click at [1092, 452] on button "Send" at bounding box center [1107, 458] width 79 height 30
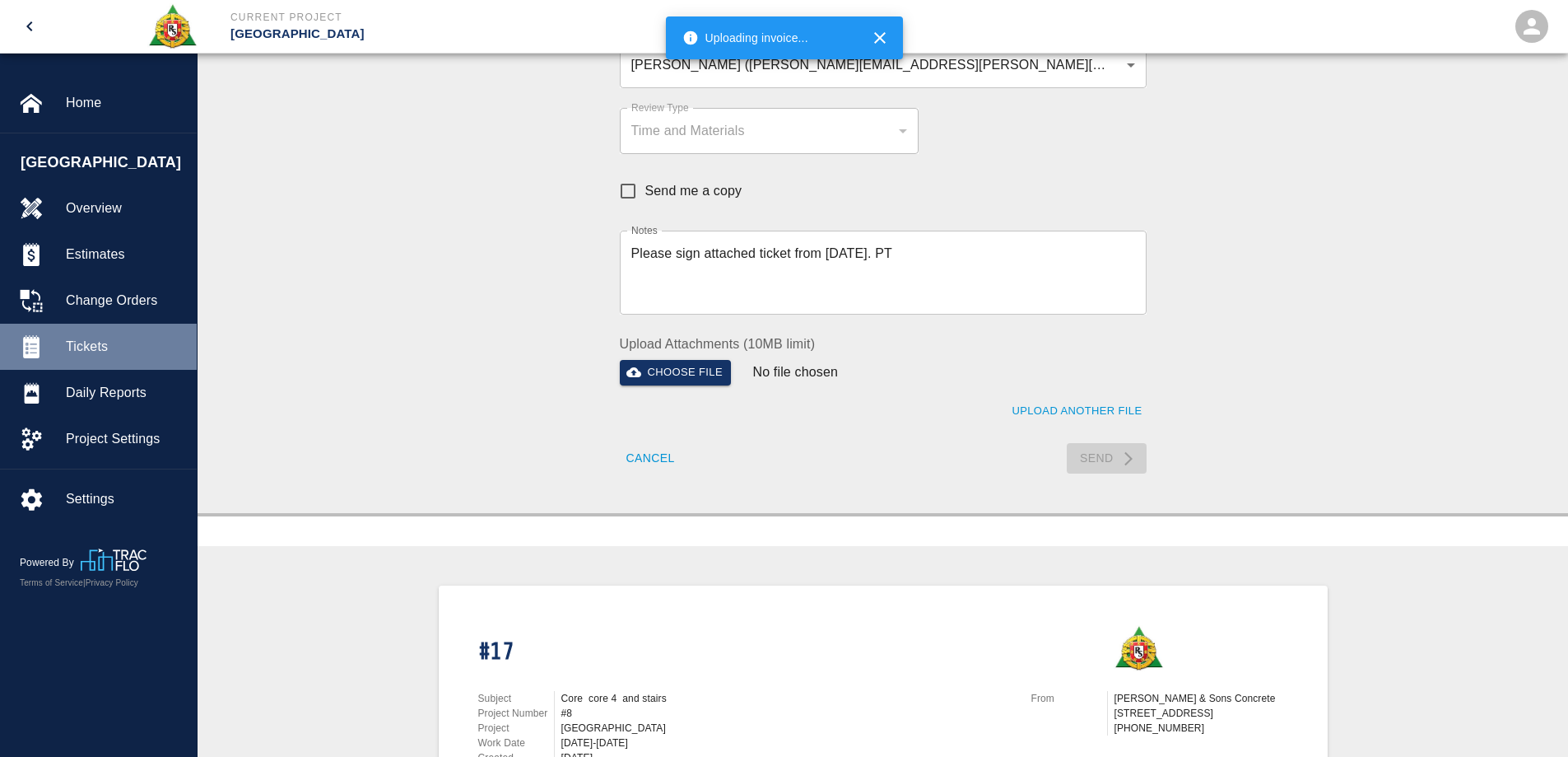
click at [61, 336] on div at bounding box center [43, 346] width 46 height 23
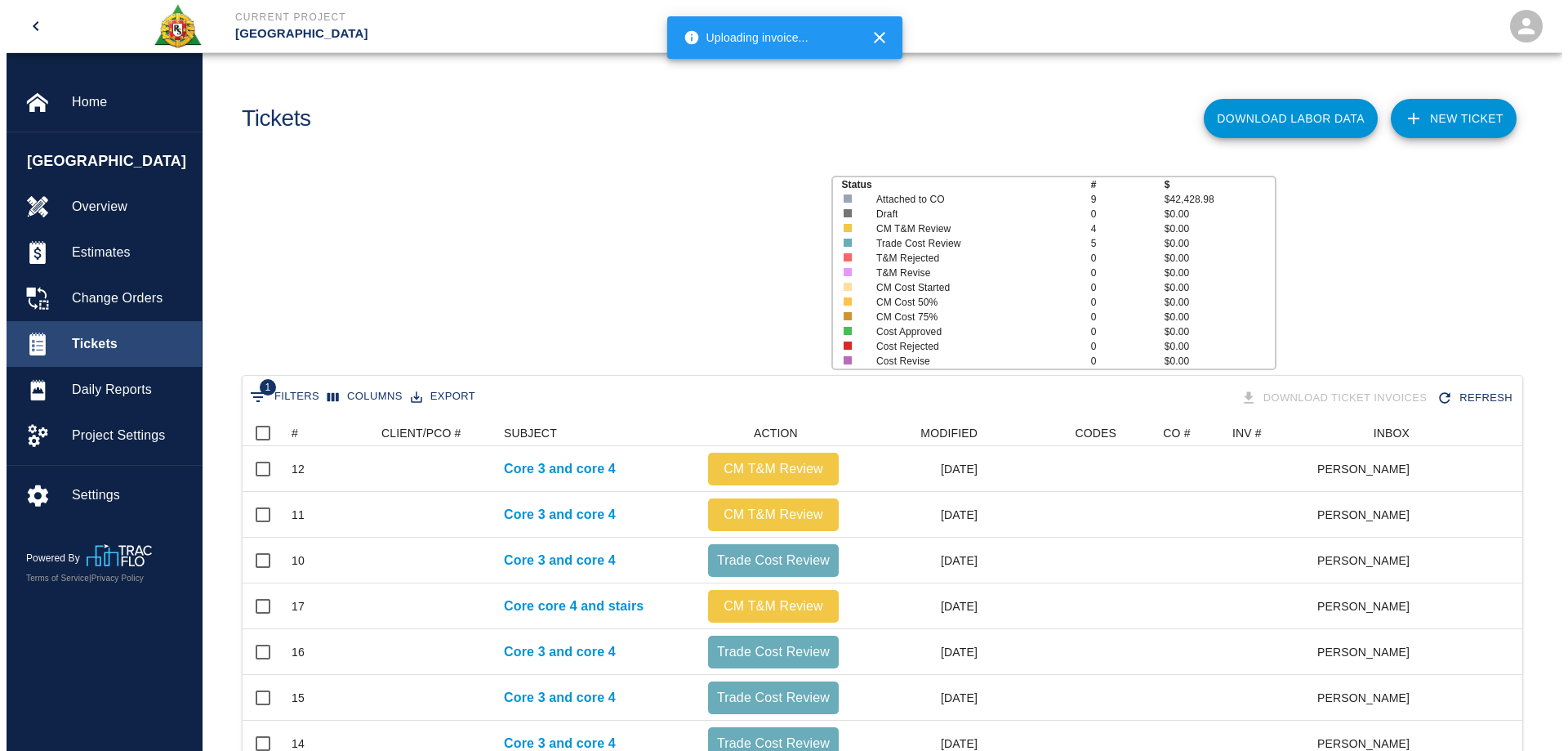
scroll to position [437, 1268]
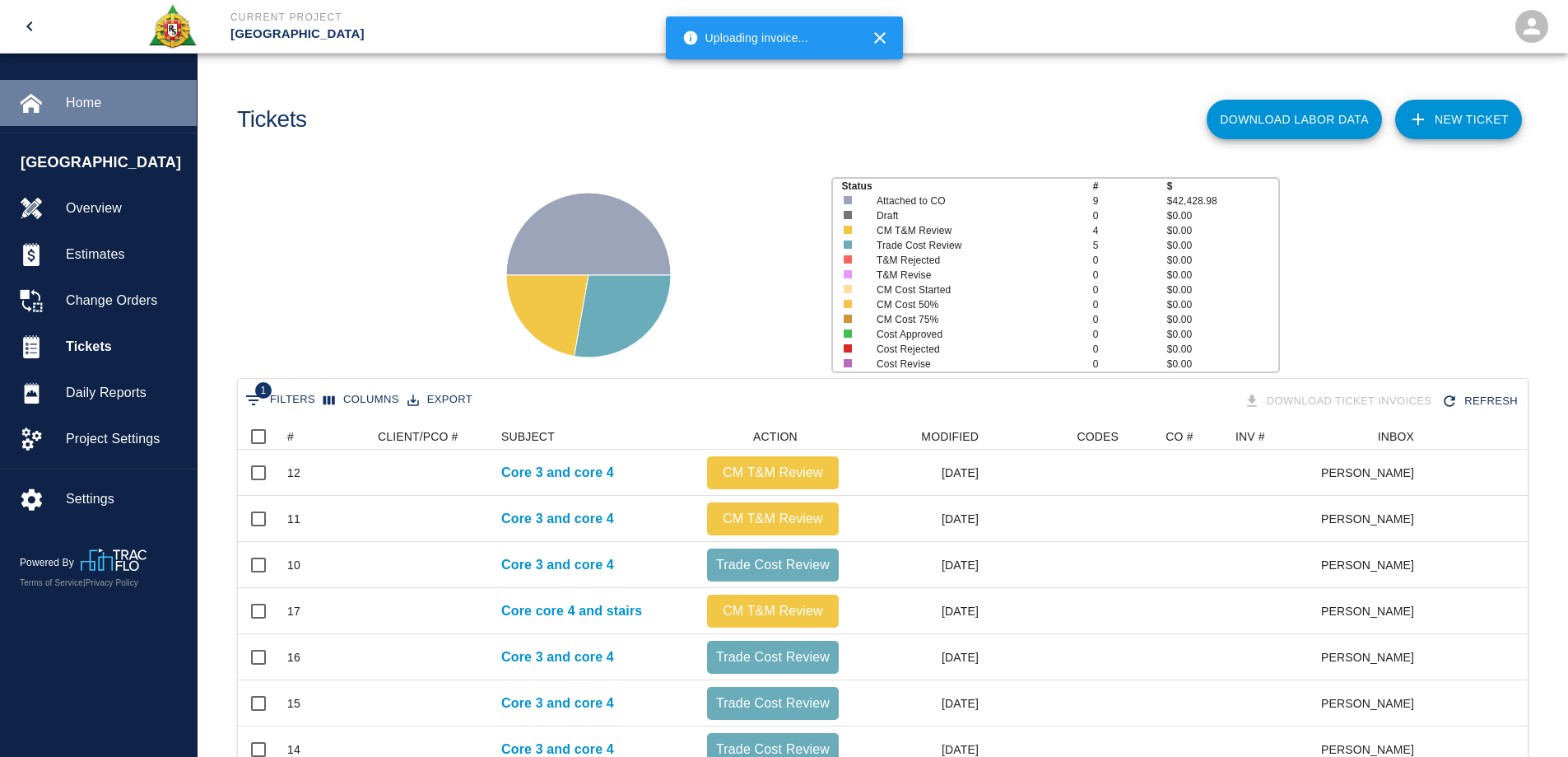
click at [83, 98] on span "Home" at bounding box center [125, 102] width 117 height 20
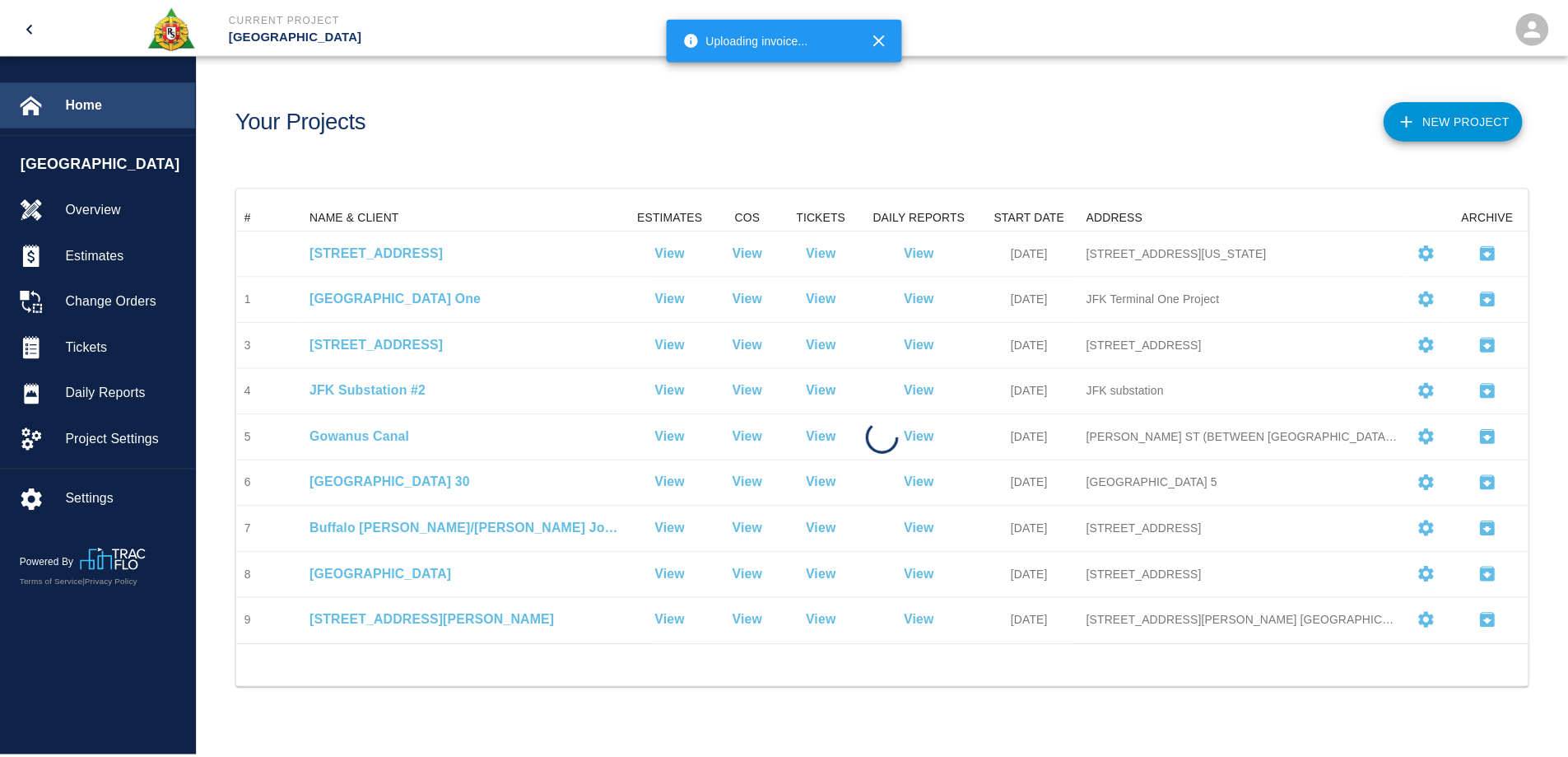
scroll to position [429, 1290]
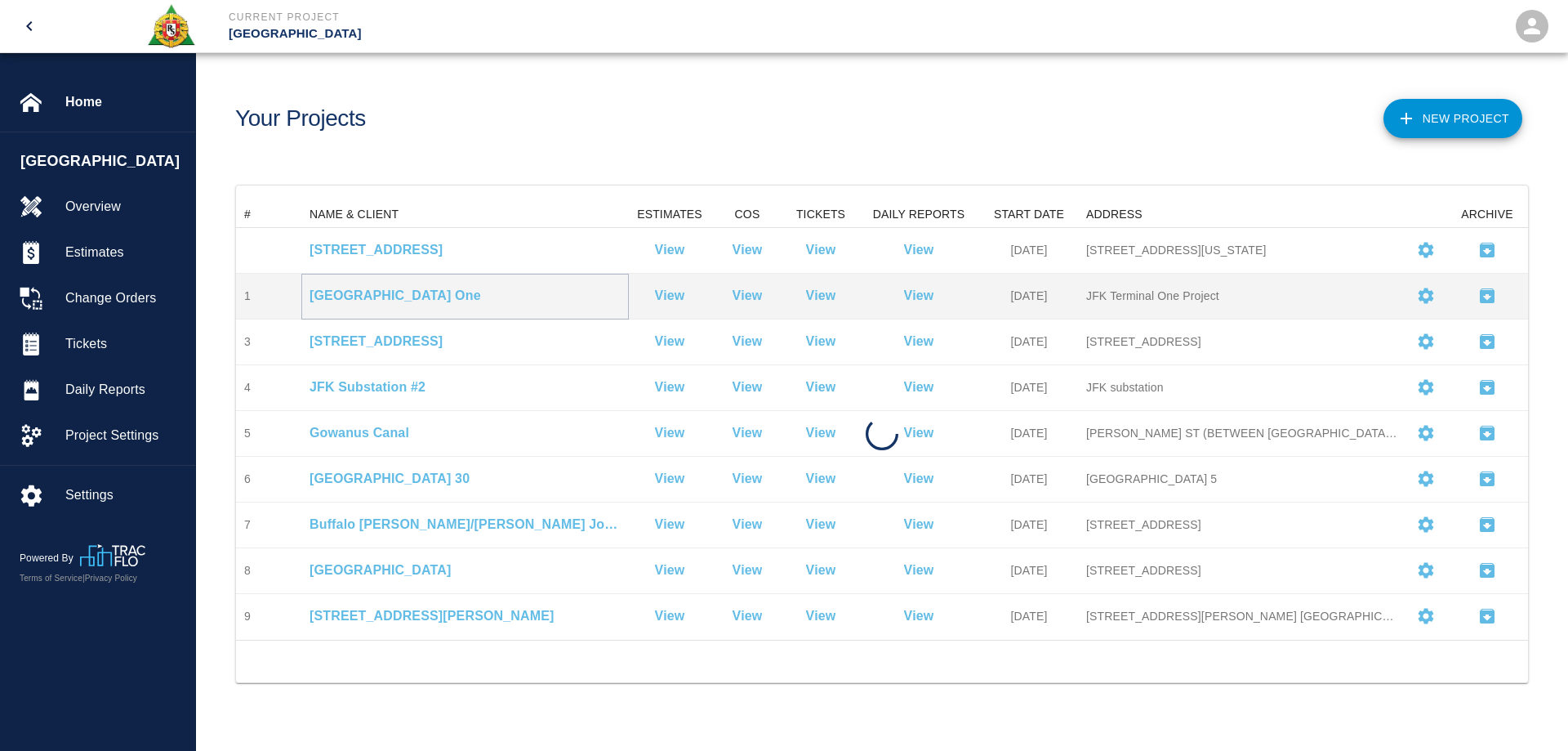
click at [392, 292] on p "[GEOGRAPHIC_DATA] One" at bounding box center [465, 295] width 311 height 20
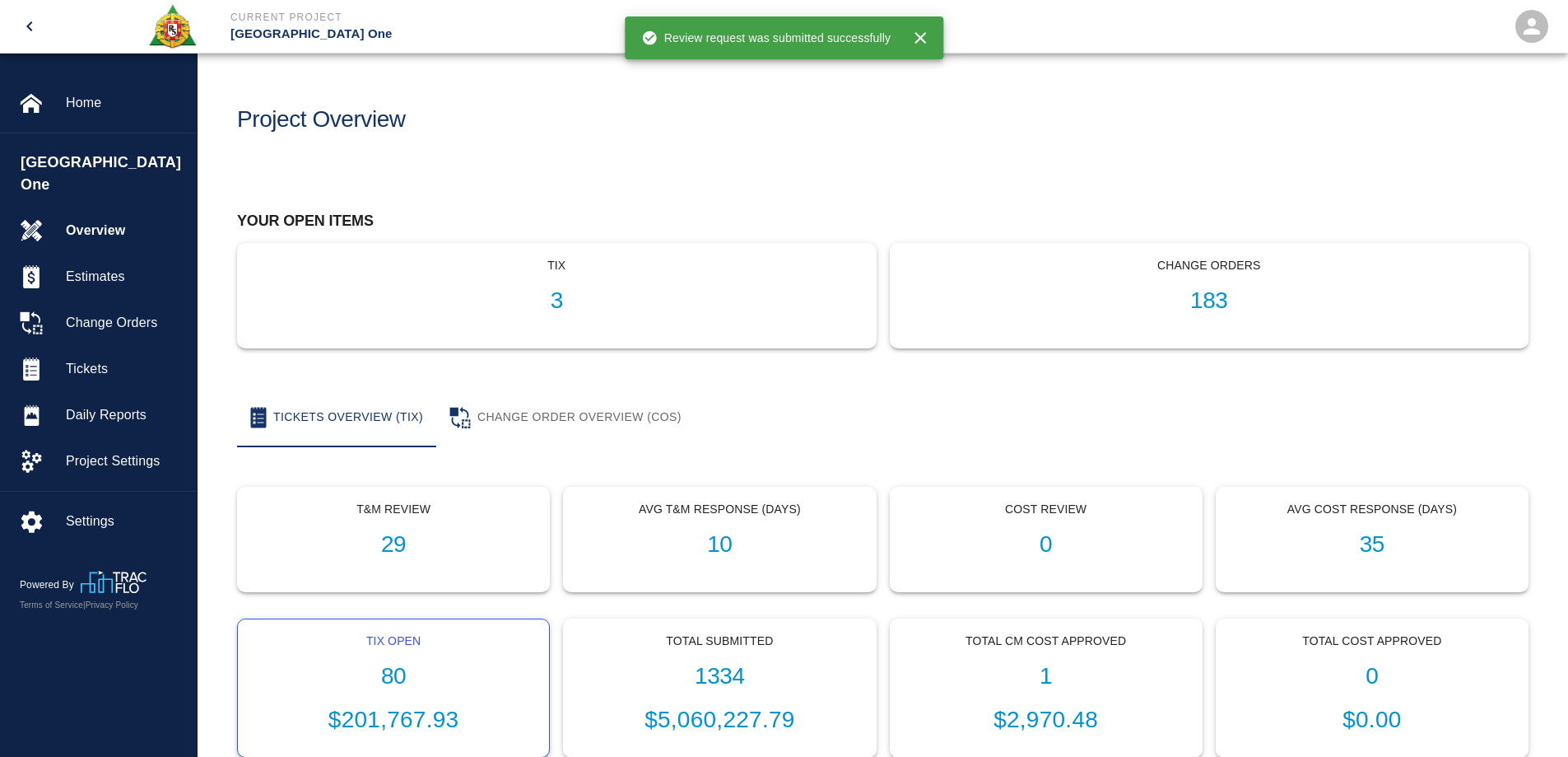
click at [401, 660] on div "Tix Open 80 $201,767.93" at bounding box center [393, 688] width 311 height 138
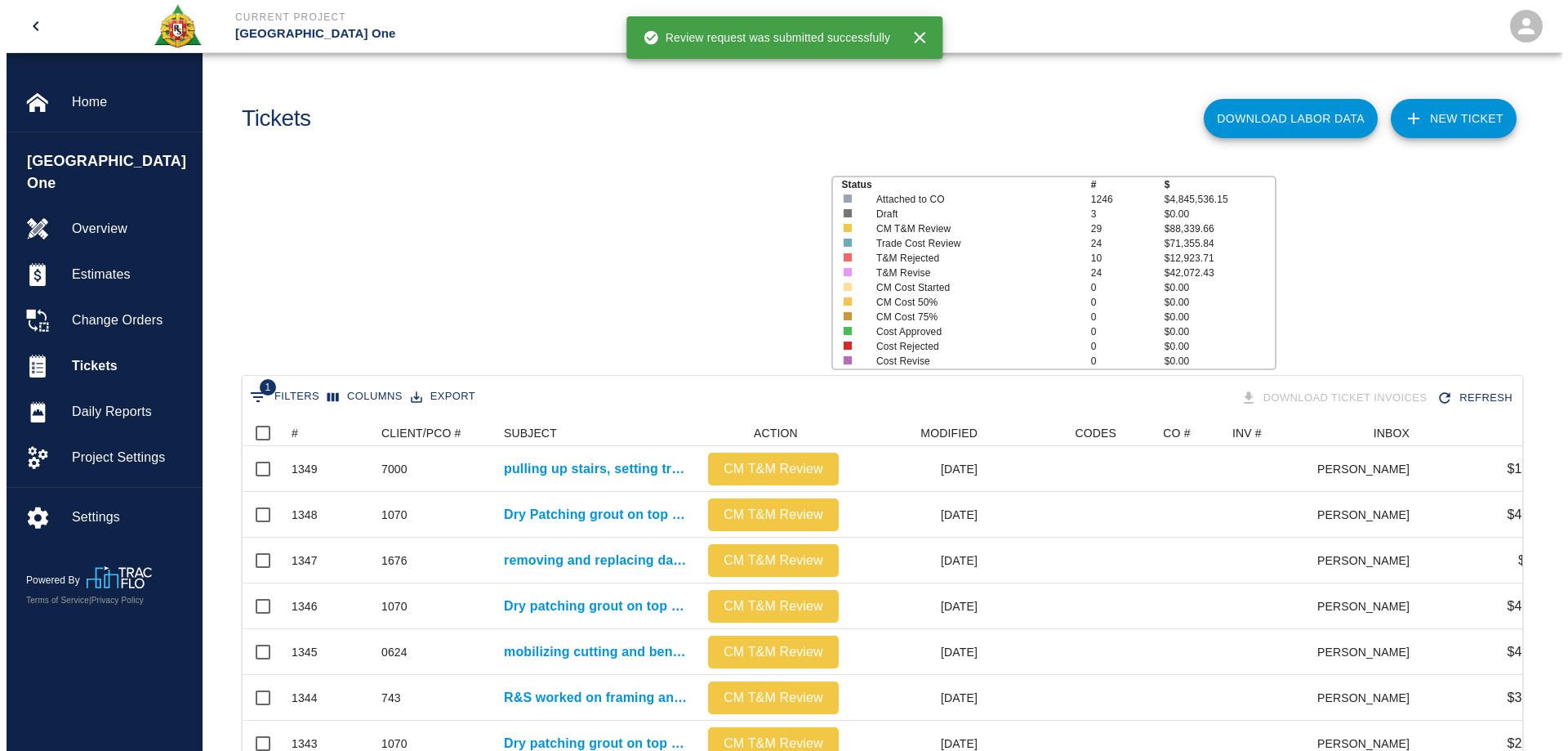
scroll to position [941, 1268]
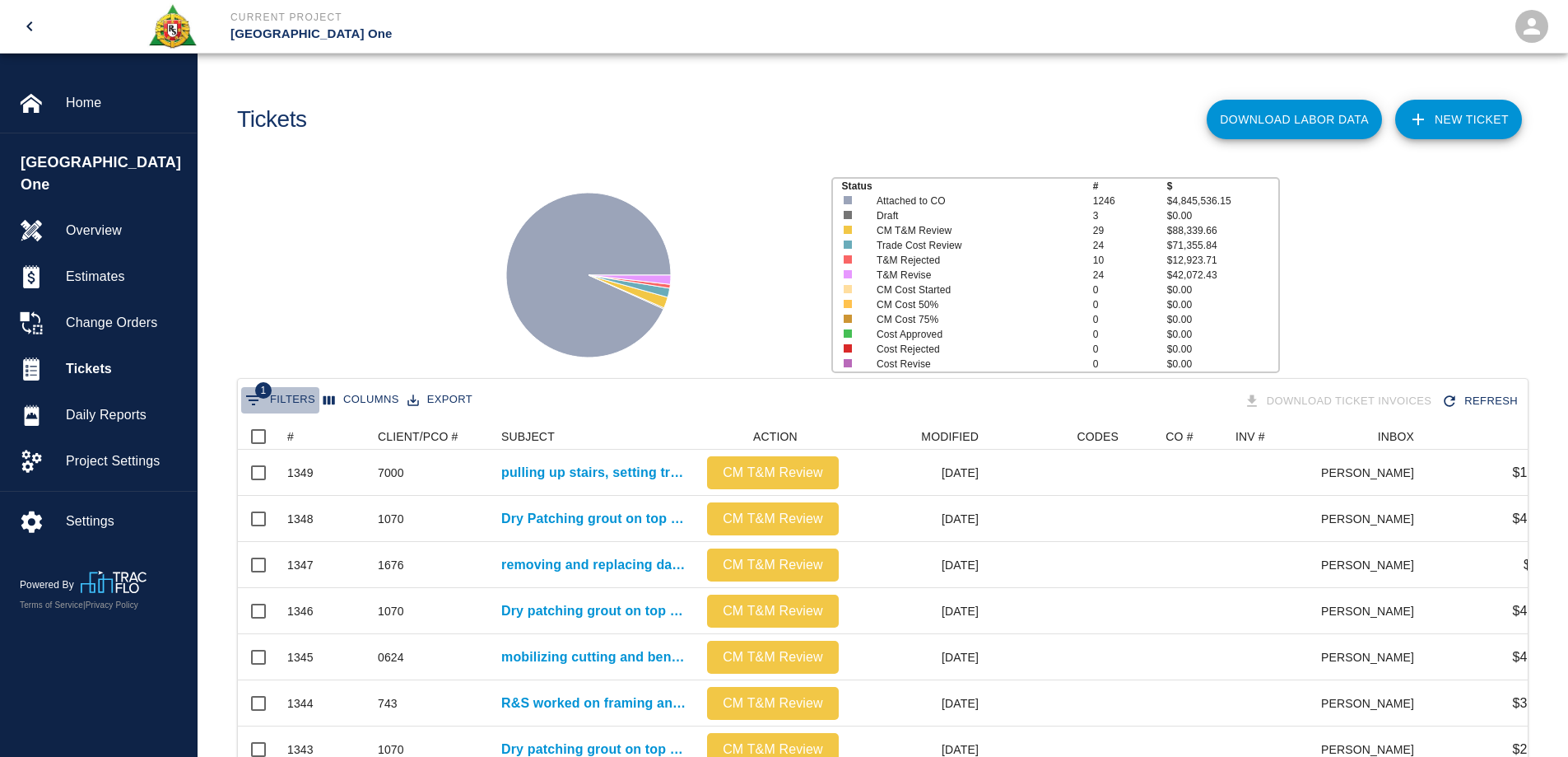
click at [297, 395] on button "1 Filters" at bounding box center [280, 400] width 79 height 26
select select "date_closed"
select select "isEmpty"
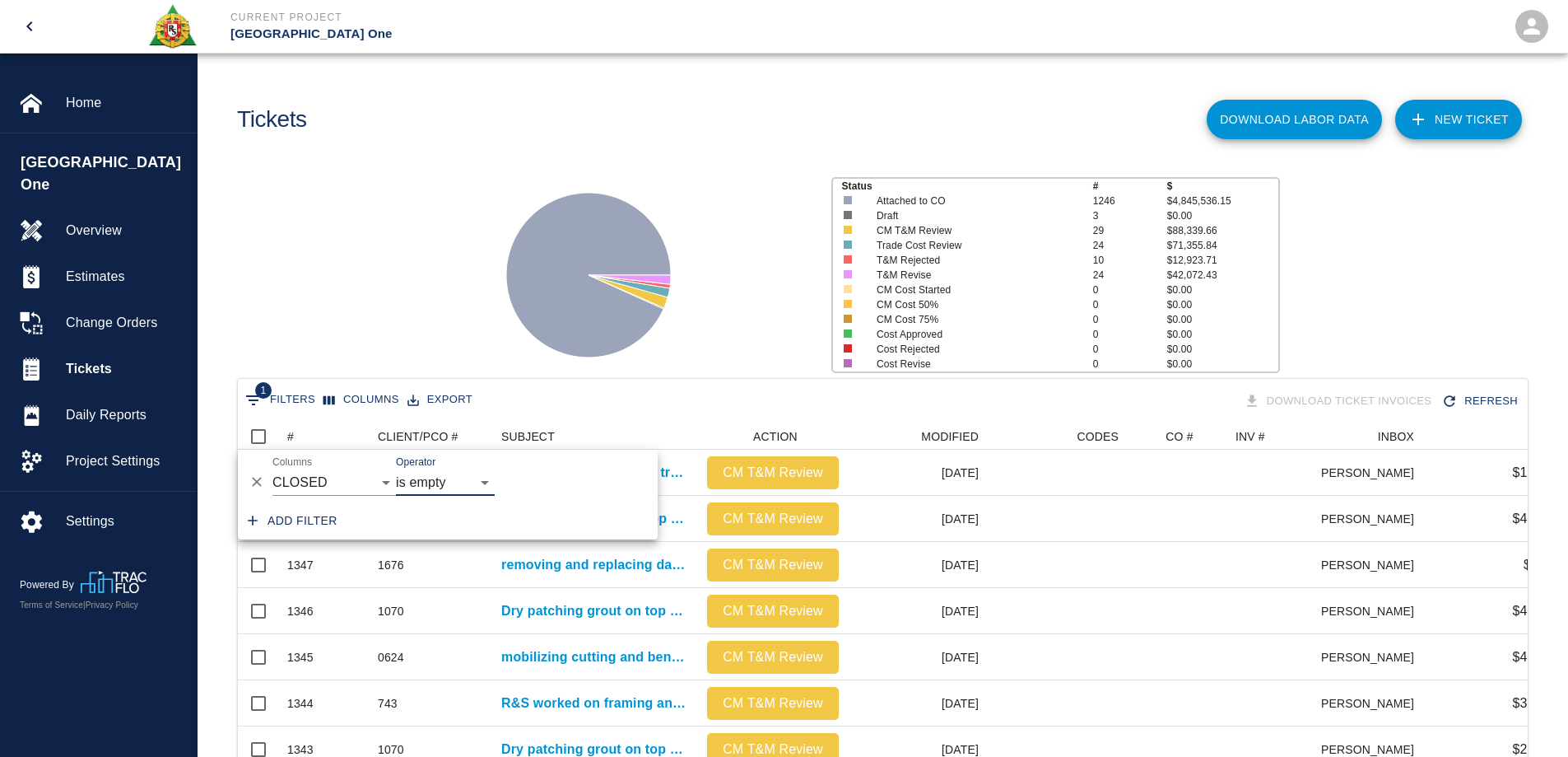
click at [346, 318] on div "Status # $ Attached to CO 1246 $4,845,536.15 Draft 3 $0.00 CM T&M Review 29 $88…" at bounding box center [876, 268] width 1383 height 219
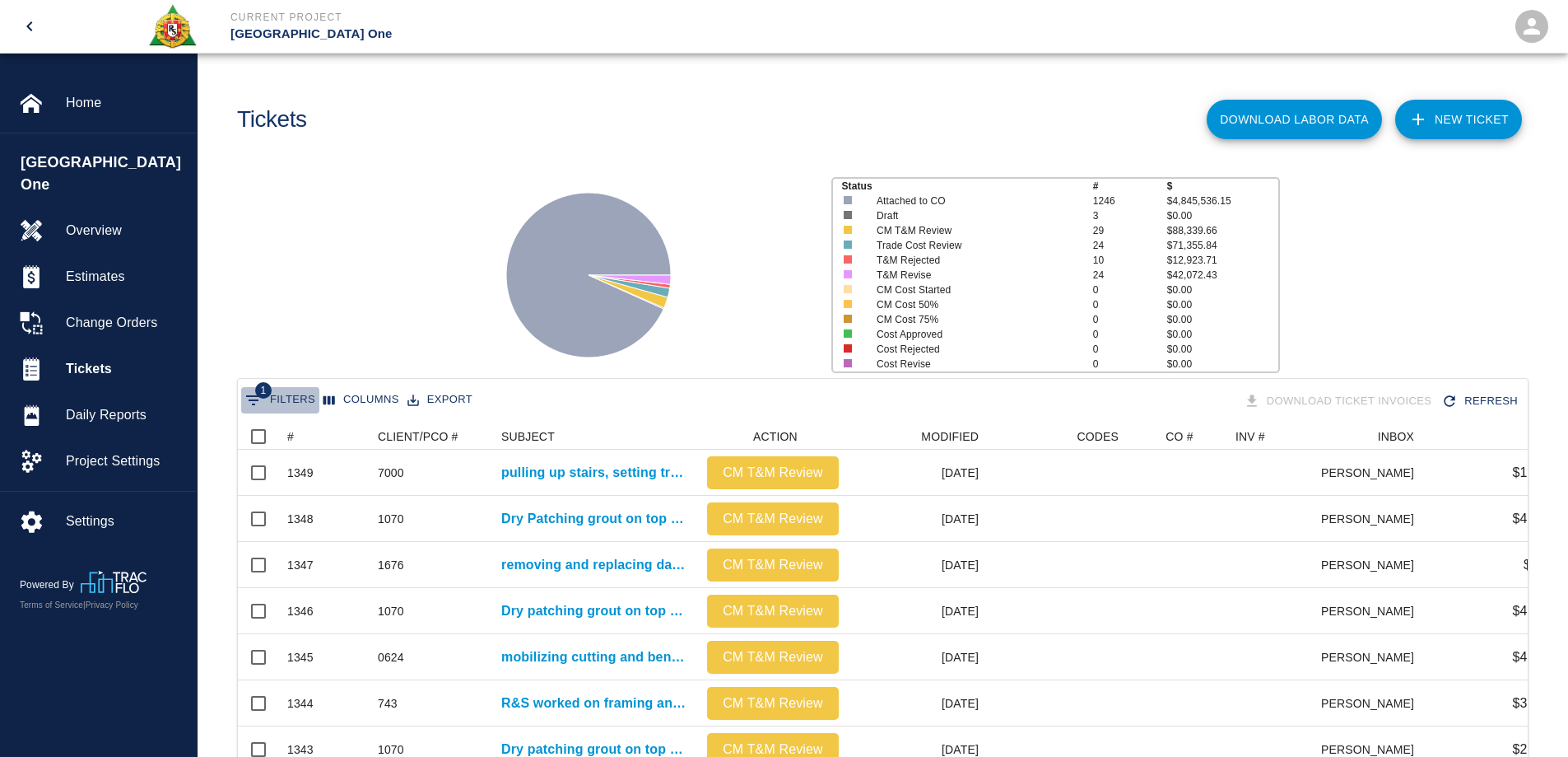
click at [258, 400] on icon "Show filters" at bounding box center [254, 400] width 15 height 9
select select "date_closed"
select select "isEmpty"
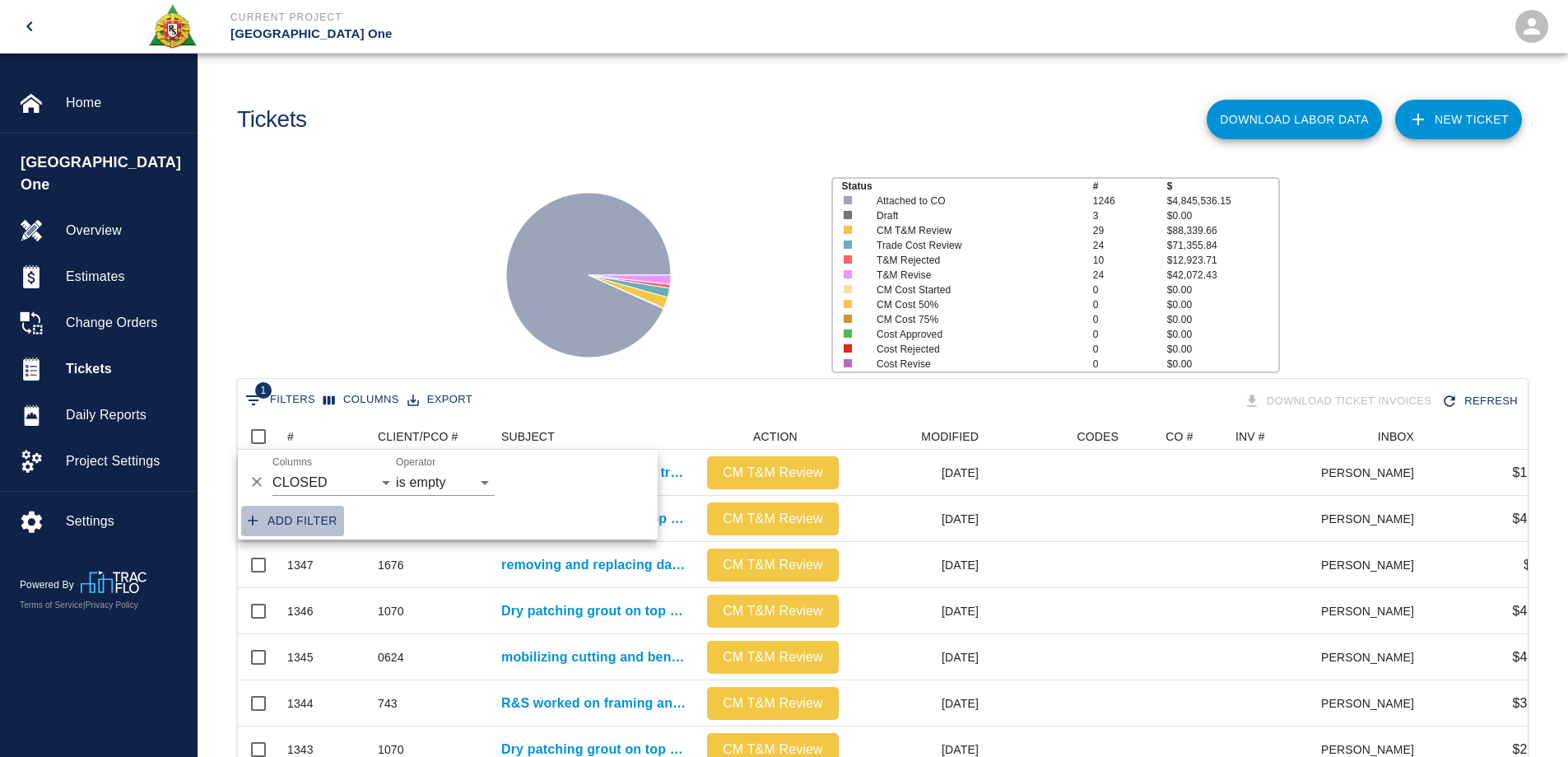
click at [256, 518] on icon "button" at bounding box center [252, 519] width 16 height 16
select select "date_closed"
select select "isEmpty"
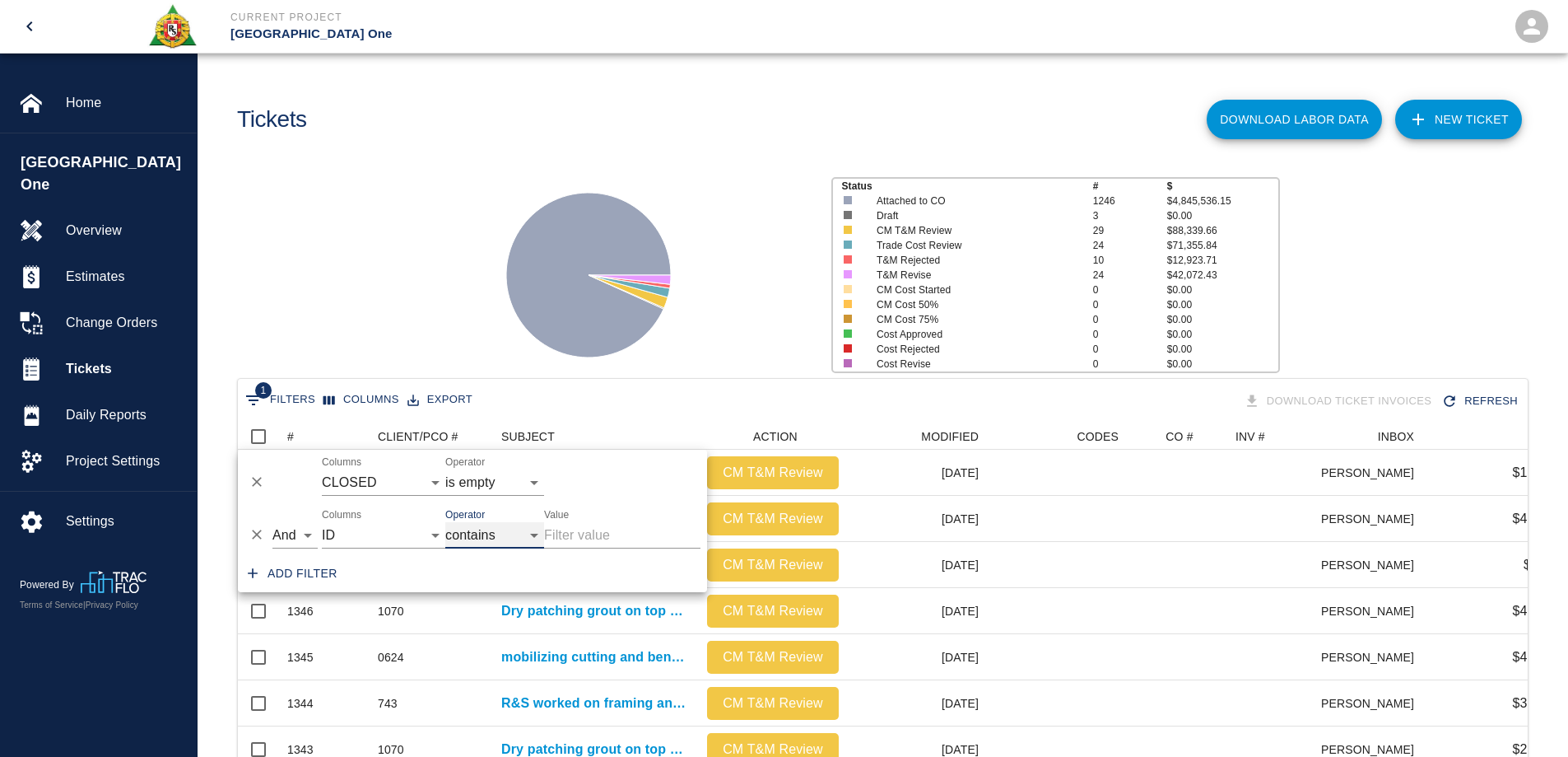
click at [469, 535] on select "contains equals starts with ends with is empty is not empty is any of" at bounding box center [495, 536] width 98 height 26
click at [400, 534] on select "ID # CLIENT/PCO # SUBJECT DESCRIPTION ACTION WORK MODIFIED CREATED CODES CO # I…" at bounding box center [383, 536] width 123 height 26
click at [612, 97] on div "Tickets" at bounding box center [551, 113] width 653 height 66
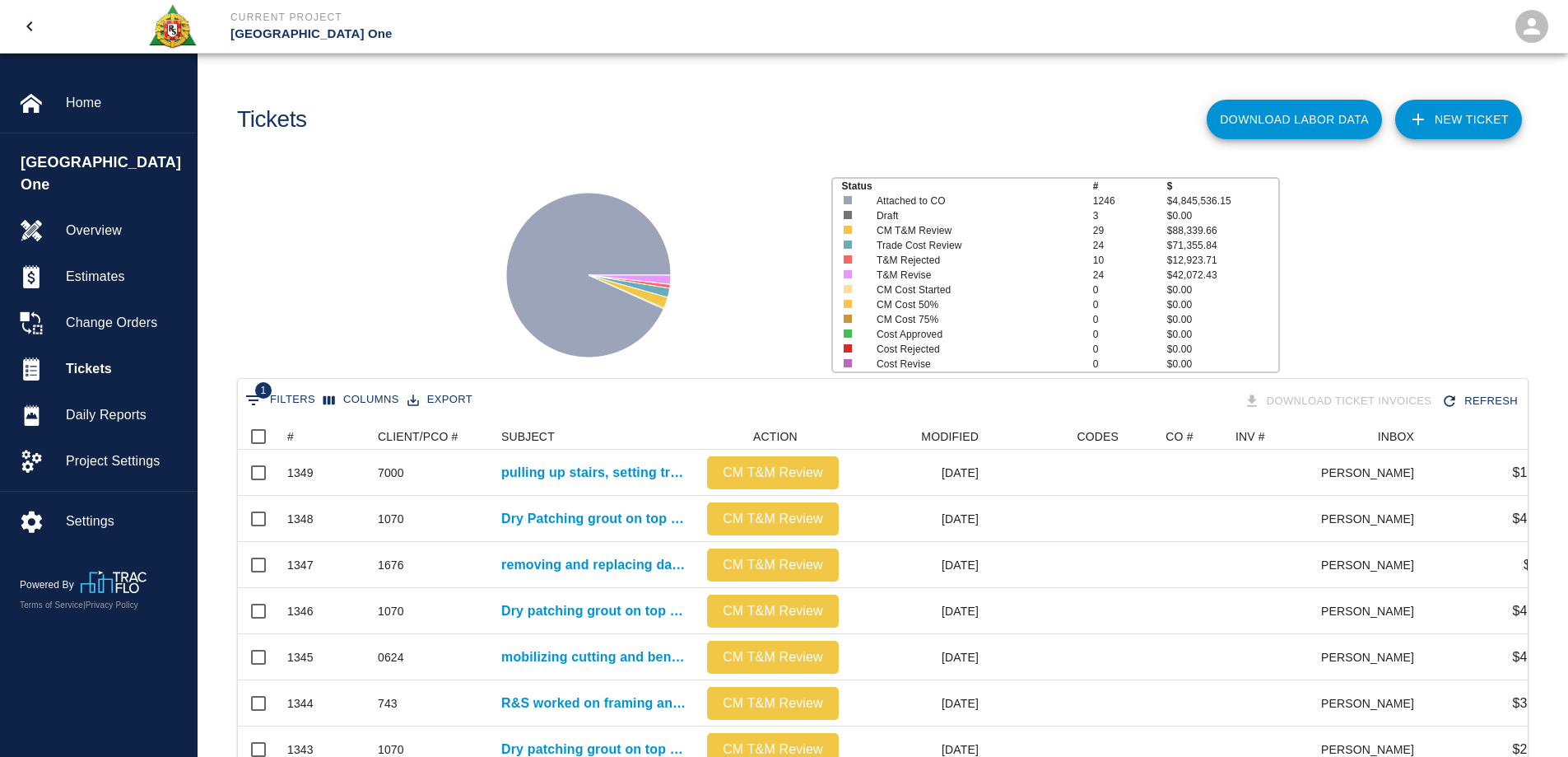
click at [300, 400] on button "1 Filters" at bounding box center [280, 400] width 79 height 26
select select "date_closed"
select select "isEmpty"
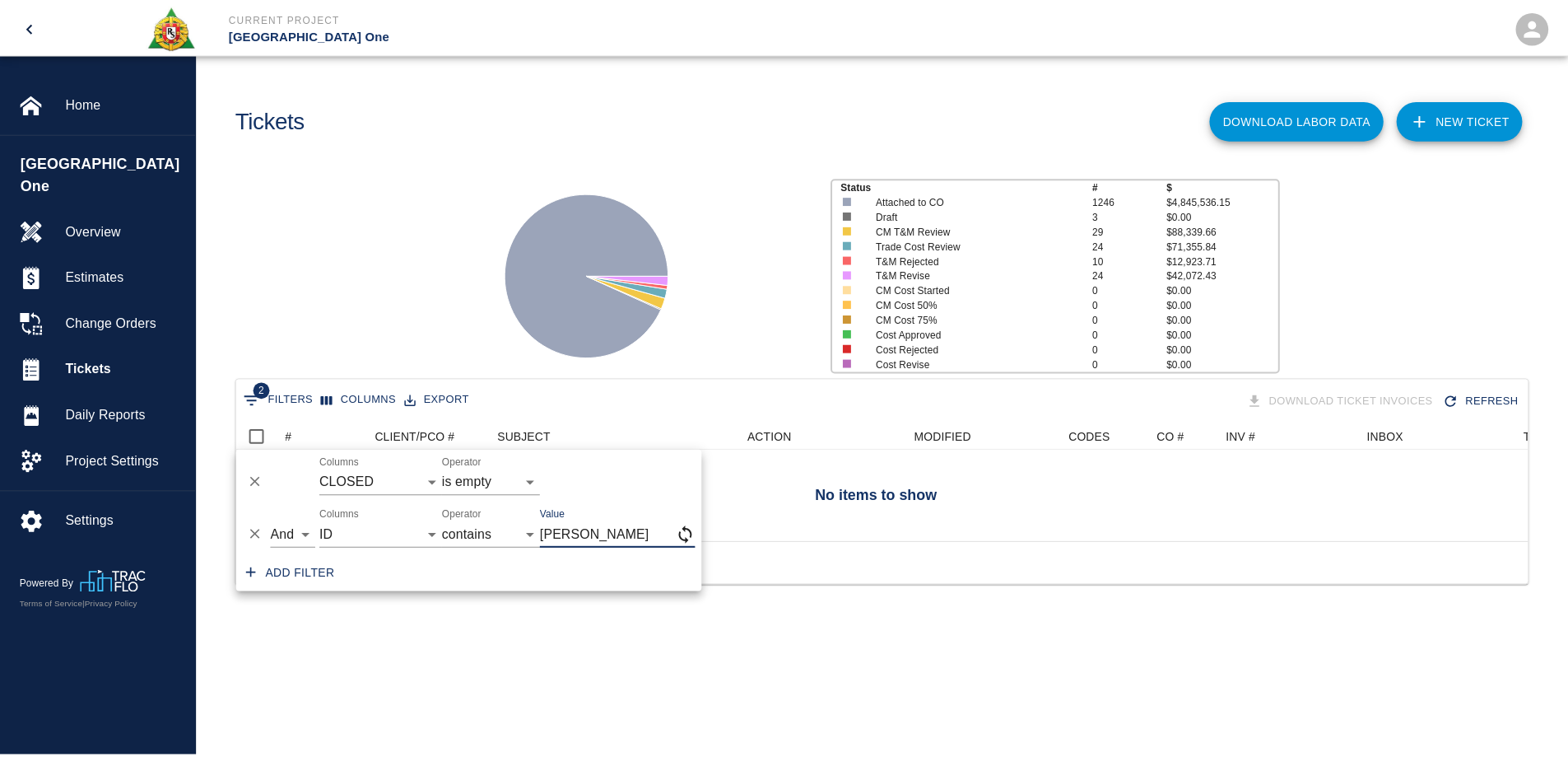
scroll to position [13, 13]
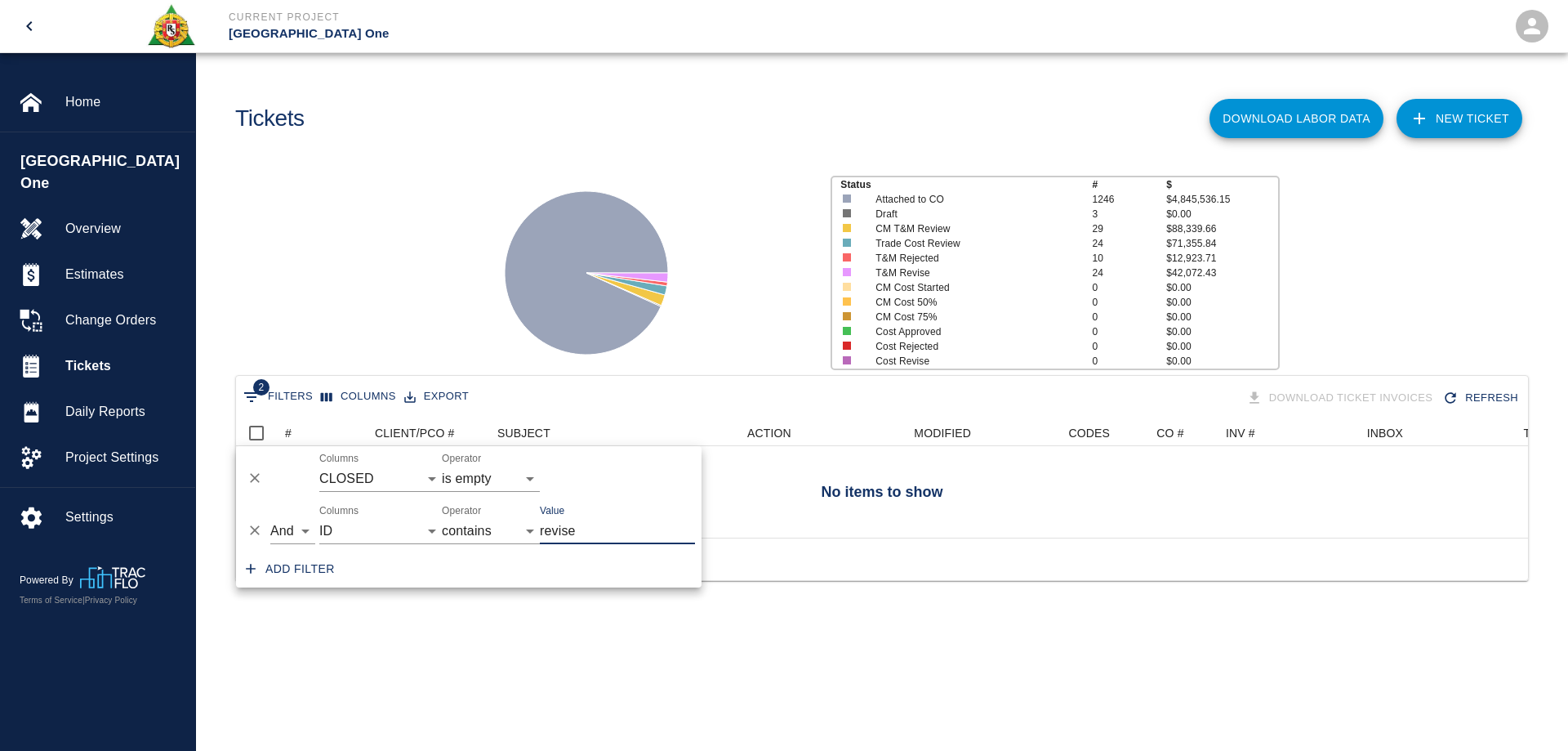
type input "revise"
click at [573, 556] on div "Add filter" at bounding box center [469, 568] width 466 height 37
click at [259, 534] on icon "Delete" at bounding box center [254, 530] width 9 height 9
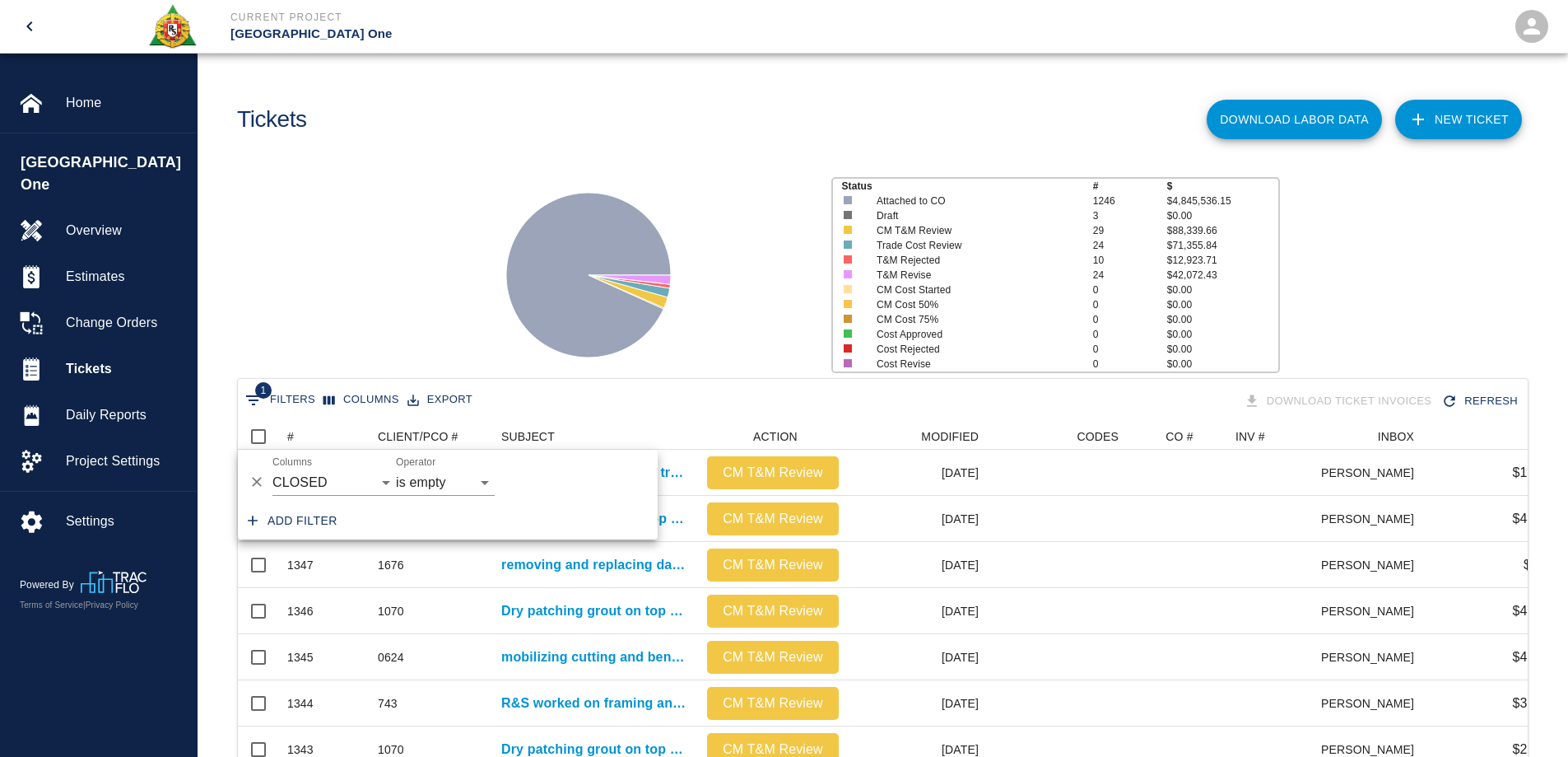
click at [345, 251] on div "Status # $ Attached to CO 1246 $4,845,536.15 Draft 3 $0.00 CM T&M Review 29 $88…" at bounding box center [876, 268] width 1383 height 219
